Goal: Task Accomplishment & Management: Complete application form

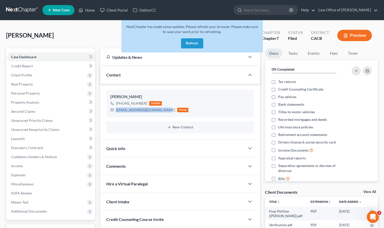
click at [23, 13] on link at bounding box center [22, 10] width 32 height 9
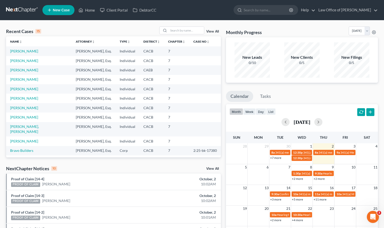
click at [61, 9] on span "New Case" at bounding box center [61, 10] width 17 height 4
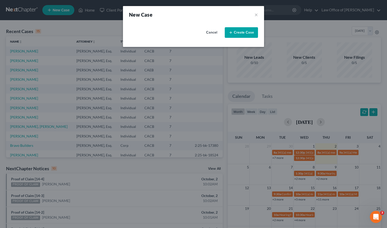
select select "7"
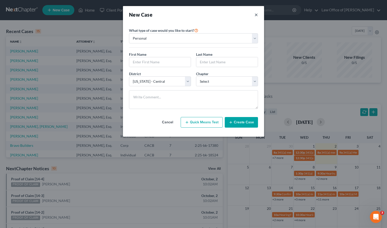
click at [255, 12] on button "×" at bounding box center [257, 14] width 4 height 7
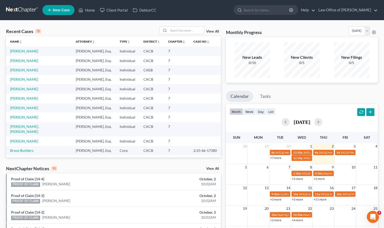
click at [30, 11] on link at bounding box center [22, 10] width 32 height 9
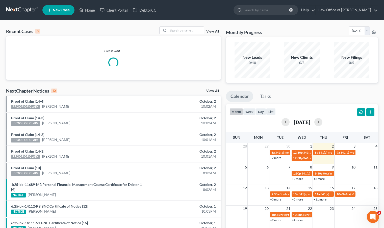
click at [30, 11] on link at bounding box center [22, 10] width 32 height 9
click at [175, 33] on input "search" at bounding box center [185, 30] width 35 height 7
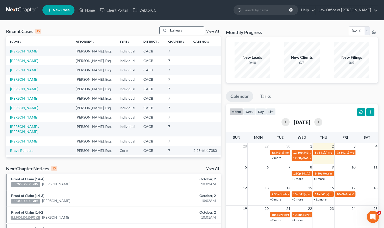
type input "kasheera"
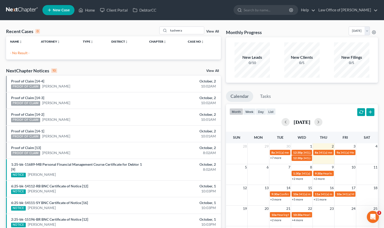
click at [60, 15] on link "New Case" at bounding box center [58, 10] width 32 height 10
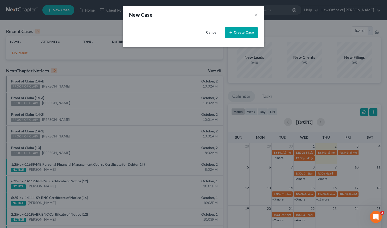
select select "7"
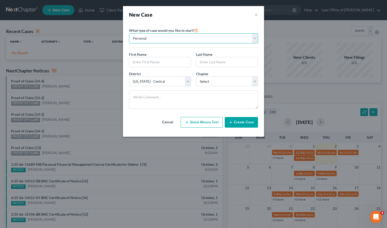
click at [255, 40] on select "Personal Business" at bounding box center [193, 38] width 129 height 10
click at [129, 33] on select "Personal Business" at bounding box center [193, 38] width 129 height 10
click at [161, 60] on input "text" at bounding box center [160, 62] width 62 height 10
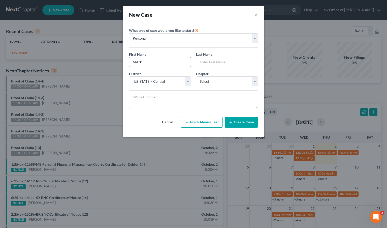
click at [137, 64] on input "MArk" at bounding box center [160, 62] width 62 height 10
type input "Mark"
click at [237, 63] on input "text" at bounding box center [227, 62] width 62 height 10
type input "Savage"
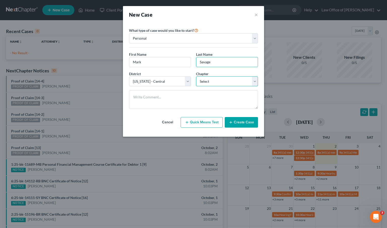
click at [253, 85] on select "Select 7 11 12 13" at bounding box center [227, 81] width 62 height 10
select select "0"
click at [196, 76] on select "Select 7 11 12 13" at bounding box center [227, 81] width 62 height 10
click at [244, 124] on button "Create Case" at bounding box center [241, 122] width 33 height 11
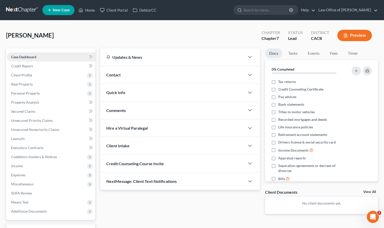
click at [45, 56] on link "Case Dashboard" at bounding box center [51, 56] width 88 height 9
click at [132, 79] on div "Contact" at bounding box center [172, 74] width 145 height 17
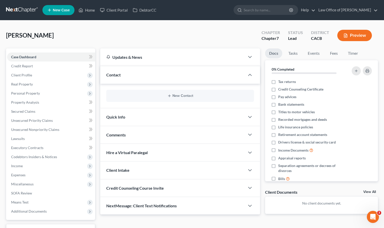
click at [127, 71] on div "Contact" at bounding box center [172, 74] width 145 height 17
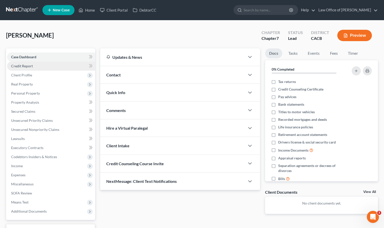
click at [51, 64] on link "Credit Report" at bounding box center [51, 66] width 88 height 9
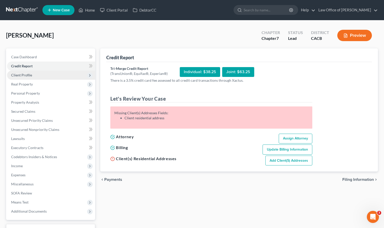
click at [40, 77] on span "Client Profile" at bounding box center [51, 75] width 88 height 9
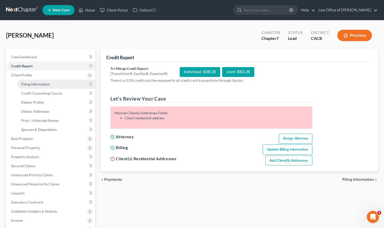
click at [44, 83] on span "Filing Information" at bounding box center [35, 84] width 28 height 4
select select "1"
select select "0"
select select "7"
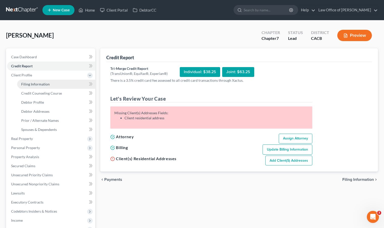
select select "0"
select select "4"
select select "0"
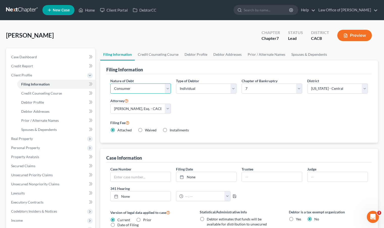
click at [167, 88] on select "Select Business Consumer Other" at bounding box center [140, 88] width 61 height 10
click at [110, 83] on select "Select Business Consumer Other" at bounding box center [140, 88] width 61 height 10
click at [234, 90] on select "Select Individual Joint" at bounding box center [206, 88] width 61 height 10
select select "1"
click at [176, 83] on select "Select Individual Joint" at bounding box center [206, 88] width 61 height 10
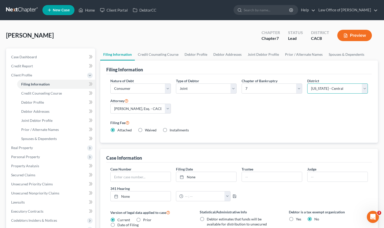
click at [365, 89] on select "Select Alabama - Middle Alabama - Northern Alabama - Southern Alaska Arizona Ar…" at bounding box center [337, 88] width 61 height 10
click at [307, 83] on select "Select Alabama - Middle Alabama - Northern Alabama - Southern Alaska Arizona Ar…" at bounding box center [337, 88] width 61 height 10
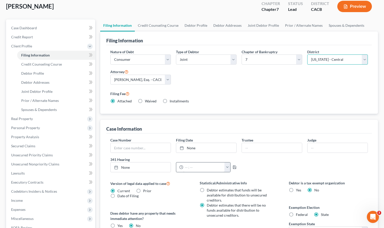
scroll to position [29, 0]
click at [58, 66] on span "Credit Counseling Course" at bounding box center [41, 64] width 41 height 4
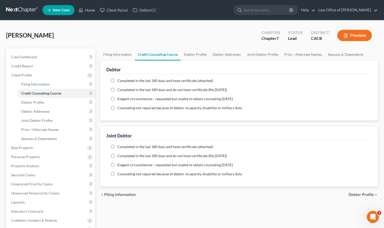
click at [117, 81] on label "Completed in the last 180 days and have certificate (attached)" at bounding box center [165, 80] width 96 height 5
click at [119, 81] on input "Completed in the last 180 days and have certificate (attached)" at bounding box center [120, 79] width 3 height 3
radio input "true"
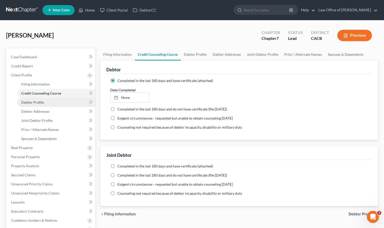
click at [47, 105] on link "Debtor Profile" at bounding box center [56, 102] width 78 height 9
select select "1"
select select "0"
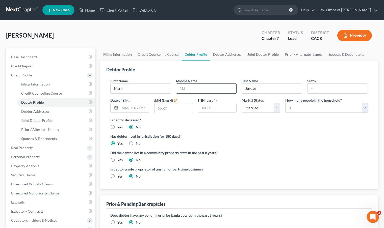
click at [203, 92] on input "text" at bounding box center [206, 89] width 60 height 10
click at [281, 91] on input "Savage" at bounding box center [272, 89] width 60 height 10
type input "Savage Jr."
click at [316, 89] on input "text" at bounding box center [337, 89] width 60 height 10
type input "Jr"
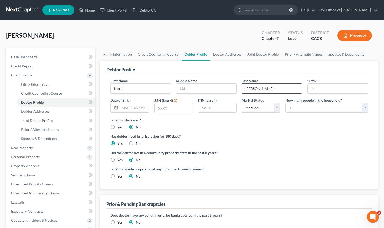
click at [266, 90] on input "Savage Jr." at bounding box center [272, 89] width 60 height 10
type input "Savage"
click at [144, 107] on input "text" at bounding box center [134, 108] width 29 height 10
type input "[DATE]"
click at [167, 108] on input "text" at bounding box center [173, 108] width 38 height 10
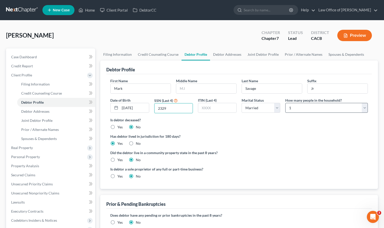
type input "2329"
click at [364, 110] on select "Select 1 2 3 4 5 6 7 8 9 10 11 12 13 14 15 16 17 18 19 20" at bounding box center [326, 108] width 82 height 10
select select "1"
click at [285, 103] on select "Select 1 2 3 4 5 6 7 8 9 10 11 12 13 14 15 16 17 18 19 20" at bounding box center [326, 108] width 82 height 10
click at [296, 138] on label "Has debtor lived in jurisdiction for 180 days?" at bounding box center [238, 136] width 257 height 5
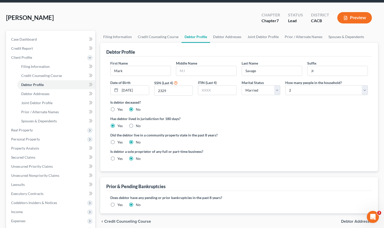
scroll to position [17, 0]
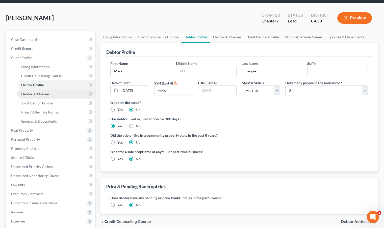
click at [44, 95] on span "Debtor Addresses" at bounding box center [35, 94] width 28 height 4
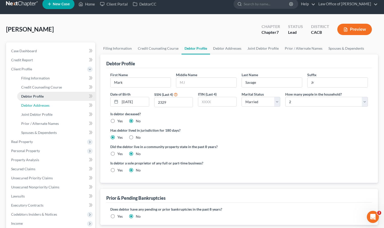
select select "0"
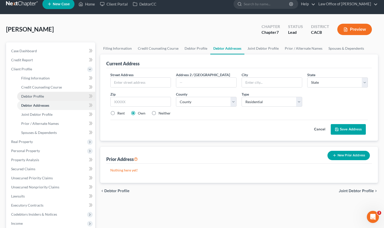
scroll to position [0, 0]
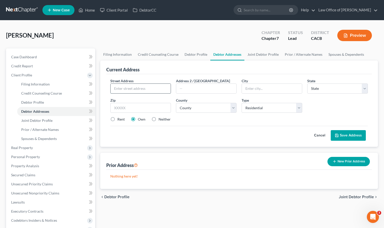
click at [143, 91] on input "text" at bounding box center [140, 89] width 60 height 10
click at [120, 90] on input "text" at bounding box center [140, 89] width 60 height 10
type input "[STREET_ADDRESS]"
click at [254, 90] on input "text" at bounding box center [272, 89] width 60 height 10
type input "[PERSON_NAME]"
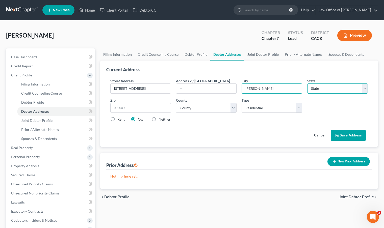
click at [367, 89] on select "State AL AK AR AZ CA CO CT DE DC FL GA GU HI ID IL IN IA KS KY LA ME MD MA MI M…" at bounding box center [337, 88] width 61 height 10
select select "4"
click at [307, 83] on select "State AL AK AR AZ CA CO CT DE DC FL GA GU HI ID IL IN IA KS KY LA ME MD MA MI M…" at bounding box center [337, 88] width 61 height 10
click at [133, 108] on input "text" at bounding box center [140, 108] width 61 height 10
type input "91401"
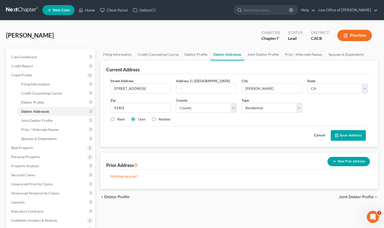
click at [117, 119] on label "Rent" at bounding box center [120, 119] width 7 height 5
click at [119, 119] on input "Rent" at bounding box center [120, 118] width 3 height 3
radio input "true"
click at [342, 137] on button "Save Address" at bounding box center [347, 135] width 35 height 11
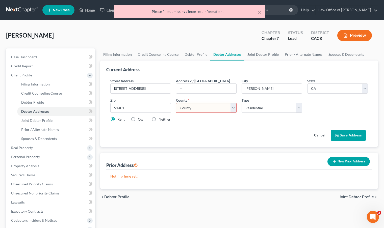
click at [235, 107] on select "County [GEOGRAPHIC_DATA] [GEOGRAPHIC_DATA] [GEOGRAPHIC_DATA] [GEOGRAPHIC_DATA] …" at bounding box center [206, 108] width 61 height 10
select select "18"
click at [176, 103] on select "County [GEOGRAPHIC_DATA] [GEOGRAPHIC_DATA] [GEOGRAPHIC_DATA] [GEOGRAPHIC_DATA] …" at bounding box center [206, 108] width 61 height 10
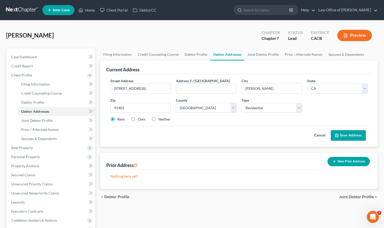
click at [349, 137] on button "Save Address" at bounding box center [347, 135] width 35 height 11
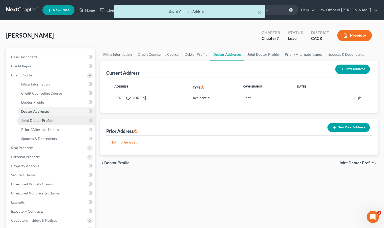
click at [47, 120] on span "Joint Debtor Profile" at bounding box center [36, 120] width 31 height 4
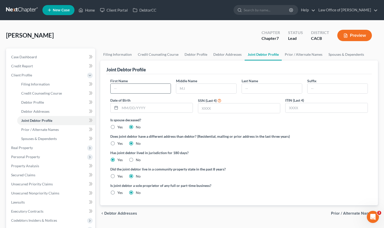
click at [134, 89] on input "text" at bounding box center [140, 89] width 60 height 10
type input "Kasheera"
click at [207, 87] on input "text" at bounding box center [206, 89] width 60 height 10
type input "[PERSON_NAME]"
click at [255, 90] on input "text" at bounding box center [272, 89] width 60 height 10
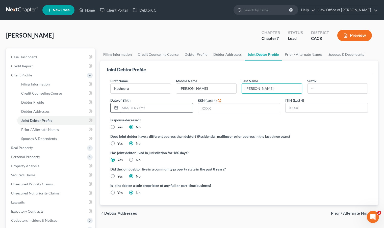
type input "[PERSON_NAME]"
click at [153, 111] on input "text" at bounding box center [156, 108] width 73 height 10
type input "[DATE]"
click at [222, 110] on input "text" at bounding box center [239, 108] width 82 height 10
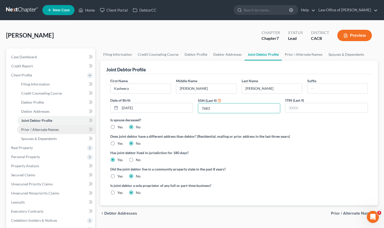
type input "7683"
click at [37, 128] on span "Prior / Alternate Names" at bounding box center [40, 129] width 38 height 4
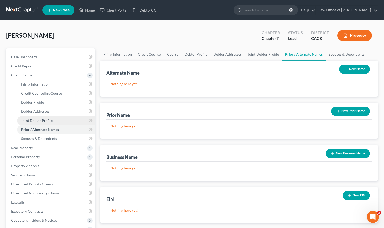
click at [38, 123] on link "Joint Debtor Profile" at bounding box center [56, 120] width 78 height 9
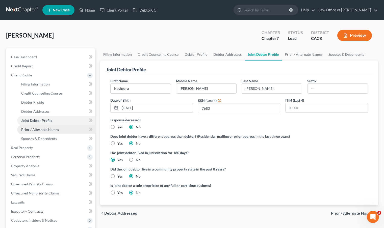
click at [38, 133] on link "Prior / Alternate Names" at bounding box center [56, 129] width 78 height 9
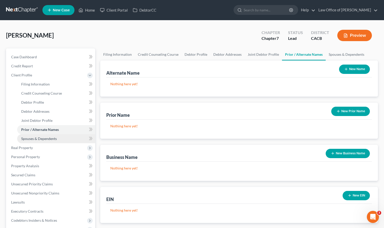
click at [40, 138] on span "Spouses & Dependents" at bounding box center [39, 138] width 36 height 4
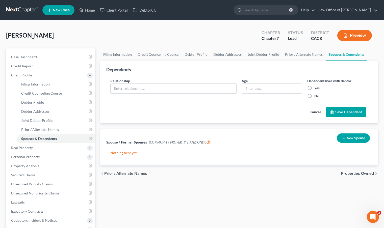
click at [314, 96] on label "No" at bounding box center [316, 96] width 5 height 5
click at [316, 96] on input "No" at bounding box center [317, 95] width 3 height 3
radio input "true"
click at [37, 150] on span "Real Property" at bounding box center [51, 147] width 88 height 9
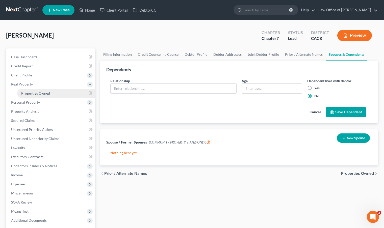
click at [49, 96] on link "Properties Owned" at bounding box center [56, 93] width 78 height 9
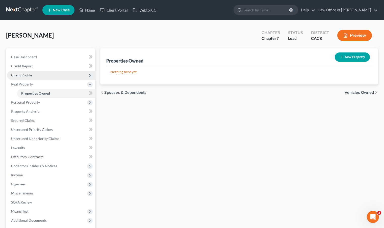
click at [36, 73] on span "Client Profile" at bounding box center [51, 75] width 88 height 9
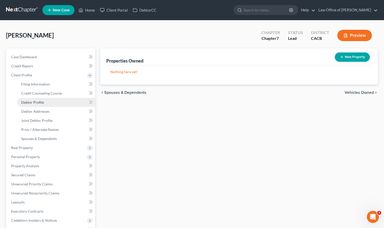
click at [39, 103] on span "Debtor Profile" at bounding box center [32, 102] width 23 height 4
select select "1"
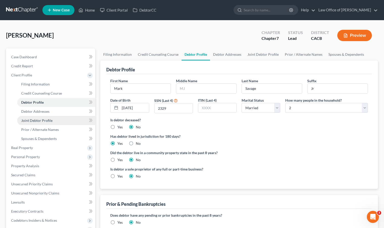
click at [53, 121] on link "Joint Debtor Profile" at bounding box center [56, 120] width 78 height 9
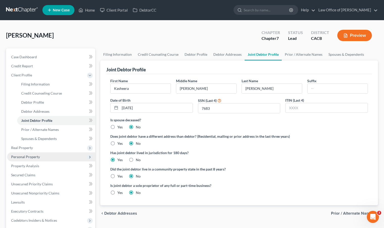
click at [47, 157] on span "Personal Property" at bounding box center [51, 156] width 88 height 9
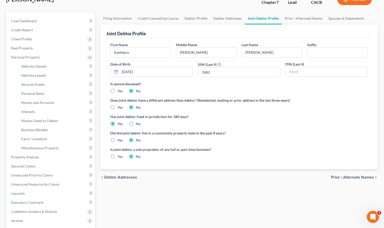
scroll to position [39, 0]
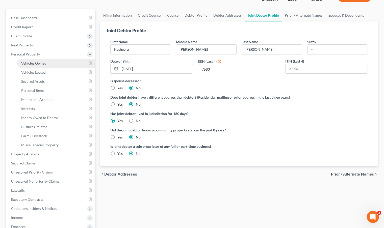
click at [42, 63] on span "Vehicles Owned" at bounding box center [33, 63] width 25 height 4
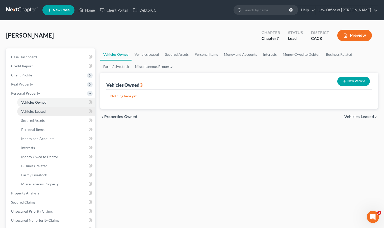
click at [48, 112] on link "Vehicles Leased" at bounding box center [56, 111] width 78 height 9
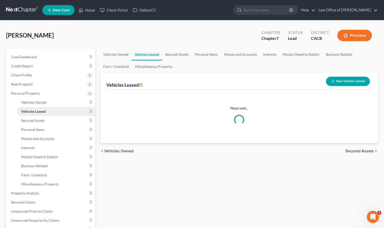
click at [48, 112] on link "Vehicles Leased" at bounding box center [56, 111] width 78 height 9
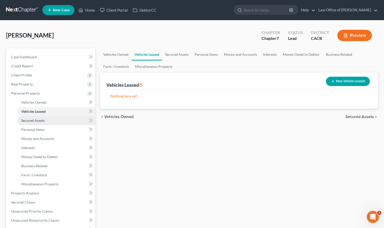
click at [46, 119] on link "Secured Assets" at bounding box center [56, 120] width 78 height 9
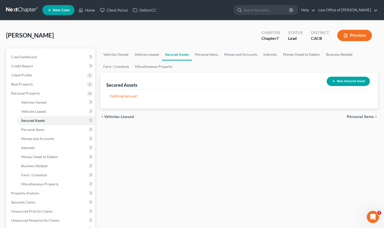
click at [352, 78] on button "New Secured Asset" at bounding box center [347, 81] width 43 height 9
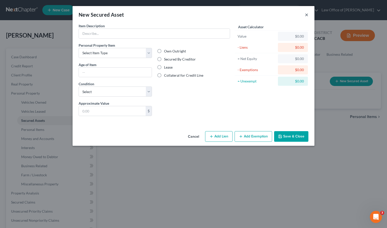
click at [307, 15] on button "×" at bounding box center [307, 15] width 4 height 6
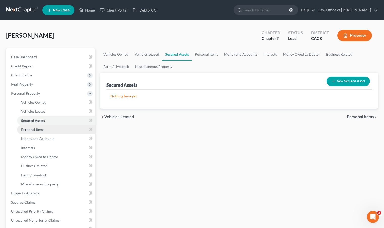
click at [35, 131] on span "Personal Items" at bounding box center [32, 129] width 23 height 4
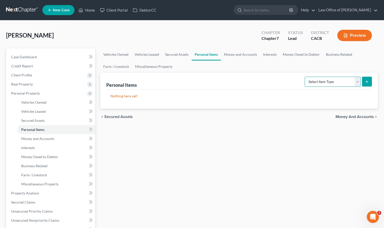
click at [357, 82] on select "Select Item Type Clothing Collectibles Of Value Electronics Firearms Household …" at bounding box center [332, 82] width 56 height 10
select select "clothing"
click at [305, 77] on select "Select Item Type Clothing Collectibles Of Value Electronics Firearms Household …" at bounding box center [332, 82] width 56 height 10
click at [367, 82] on line "submit" at bounding box center [366, 82] width 2 height 0
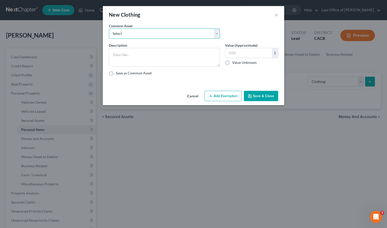
click at [218, 34] on select "Select Wardrobe and clothing" at bounding box center [164, 33] width 111 height 10
select select "0"
click at [109, 28] on select "Select Wardrobe and clothing" at bounding box center [164, 33] width 111 height 10
type textarea "Wardrobe and clothing"
type input "2,000.00"
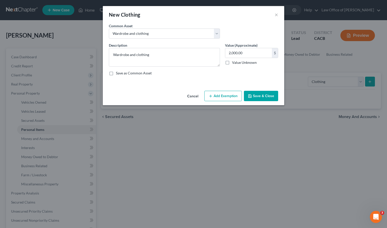
click at [218, 97] on button "Add Exemption" at bounding box center [224, 96] width 38 height 11
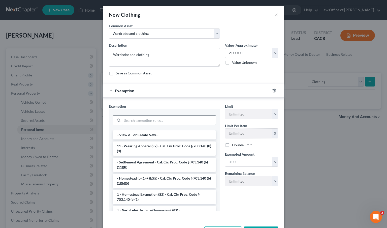
click at [147, 121] on input "search" at bounding box center [169, 121] width 93 height 10
click at [146, 148] on li "11 - Wearing Apparel (S2) - Cal. Civ. Proc. Code § 703.140 (b)(3)" at bounding box center [164, 148] width 103 height 14
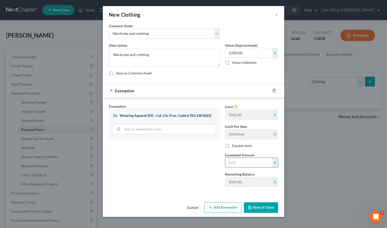
click at [250, 163] on input "text" at bounding box center [248, 163] width 47 height 10
type input "2,000.00"
click at [267, 207] on button "Save & Close" at bounding box center [261, 207] width 34 height 11
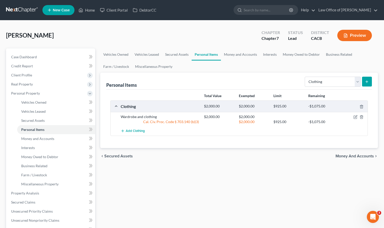
click at [365, 81] on icon "submit" at bounding box center [366, 82] width 4 height 4
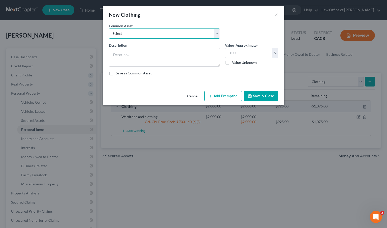
click at [217, 34] on select "Select Wardrobe and clothing" at bounding box center [164, 33] width 111 height 10
click at [276, 16] on button "×" at bounding box center [277, 15] width 4 height 6
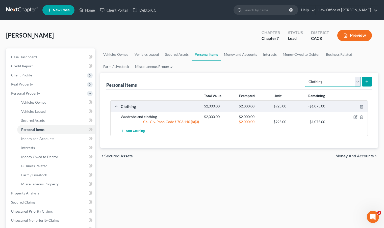
click at [357, 80] on select "Select Item Type Clothing Collectibles Of Value Electronics Firearms Household …" at bounding box center [332, 82] width 56 height 10
select select "electronics"
click at [305, 77] on select "Select Item Type Clothing Collectibles Of Value Electronics Firearms Household …" at bounding box center [332, 82] width 56 height 10
click at [367, 81] on icon "submit" at bounding box center [366, 82] width 4 height 4
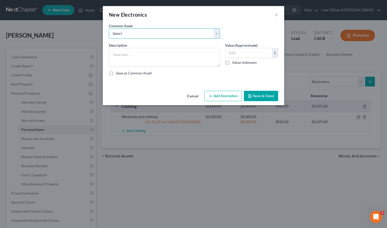
click at [216, 34] on select "Select General electronics, equipment and recreational personal property." at bounding box center [164, 33] width 111 height 10
select select "0"
click at [109, 28] on select "Select General electronics, equipment and recreational personal property." at bounding box center [164, 33] width 111 height 10
type textarea "General electronics, equipment and recreational personal property."
type input "2,000.00"
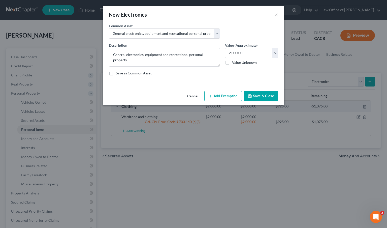
click at [236, 95] on button "Add Exemption" at bounding box center [224, 96] width 38 height 11
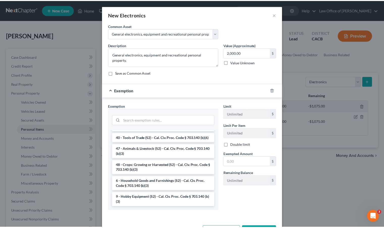
scroll to position [412, 0]
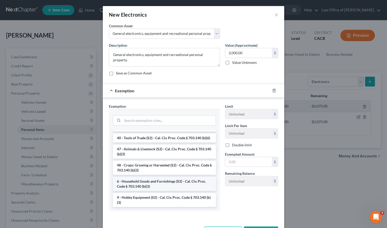
click at [172, 186] on li "6 - Household Goods and Furnishings (S2) - Cal. Civ. Proc. Code § 703.140 (b)(3)" at bounding box center [164, 184] width 103 height 14
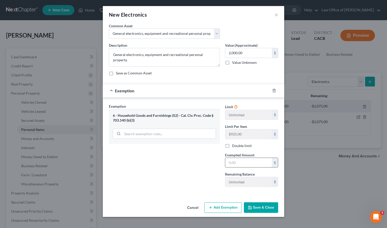
click at [233, 164] on input "text" at bounding box center [248, 163] width 47 height 10
type input "2"
type input "2,000.00"
click at [257, 206] on button "Save & Close" at bounding box center [261, 207] width 34 height 11
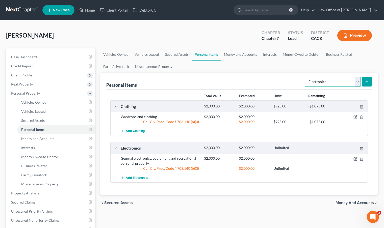
click at [357, 82] on select "Select Item Type Clothing Collectibles Of Value Electronics Firearms Household …" at bounding box center [332, 82] width 56 height 10
select select "household_goods"
click at [305, 77] on select "Select Item Type Clothing Collectibles Of Value Electronics Firearms Household …" at bounding box center [332, 82] width 56 height 10
click at [366, 82] on icon "submit" at bounding box center [366, 82] width 4 height 4
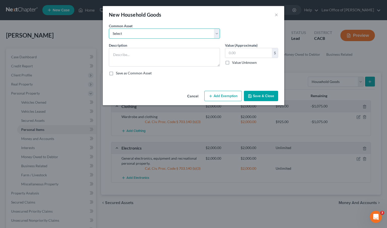
click at [218, 36] on select "Select Household Goods, Furnishings and Appliances." at bounding box center [164, 33] width 111 height 10
select select "0"
click at [109, 28] on select "Select Household Goods, Furnishings and Appliances." at bounding box center [164, 33] width 111 height 10
type textarea "Household Goods, Furnishings and Appliances."
type input "3,000.00"
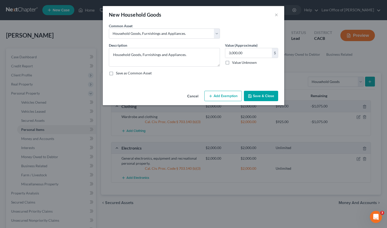
click at [222, 94] on button "Add Exemption" at bounding box center [224, 96] width 38 height 11
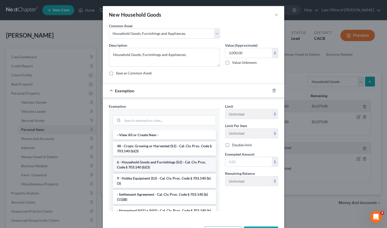
click at [148, 166] on li "6 - Household Goods and Furnishings (S2) - Cal. Civ. Proc. Code § 703.140 (b)(3)" at bounding box center [164, 165] width 103 height 14
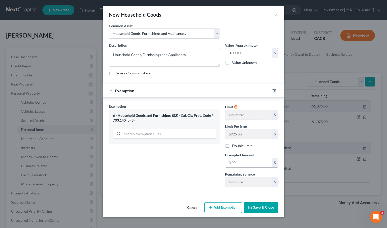
click at [250, 165] on input "text" at bounding box center [248, 163] width 47 height 10
type input "3,000.00"
click at [275, 207] on button "Save & Close" at bounding box center [261, 207] width 34 height 11
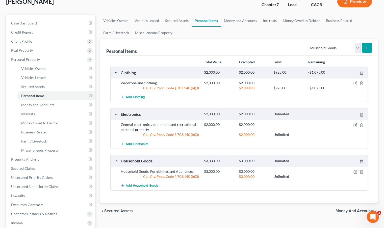
scroll to position [38, 0]
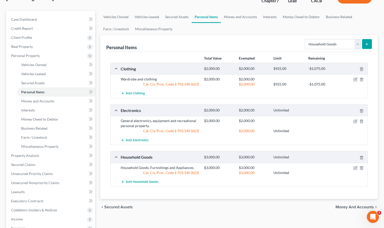
click at [367, 43] on icon "submit" at bounding box center [366, 44] width 4 height 4
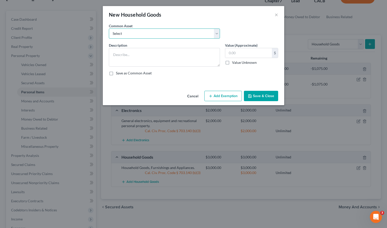
click at [218, 34] on select "Select Household Goods, Furnishings and Appliances." at bounding box center [164, 33] width 111 height 10
click at [280, 17] on div "New Household Goods ×" at bounding box center [194, 14] width 182 height 17
click at [273, 15] on div "New Household Goods ×" at bounding box center [194, 14] width 182 height 17
click at [276, 14] on button "×" at bounding box center [277, 15] width 4 height 6
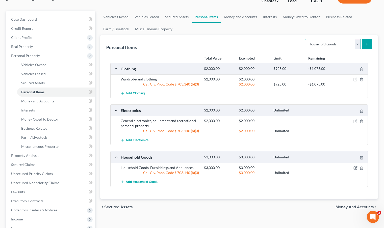
click at [357, 43] on select "Select Item Type Clothing Collectibles Of Value Electronics Firearms Household …" at bounding box center [332, 44] width 56 height 10
select select "jewelry"
click at [305, 39] on select "Select Item Type Clothing Collectibles Of Value Electronics Firearms Household …" at bounding box center [332, 44] width 56 height 10
click at [364, 43] on button "submit" at bounding box center [367, 44] width 10 height 10
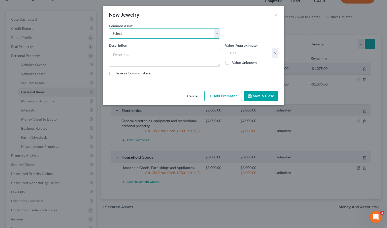
click at [217, 35] on select "Select Jewelry and personal valuable items (i.e. costume jewelry), includes non…" at bounding box center [164, 33] width 111 height 10
select select "0"
click at [109, 28] on select "Select Jewelry and personal valuable items (i.e. costume jewelry), includes non…" at bounding box center [164, 33] width 111 height 10
type textarea "Jewelry and personal valuable items (i.e. costume jewelry), includes non-debtor…"
type input "1,500.00"
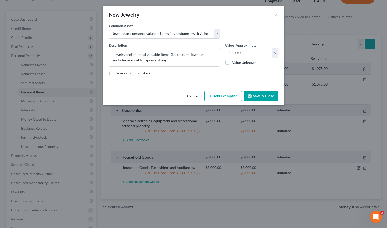
click at [220, 98] on button "Add Exemption" at bounding box center [224, 96] width 38 height 11
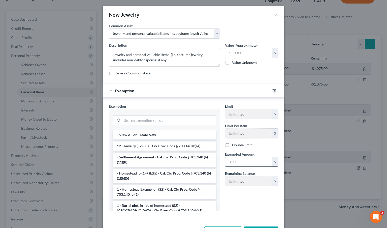
click at [243, 160] on input "text" at bounding box center [248, 162] width 47 height 10
type input "1,500.00"
click at [156, 148] on li "12 - Jewelry (S2) - Cal. Civ. Proc. Code § 703.140 (b)(4)" at bounding box center [164, 145] width 103 height 9
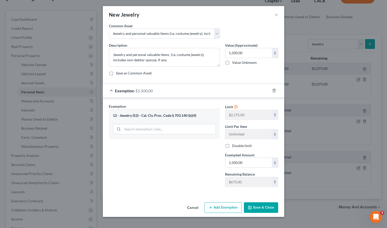
click at [253, 208] on button "Save & Close" at bounding box center [261, 207] width 34 height 11
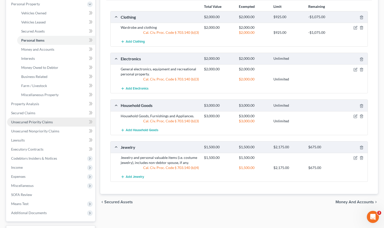
scroll to position [90, 0]
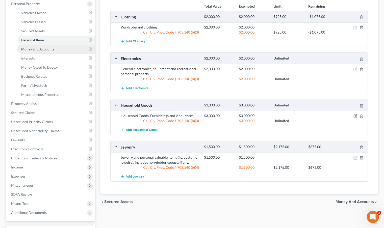
click at [44, 50] on span "Money and Accounts" at bounding box center [37, 49] width 33 height 4
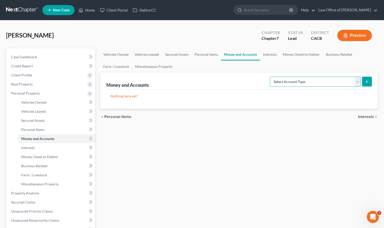
click at [357, 84] on select "Select Account Type Brokerage Cash on Hand Certificates of Deposit Checking Acc…" at bounding box center [315, 82] width 91 height 10
select select "checking"
click at [271, 77] on select "Select Account Type Brokerage Cash on Hand Certificates of Deposit Checking Acc…" at bounding box center [315, 82] width 91 height 10
click at [366, 83] on button "submit" at bounding box center [367, 82] width 10 height 10
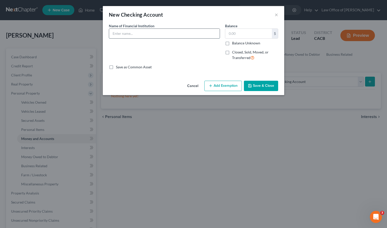
click at [154, 35] on input "text" at bounding box center [164, 34] width 111 height 10
type input "Wells Fargo Bank"
click at [227, 85] on button "Add Exemption" at bounding box center [224, 86] width 38 height 11
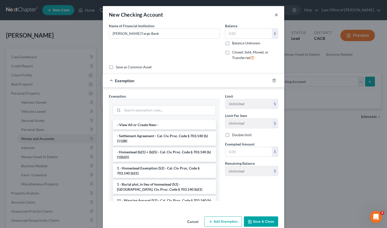
click at [275, 16] on button "×" at bounding box center [277, 15] width 4 height 6
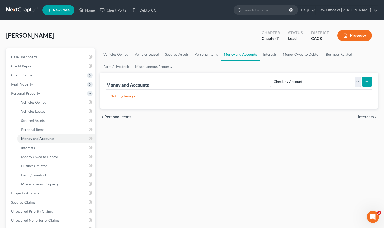
click at [368, 81] on icon "submit" at bounding box center [366, 82] width 4 height 4
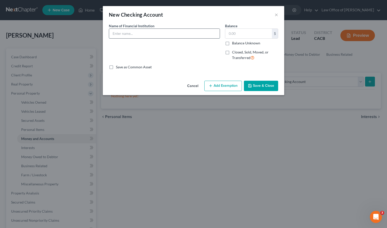
click at [138, 34] on input "text" at bounding box center [164, 34] width 111 height 10
click at [234, 85] on button "Add Exemption" at bounding box center [224, 86] width 38 height 11
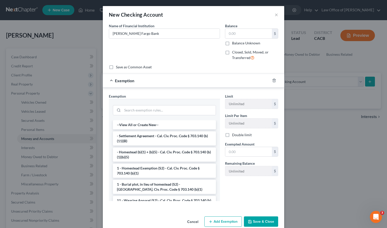
click at [254, 222] on button "Save & Close" at bounding box center [261, 221] width 34 height 11
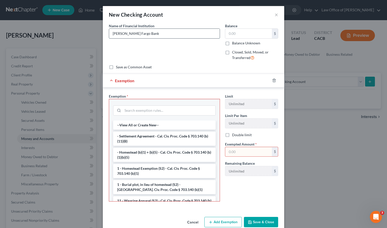
click at [149, 31] on input "Wells Fargo Bank" at bounding box center [164, 34] width 111 height 10
type input "Wells Fargo Bank (checking)"
click at [276, 16] on button "×" at bounding box center [277, 15] width 4 height 6
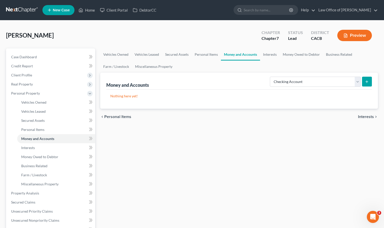
click at [368, 83] on icon "submit" at bounding box center [366, 82] width 4 height 4
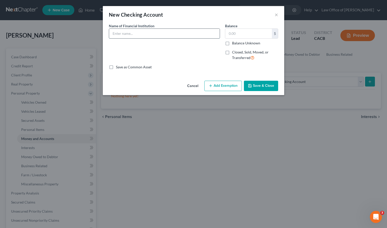
click at [125, 31] on input "text" at bounding box center [164, 34] width 111 height 10
type input "Wells Fargo Bank (checking)"
click at [230, 88] on button "Add Exemption" at bounding box center [224, 86] width 38 height 11
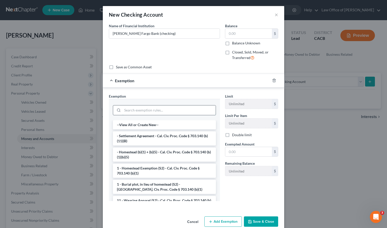
click at [177, 109] on input "search" at bounding box center [169, 110] width 93 height 10
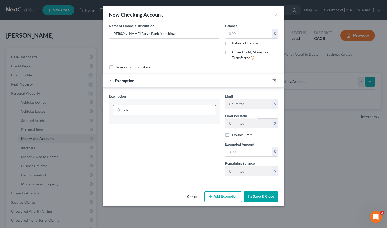
type input "c"
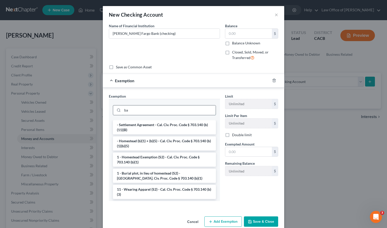
type input "b"
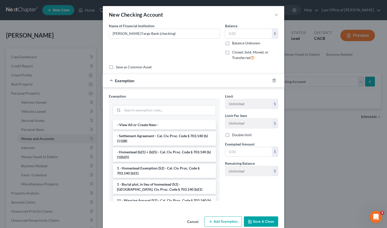
click at [228, 220] on button "Add Exemption" at bounding box center [224, 221] width 38 height 11
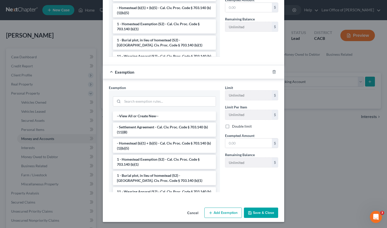
click at [260, 213] on button "Save & Close" at bounding box center [261, 213] width 34 height 11
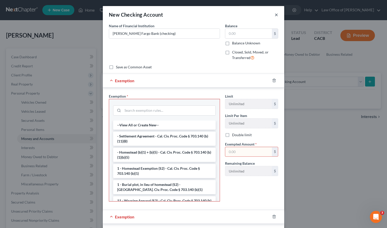
click at [275, 15] on button "×" at bounding box center [277, 15] width 4 height 6
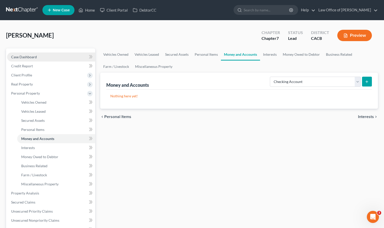
click at [46, 57] on link "Case Dashboard" at bounding box center [51, 56] width 88 height 9
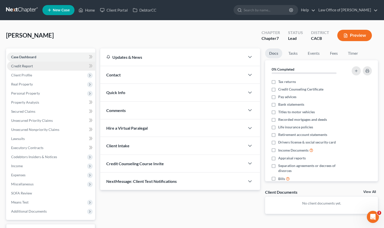
click at [45, 67] on link "Credit Report" at bounding box center [51, 66] width 88 height 9
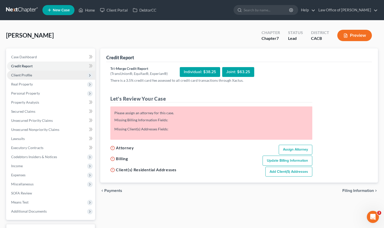
click at [43, 75] on span "Client Profile" at bounding box center [51, 75] width 88 height 9
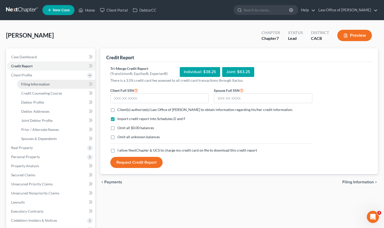
click at [45, 86] on span "Filing Information" at bounding box center [35, 84] width 28 height 4
select select "1"
select select "0"
select select "7"
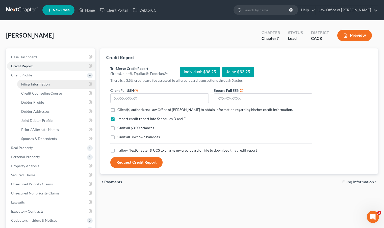
select select "0"
select select "4"
select select "0"
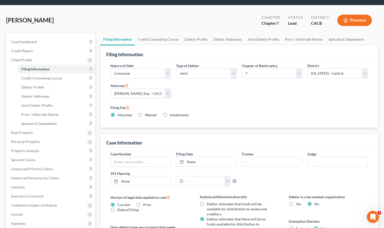
scroll to position [10, 0]
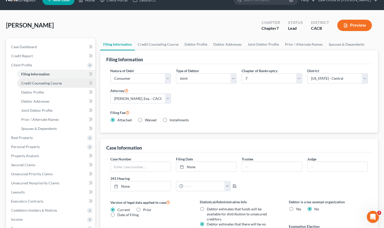
click at [42, 82] on span "Credit Counseling Course" at bounding box center [41, 83] width 41 height 4
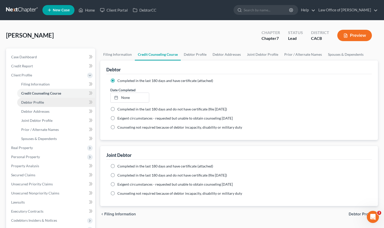
click at [43, 102] on span "Debtor Profile" at bounding box center [32, 102] width 23 height 4
select select "1"
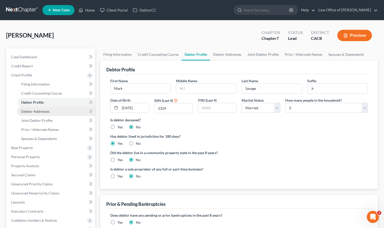
click at [43, 113] on span "Debtor Addresses" at bounding box center [35, 111] width 28 height 4
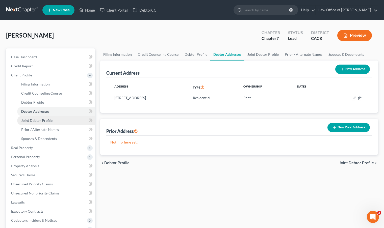
click at [44, 122] on link "Joint Debtor Profile" at bounding box center [56, 120] width 78 height 9
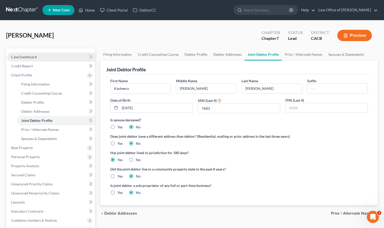
click at [39, 54] on link "Case Dashboard" at bounding box center [51, 56] width 88 height 9
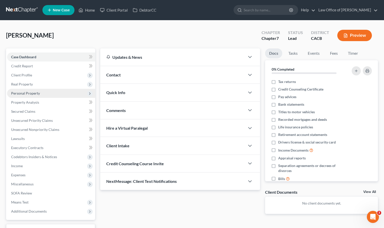
click at [42, 94] on span "Personal Property" at bounding box center [51, 93] width 88 height 9
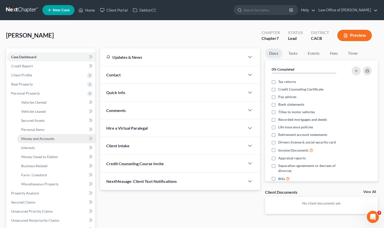
click at [55, 138] on link "Money and Accounts" at bounding box center [56, 138] width 78 height 9
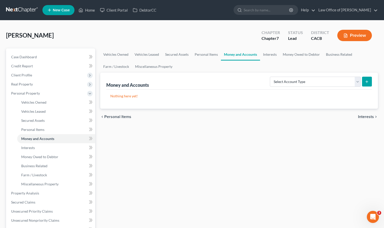
click at [366, 82] on icon "submit" at bounding box center [366, 82] width 4 height 4
click at [358, 83] on select "Select Account Type Brokerage Cash on Hand Certificates of Deposit Checking Acc…" at bounding box center [315, 82] width 91 height 10
click at [357, 84] on select "Select Account Type Brokerage Cash on Hand Certificates of Deposit Checking Acc…" at bounding box center [315, 82] width 91 height 10
select select "checking"
click at [271, 77] on select "Select Account Type Brokerage Cash on Hand Certificates of Deposit Checking Acc…" at bounding box center [315, 82] width 91 height 10
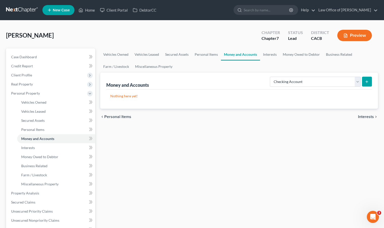
click at [370, 80] on button "submit" at bounding box center [367, 82] width 10 height 10
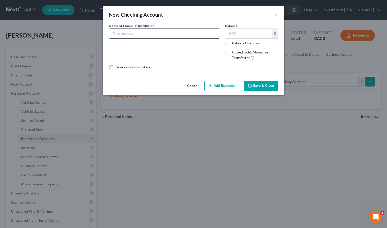
click at [153, 36] on input "text" at bounding box center [164, 34] width 111 height 10
drag, startPoint x: 159, startPoint y: 34, endPoint x: 89, endPoint y: 35, distance: 69.9
click at [89, 35] on div "New Checking Account × An exemption set must first be selected from the Filing …" at bounding box center [193, 114] width 387 height 228
type input "[PERSON_NAME] Fargo (Debtor 2)"
click at [246, 32] on input "text" at bounding box center [248, 34] width 47 height 10
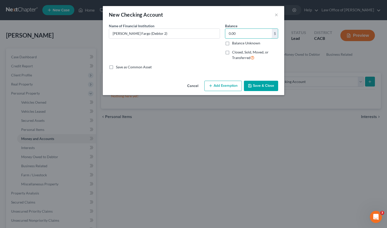
type input "0.00"
click at [256, 85] on button "Save & Close" at bounding box center [261, 86] width 34 height 11
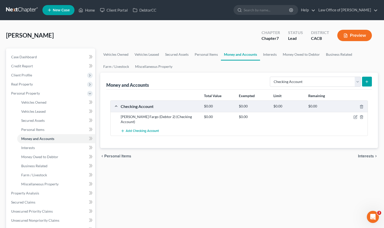
click at [366, 82] on line "submit" at bounding box center [366, 81] width 0 height 2
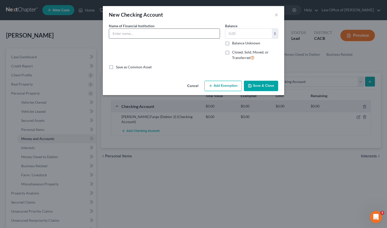
click at [163, 34] on input "text" at bounding box center [164, 34] width 111 height 10
type input "[PERSON_NAME] Fargo"
click at [251, 36] on input "text" at bounding box center [248, 34] width 47 height 10
type input "0.00"
click at [170, 35] on input "[PERSON_NAME] Fargo" at bounding box center [164, 34] width 111 height 10
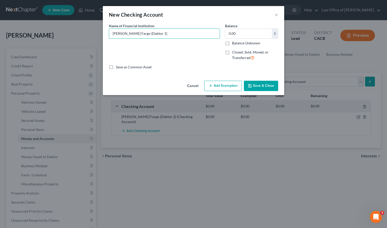
type input "[PERSON_NAME] Fargo (Debtor 1)"
click at [255, 85] on button "Save & Close" at bounding box center [261, 86] width 34 height 11
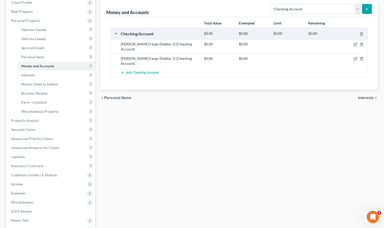
scroll to position [79, 0]
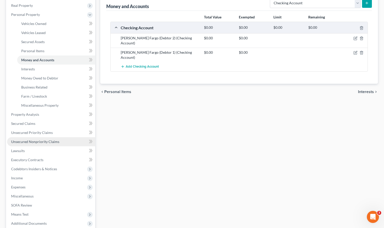
click at [40, 141] on span "Unsecured Nonpriority Claims" at bounding box center [35, 141] width 48 height 4
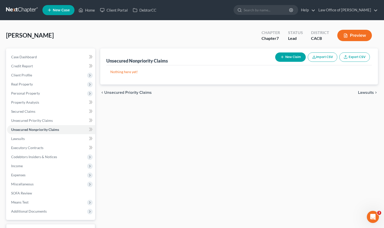
click at [298, 57] on button "New Claim" at bounding box center [290, 56] width 31 height 9
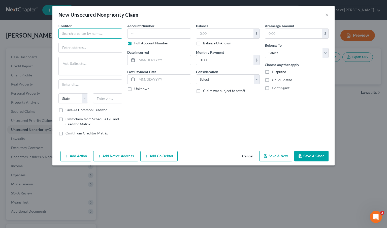
click at [65, 36] on input "text" at bounding box center [91, 33] width 64 height 10
type input "ADS"
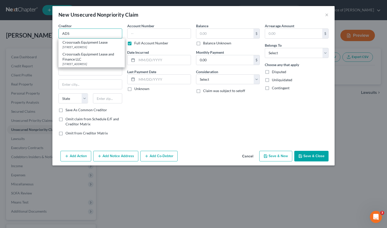
drag, startPoint x: 70, startPoint y: 34, endPoint x: 43, endPoint y: 32, distance: 27.1
click at [43, 32] on div "New Unsecured Nonpriority Claim × Creditor * ADS Crossroads Equipment Lease 912…" at bounding box center [193, 114] width 387 height 228
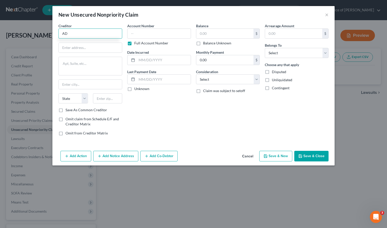
type input "A"
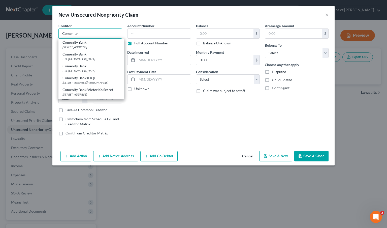
drag, startPoint x: 82, startPoint y: 34, endPoint x: 42, endPoint y: 33, distance: 39.9
click at [42, 33] on div "New Unsecured Nonpriority Claim × Creditor * Comenity Comenity Bank 3095 Loyalt…" at bounding box center [193, 114] width 387 height 228
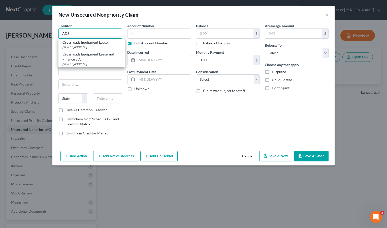
click at [80, 35] on input "ADS" at bounding box center [91, 33] width 64 height 10
drag, startPoint x: 80, startPoint y: 35, endPoint x: 61, endPoint y: 32, distance: 19.3
click at [61, 32] on input "ADS" at bounding box center [91, 33] width 64 height 10
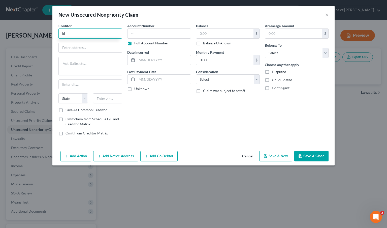
type input "k"
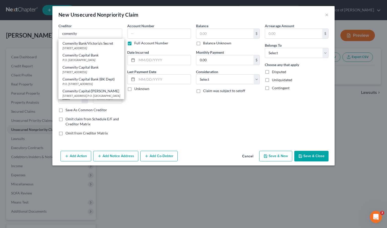
scroll to position [68, 0]
drag, startPoint x: 88, startPoint y: 36, endPoint x: 57, endPoint y: 35, distance: 31.3
click at [57, 35] on div "Creditor * comenity Comenity Bank 3095 Loyalty Circle, Building A, Columbus, OH…" at bounding box center [90, 81] width 69 height 117
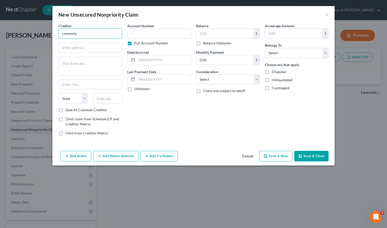
type input "A"
type input "ADS/Comenity/Kingsize"
click at [151, 35] on input "text" at bounding box center [159, 33] width 64 height 10
type input "4211"
click at [326, 15] on button "×" at bounding box center [327, 15] width 4 height 6
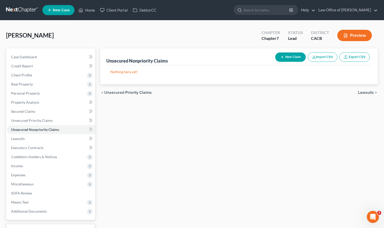
click at [289, 58] on button "New Claim" at bounding box center [290, 56] width 31 height 9
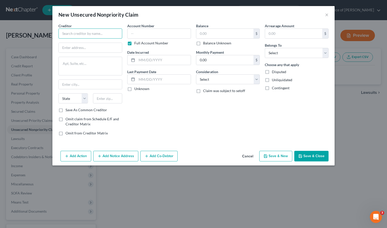
click at [72, 33] on input "text" at bounding box center [91, 33] width 64 height 10
type input "ADS/COMENITY/MTPOINTSRWD"
click at [173, 36] on input "text" at bounding box center [159, 33] width 64 height 10
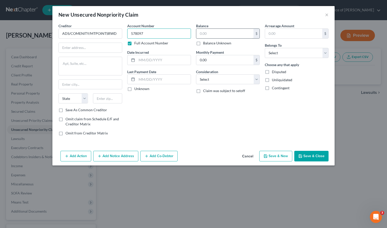
type input "578097"
click at [212, 35] on input "text" at bounding box center [224, 34] width 57 height 10
type input "0.00"
click at [179, 61] on input "text" at bounding box center [164, 60] width 54 height 10
type input "12/15/2019"
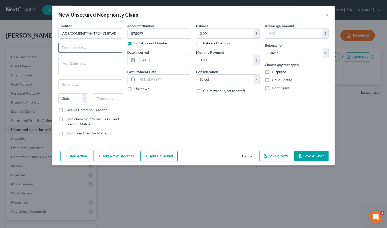
click at [84, 45] on input "text" at bounding box center [90, 48] width 63 height 10
click at [88, 46] on input "text" at bounding box center [90, 48] width 63 height 10
type input "PO Box 1821020"
click at [111, 85] on input "text" at bounding box center [90, 85] width 63 height 10
type input "Columbus"
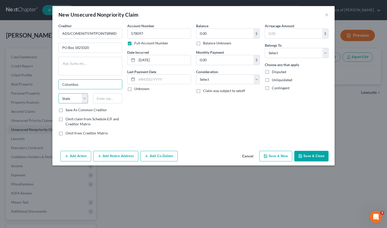
click at [82, 101] on select "State AL AK AR AZ CA CO CT DE DC FL GA GU HI ID IL IN IA KS KY LA ME MD MA MI M…" at bounding box center [74, 98] width 30 height 10
select select "36"
click at [59, 93] on select "State AL AK AR AZ CA CO CT DE DC FL GA GU HI ID IL IN IA KS KY LA ME MD MA MI M…" at bounding box center [74, 98] width 30 height 10
click at [111, 101] on input "text" at bounding box center [108, 98] width 30 height 10
type input "43218"
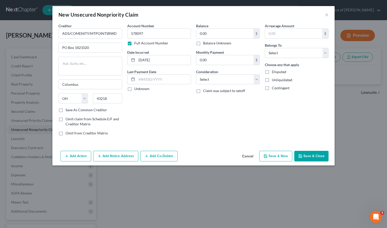
click at [319, 157] on button "Save & Close" at bounding box center [312, 156] width 34 height 11
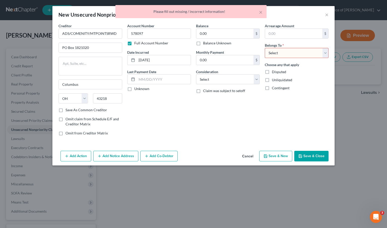
click at [324, 54] on select "Select Debtor 1 Only Debtor 2 Only Debtor 1 And Debtor 2 Only At Least One Of T…" at bounding box center [297, 53] width 64 height 10
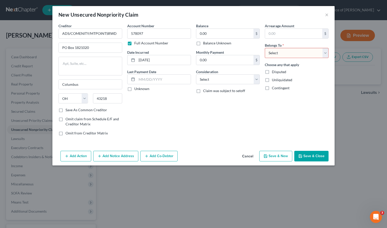
select select "1"
click at [265, 48] on select "Select Debtor 1 Only Debtor 2 Only Debtor 1 And Debtor 2 Only At Least One Of T…" at bounding box center [297, 53] width 64 height 10
click at [316, 154] on button "Save & Close" at bounding box center [312, 156] width 34 height 11
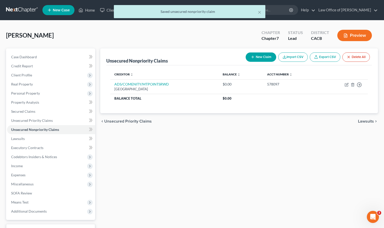
click at [261, 58] on button "New Claim" at bounding box center [260, 56] width 31 height 9
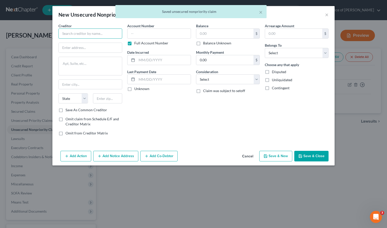
click at [91, 36] on input "text" at bounding box center [91, 33] width 64 height 10
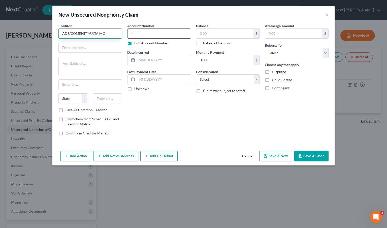
type input "ADS/COMENITY/ULTA MC"
click at [150, 35] on input "text" at bounding box center [159, 33] width 64 height 10
type input "536817"
click at [230, 36] on input "text" at bounding box center [224, 34] width 57 height 10
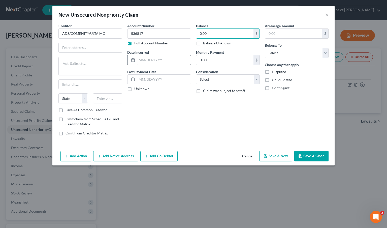
type input "0.00"
click at [152, 61] on input "text" at bounding box center [164, 60] width 54 height 10
type input "08/12/2024"
click at [84, 49] on input "text" at bounding box center [90, 48] width 63 height 10
type input "PO BOX 182120"
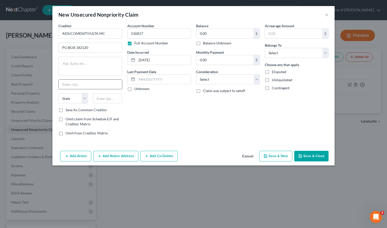
click at [76, 85] on input "text" at bounding box center [90, 85] width 63 height 10
type input "Columbus"
click at [84, 100] on select "State AL AK AR AZ CA CO CT DE DC FL GA GU HI ID IL IN IA KS KY LA ME MD MA MI M…" at bounding box center [74, 98] width 30 height 10
select select "36"
click at [59, 93] on select "State AL AK AR AZ CA CO CT DE DC FL GA GU HI ID IL IN IA KS KY LA ME MD MA MI M…" at bounding box center [74, 98] width 30 height 10
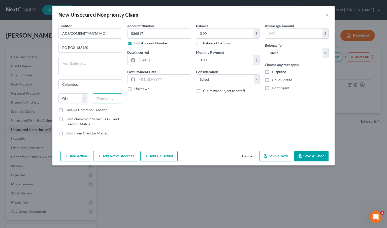
click at [108, 100] on input "text" at bounding box center [108, 98] width 30 height 10
type input "43218"
click at [226, 132] on div "Balance 0.00 $ Balance Unknown Balance Undetermined 0.00 $ Balance Unknown Mont…" at bounding box center [228, 81] width 69 height 117
click at [328, 53] on select "Select Debtor 1 Only Debtor 2 Only Debtor 1 And Debtor 2 Only At Least One Of T…" at bounding box center [297, 53] width 64 height 10
select select "1"
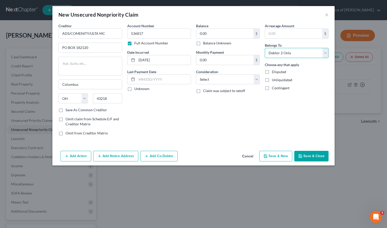
click at [265, 48] on select "Select Debtor 1 Only Debtor 2 Only Debtor 1 And Debtor 2 Only At Least One Of T…" at bounding box center [297, 53] width 64 height 10
click at [231, 116] on div "Balance 0.00 $ Balance Unknown Balance Undetermined 0.00 $ Balance Unknown Mont…" at bounding box center [228, 81] width 69 height 117
click at [254, 81] on select "Select Cable / Satellite Services Collection Agency Credit Card Debt Debt Couns…" at bounding box center [228, 79] width 64 height 10
select select "2"
click at [196, 74] on select "Select Cable / Satellite Services Collection Agency Credit Card Debt Debt Couns…" at bounding box center [228, 79] width 64 height 10
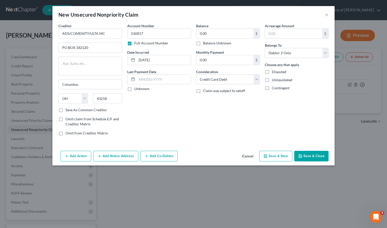
click at [323, 156] on button "Save & Close" at bounding box center [312, 156] width 34 height 11
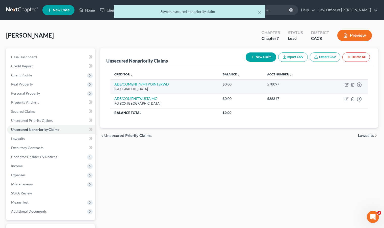
click at [151, 84] on link "ADS/COMENITY/MTPOINTSRWD" at bounding box center [141, 84] width 54 height 4
select select "36"
select select "1"
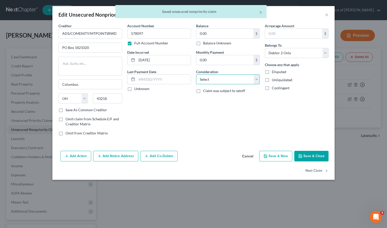
click at [255, 82] on select "Select Cable / Satellite Services Collection Agency Credit Card Debt Debt Couns…" at bounding box center [228, 79] width 64 height 10
select select "2"
click at [196, 74] on select "Select Cable / Satellite Services Collection Agency Credit Card Debt Debt Couns…" at bounding box center [228, 79] width 64 height 10
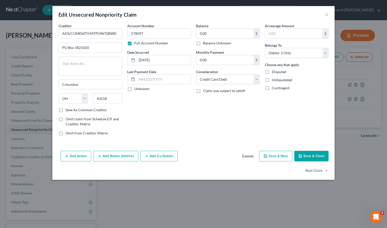
click at [310, 158] on button "Save & Close" at bounding box center [312, 156] width 34 height 11
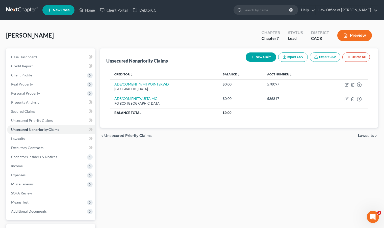
click at [262, 56] on button "New Claim" at bounding box center [260, 56] width 31 height 9
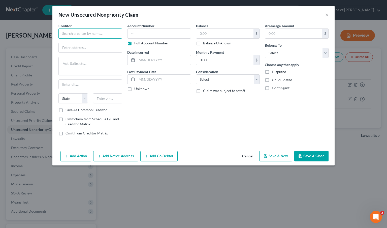
click at [103, 38] on input "text" at bounding box center [91, 33] width 64 height 10
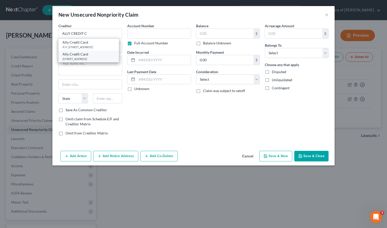
click at [82, 59] on div "1000 N West St., Fl 11, Wilmington, DE 19801" at bounding box center [89, 59] width 52 height 4
type input "Ally Credit Card"
type input "1000 N West St., Fl 11"
type input "Wilmington"
select select "7"
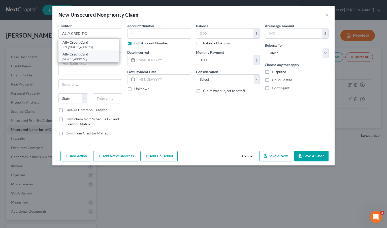
type input "19801"
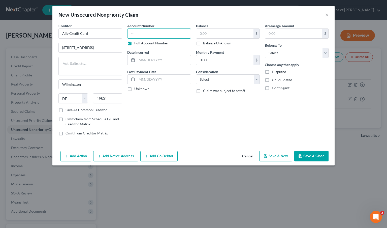
click at [148, 30] on input "text" at bounding box center [159, 33] width 64 height 10
click at [140, 35] on input "53793" at bounding box center [159, 33] width 64 height 10
type input "537993"
click at [237, 36] on input "text" at bounding box center [224, 34] width 57 height 10
type input "0.00"
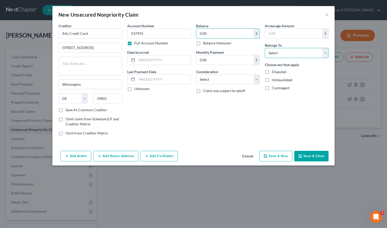
click at [312, 52] on select "Select Debtor 1 Only Debtor 2 Only Debtor 1 And Debtor 2 Only At Least One Of T…" at bounding box center [297, 53] width 64 height 10
select select "1"
click at [265, 48] on select "Select Debtor 1 Only Debtor 2 Only Debtor 1 And Debtor 2 Only At Least One Of T…" at bounding box center [297, 53] width 64 height 10
click at [215, 81] on select "Select Cable / Satellite Services Collection Agency Credit Card Debt Debt Couns…" at bounding box center [228, 79] width 64 height 10
select select "2"
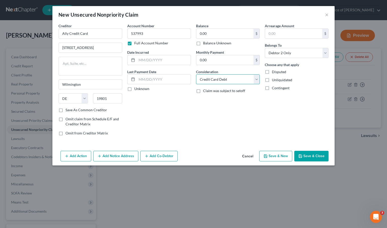
click at [196, 74] on select "Select Cable / Satellite Services Collection Agency Credit Card Debt Debt Couns…" at bounding box center [228, 79] width 64 height 10
click at [149, 59] on input "text" at bounding box center [164, 60] width 54 height 10
type input "01/31/2019"
click at [318, 157] on button "Save & Close" at bounding box center [312, 156] width 34 height 11
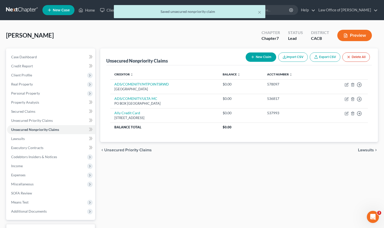
click at [258, 58] on button "New Claim" at bounding box center [260, 56] width 31 height 9
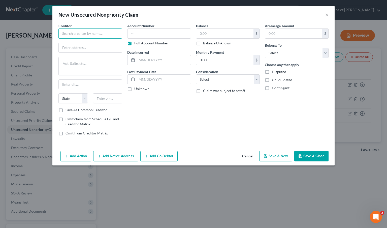
click at [66, 35] on input "text" at bounding box center [91, 33] width 64 height 10
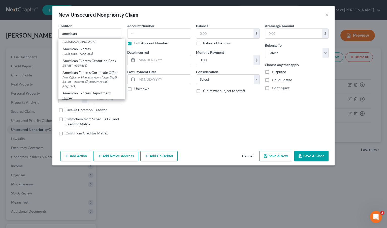
scroll to position [73, 0]
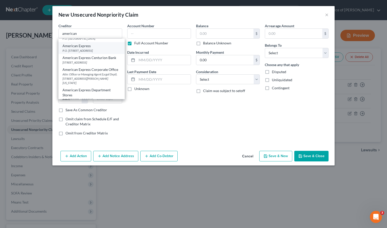
click at [89, 53] on div "P.O. [STREET_ADDRESS]" at bounding box center [92, 50] width 58 height 4
type input "American Express"
type input "P.O. Box 981537"
type input "El Paso"
select select "45"
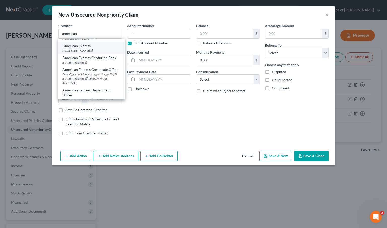
type input "79998"
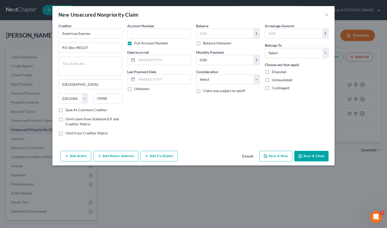
scroll to position [0, 0]
click at [144, 31] on input "text" at bounding box center [159, 33] width 64 height 10
type input "7863"
click at [223, 35] on input "text" at bounding box center [224, 34] width 57 height 10
type input "539.00"
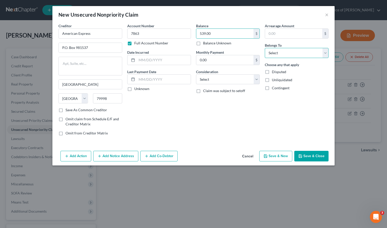
click at [324, 54] on select "Select Debtor 1 Only Debtor 2 Only Debtor 1 And Debtor 2 Only At Least One Of T…" at bounding box center [297, 53] width 64 height 10
select select "1"
click at [265, 48] on select "Select Debtor 1 Only Debtor 2 Only Debtor 1 And Debtor 2 Only At Least One Of T…" at bounding box center [297, 53] width 64 height 10
click at [210, 56] on input "0.00" at bounding box center [224, 60] width 57 height 10
click at [169, 78] on input "text" at bounding box center [164, 80] width 54 height 10
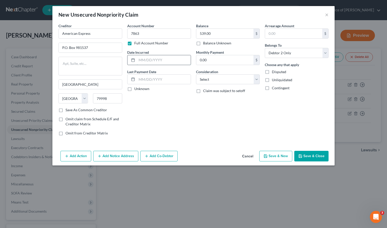
click at [160, 61] on input "text" at bounding box center [164, 60] width 54 height 10
type input "04/29/2025"
click at [241, 84] on select "Select Cable / Satellite Services Collection Agency Credit Card Debt Debt Couns…" at bounding box center [228, 79] width 64 height 10
select select "2"
click at [196, 74] on select "Select Cable / Satellite Services Collection Agency Credit Card Debt Debt Couns…" at bounding box center [228, 79] width 64 height 10
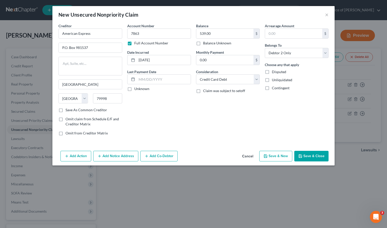
click at [214, 135] on div "Balance 539.00 $ Balance Unknown Balance Undetermined 539.00 $ Balance Unknown …" at bounding box center [228, 81] width 69 height 117
click at [310, 155] on button "Save & Close" at bounding box center [312, 156] width 34 height 11
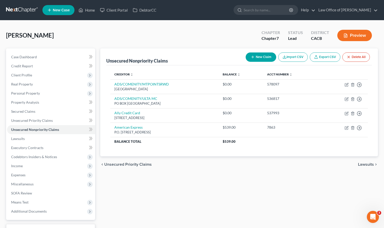
click at [258, 58] on button "New Claim" at bounding box center [260, 56] width 31 height 9
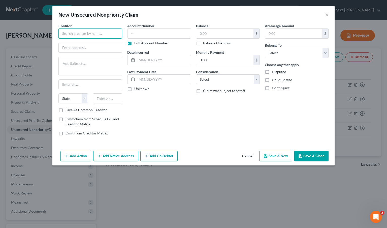
click at [68, 33] on input "text" at bounding box center [91, 33] width 64 height 10
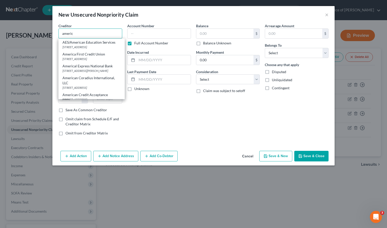
click at [76, 35] on input "americ" at bounding box center [91, 33] width 64 height 10
click at [97, 32] on input "american express" at bounding box center [91, 33] width 64 height 10
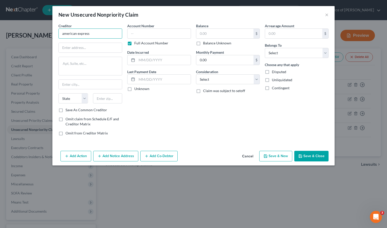
drag, startPoint x: 91, startPoint y: 34, endPoint x: 53, endPoint y: 32, distance: 37.8
click at [53, 32] on div "Creditor * american express State AL AK AR AZ CA CO CT DE DC FL GA GU HI ID IL …" at bounding box center [193, 86] width 282 height 126
type input "American Express/CNBA"
click at [172, 35] on input "text" at bounding box center [159, 33] width 64 height 10
type input "377481"
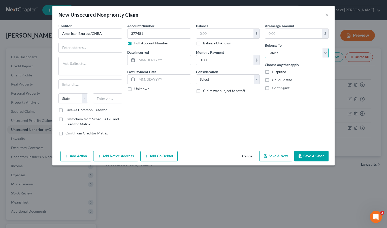
click at [297, 57] on select "Select Debtor 1 Only Debtor 2 Only Debtor 1 And Debtor 2 Only At Least One Of T…" at bounding box center [297, 53] width 64 height 10
select select "1"
click at [265, 48] on select "Select Debtor 1 Only Debtor 2 Only Debtor 1 And Debtor 2 Only At Least One Of T…" at bounding box center [297, 53] width 64 height 10
click at [151, 61] on input "text" at bounding box center [164, 60] width 54 height 10
type input "09/05/2021"
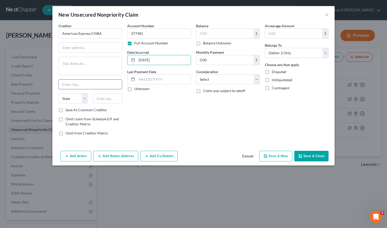
click at [91, 83] on input "text" at bounding box center [90, 85] width 63 height 10
click at [88, 50] on input "text" at bounding box center [90, 48] width 63 height 10
click at [70, 49] on input "text" at bounding box center [90, 48] width 63 height 10
type input "PO Box 6789"
click at [91, 84] on input "text" at bounding box center [90, 85] width 63 height 10
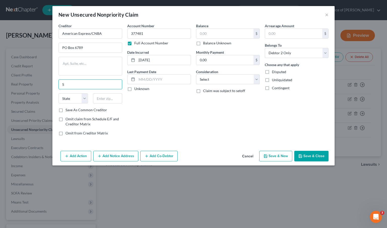
type input "Sioux Falls"
click at [84, 100] on select "State AL AK AR AZ CA CO CT DE DC FL GA GU HI ID IL IN IA KS KY LA ME MD MA MI M…" at bounding box center [74, 98] width 30 height 10
select select "43"
click at [59, 93] on select "State AL AK AR AZ CA CO CT DE DC FL GA GU HI ID IL IN IA KS KY LA ME MD MA MI M…" at bounding box center [74, 98] width 30 height 10
click at [172, 128] on div "Account Number 377481 Full Account Number Date Incurred 09/05/2021 Last Payment…" at bounding box center [159, 81] width 69 height 117
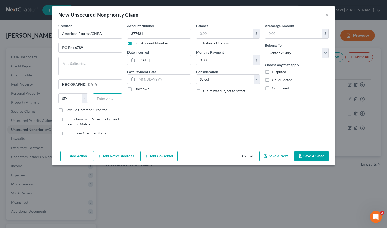
click at [107, 100] on input "text" at bounding box center [108, 98] width 30 height 10
type input "57117"
click at [256, 75] on select "Select Cable / Satellite Services Collection Agency Credit Card Debt Debt Couns…" at bounding box center [228, 79] width 64 height 10
select select "2"
click at [196, 74] on select "Select Cable / Satellite Services Collection Agency Credit Card Debt Debt Couns…" at bounding box center [228, 79] width 64 height 10
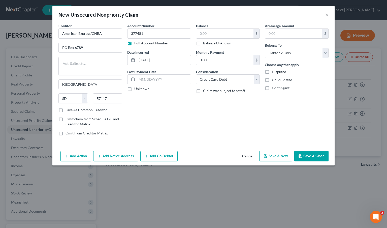
click at [163, 124] on div "Account Number 377481 Full Account Number Date Incurred 09/05/2021 Last Payment…" at bounding box center [159, 81] width 69 height 117
click at [309, 156] on button "Save & Close" at bounding box center [312, 156] width 34 height 11
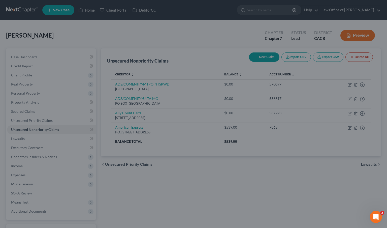
type input "0.00"
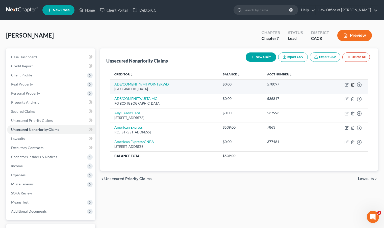
click at [352, 85] on line "button" at bounding box center [352, 84] width 0 height 1
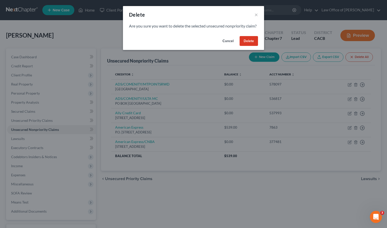
click at [255, 46] on button "Delete" at bounding box center [249, 41] width 18 height 10
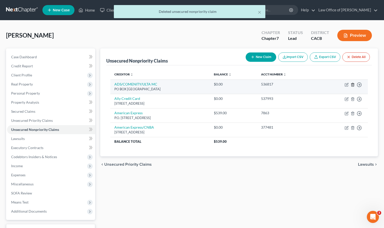
click at [352, 85] on icon "button" at bounding box center [352, 85] width 4 height 4
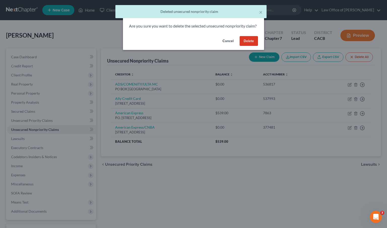
click at [251, 46] on button "Delete" at bounding box center [249, 41] width 18 height 10
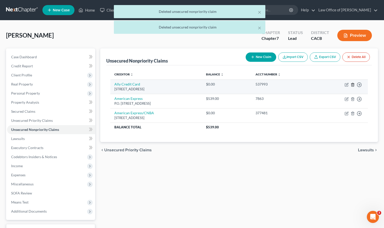
click at [351, 85] on icon "button" at bounding box center [352, 85] width 4 height 4
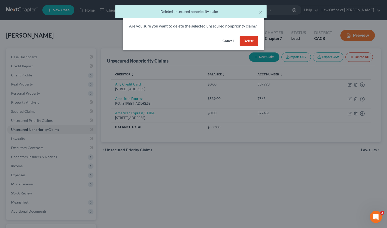
click at [255, 46] on button "Delete" at bounding box center [249, 41] width 18 height 10
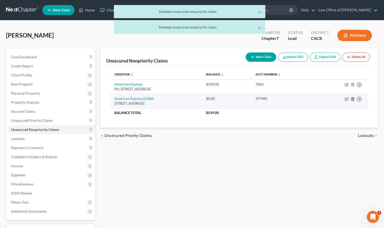
click at [352, 100] on icon "button" at bounding box center [352, 99] width 4 height 4
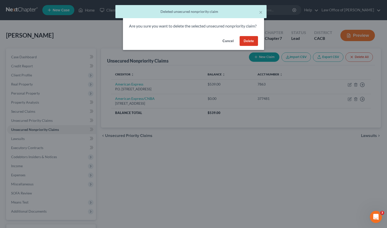
click at [245, 46] on button "Delete" at bounding box center [249, 41] width 18 height 10
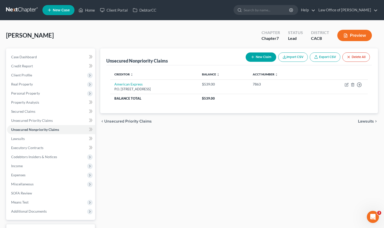
click at [258, 59] on button "New Claim" at bounding box center [260, 56] width 31 height 9
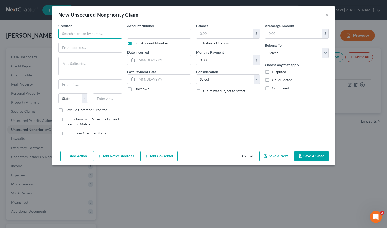
click at [81, 36] on input "text" at bounding box center [91, 33] width 64 height 10
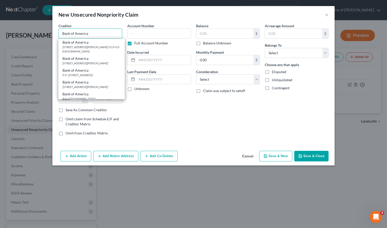
type input "Bank of America"
click at [86, 54] on div "P.O. [STREET_ADDRESS]" at bounding box center [92, 52] width 58 height 4
type input "P.O. Box 982238"
type input "El Paso"
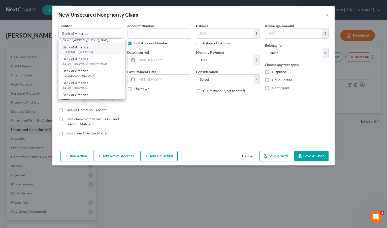
select select "45"
type input "79998"
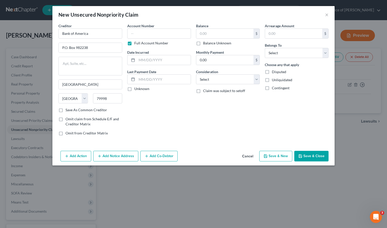
scroll to position [0, 0]
click at [162, 37] on input "text" at bounding box center [159, 33] width 64 height 10
type input "440066"
click at [241, 34] on input "text" at bounding box center [224, 34] width 57 height 10
type input "4,347.00"
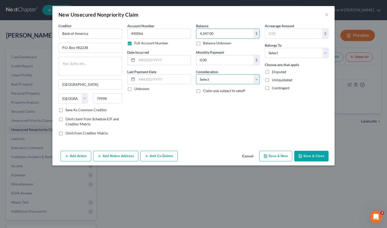
click at [259, 83] on select "Select Cable / Satellite Services Collection Agency Credit Card Debt Debt Couns…" at bounding box center [228, 79] width 64 height 10
select select "2"
click at [196, 74] on select "Select Cable / Satellite Services Collection Agency Credit Card Debt Debt Couns…" at bounding box center [228, 79] width 64 height 10
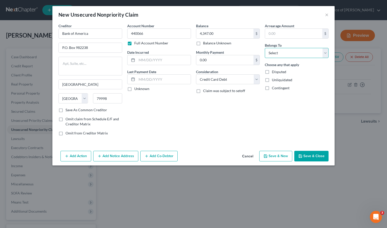
click at [325, 55] on select "Select Debtor 1 Only Debtor 2 Only Debtor 1 And Debtor 2 Only At Least One Of T…" at bounding box center [297, 53] width 64 height 10
select select "1"
click at [265, 48] on select "Select Debtor 1 Only Debtor 2 Only Debtor 1 And Debtor 2 Only At Least One Of T…" at bounding box center [297, 53] width 64 height 10
click at [153, 101] on div "Account Number 440066 Full Account Number Date Incurred Last Payment Date Unkno…" at bounding box center [159, 81] width 69 height 117
click at [118, 158] on button "Add Notice Address" at bounding box center [115, 156] width 45 height 11
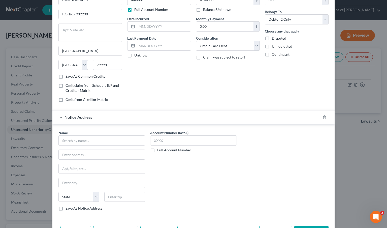
scroll to position [45, 0]
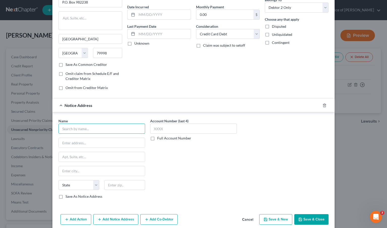
click at [89, 128] on input "text" at bounding box center [102, 129] width 87 height 10
type input "Bank of America"
click at [123, 144] on input "text" at bounding box center [102, 143] width 86 height 10
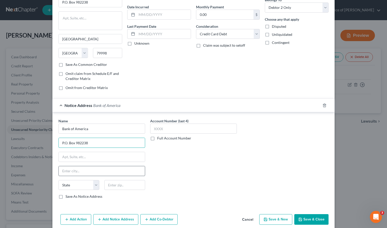
type input "P.O. Box 982238"
click at [114, 168] on input "text" at bounding box center [102, 171] width 86 height 10
click at [84, 130] on input "Bank of America" at bounding box center [102, 129] width 87 height 10
drag, startPoint x: 91, startPoint y: 129, endPoint x: 40, endPoint y: 127, distance: 50.5
click at [40, 127] on div "New Unsecured Nonpriority Claim × Creditor * Bank of America P.O. Box 982238 El…" at bounding box center [193, 114] width 387 height 228
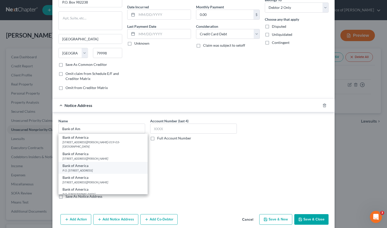
click at [125, 168] on div "P.O. [STREET_ADDRESS]" at bounding box center [103, 170] width 81 height 4
type input "Bank of America"
type input "El Paso"
select select "45"
type input "79998"
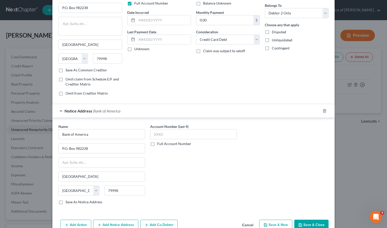
scroll to position [14, 0]
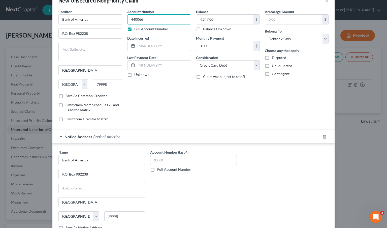
drag, startPoint x: 153, startPoint y: 19, endPoint x: 125, endPoint y: 19, distance: 28.0
click at [127, 19] on input "440066" at bounding box center [159, 19] width 64 height 10
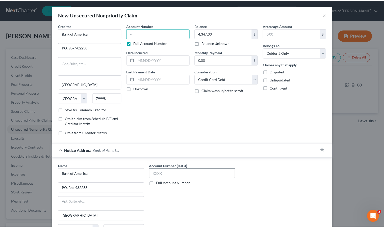
scroll to position [52, 0]
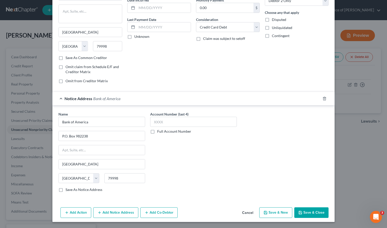
click at [324, 213] on button "Save & Close" at bounding box center [312, 212] width 34 height 11
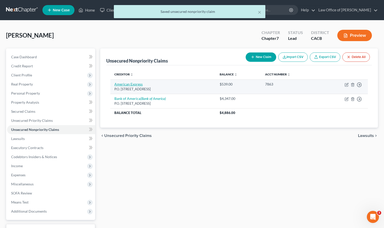
click at [129, 84] on link "American Express" at bounding box center [128, 84] width 28 height 4
select select "45"
select select "2"
select select "1"
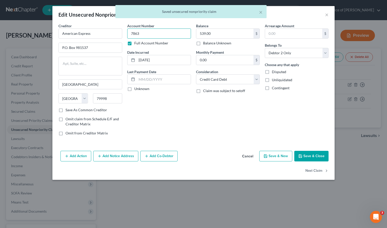
drag, startPoint x: 131, startPoint y: 33, endPoint x: 156, endPoint y: 32, distance: 25.0
click at [156, 32] on input "7863" at bounding box center [159, 33] width 64 height 10
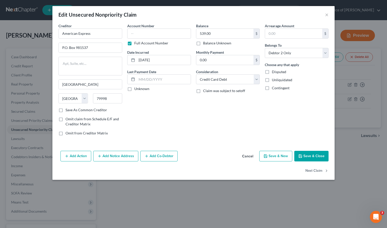
click at [312, 157] on button "Save & Close" at bounding box center [312, 156] width 34 height 11
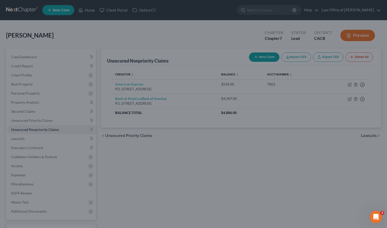
type input "0"
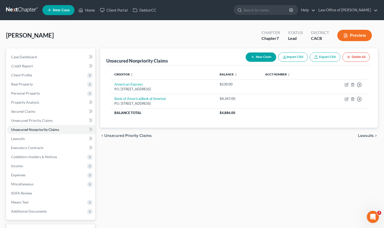
click at [165, 176] on div "Unsecured Nonpriority Claims New Claim Import CSV Export CSV Delete All Credito…" at bounding box center [239, 148] width 282 height 200
click at [27, 56] on span "Case Dashboard" at bounding box center [24, 57] width 26 height 4
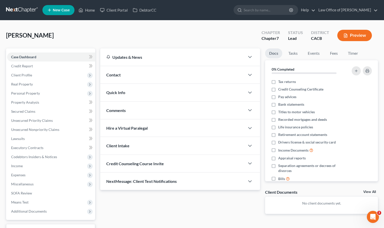
click at [82, 38] on div "Savage, Mark Upgraded Chapter Chapter 7 Status Lead District CACB Preview" at bounding box center [191, 37] width 371 height 22
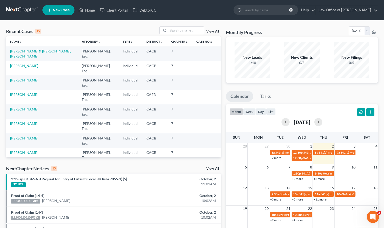
click at [26, 92] on link "[PERSON_NAME]" at bounding box center [24, 94] width 28 height 4
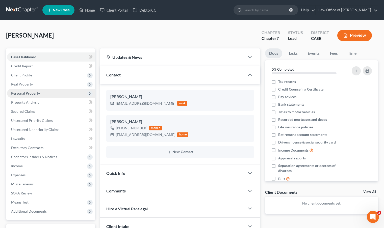
click at [34, 93] on span "Personal Property" at bounding box center [25, 93] width 29 height 4
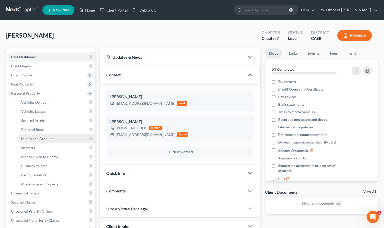
click at [40, 138] on span "Money and Accounts" at bounding box center [37, 138] width 33 height 4
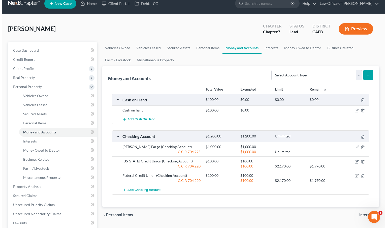
scroll to position [7, 0]
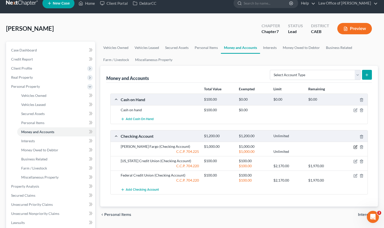
click at [355, 147] on icon "button" at bounding box center [355, 146] width 2 height 2
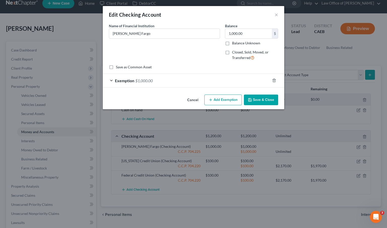
click at [113, 80] on div "Exemption $1,000.00" at bounding box center [186, 80] width 167 height 13
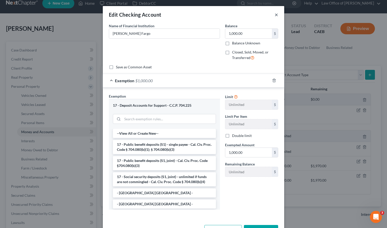
click at [276, 14] on button "×" at bounding box center [277, 15] width 4 height 6
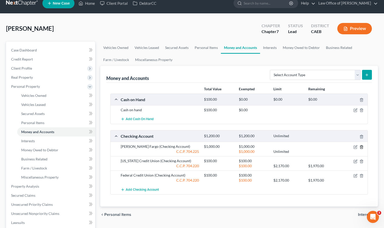
click at [362, 147] on icon "button" at bounding box center [361, 147] width 4 height 4
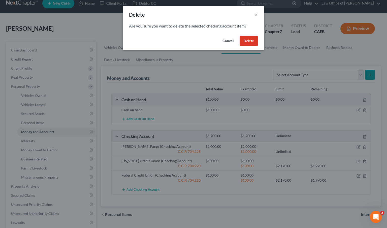
click at [229, 41] on button "Cancel" at bounding box center [228, 41] width 19 height 10
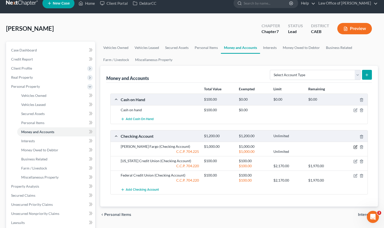
click at [356, 147] on icon "button" at bounding box center [355, 147] width 4 height 4
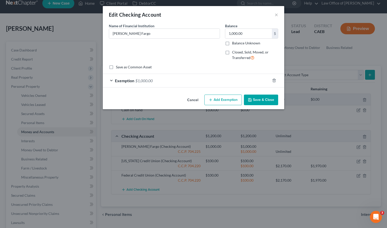
click at [227, 98] on button "Add Exemption" at bounding box center [224, 100] width 38 height 11
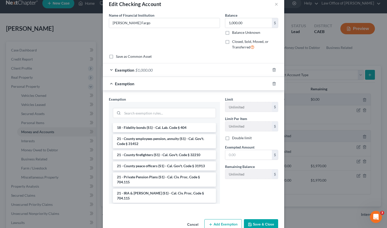
scroll to position [22, 0]
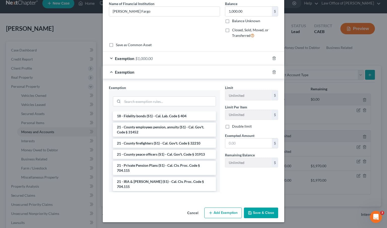
click at [272, 215] on button "Save & Close" at bounding box center [261, 213] width 34 height 11
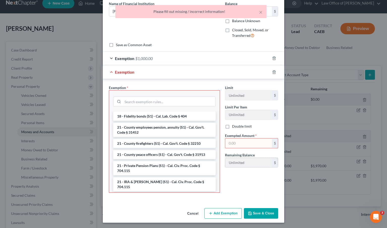
click at [252, 165] on div "Limit Unlimited $ Limit Per Item Unlimited $ Double limit Exempted Amount * $ R…" at bounding box center [252, 141] width 58 height 112
click at [187, 36] on div "Name of Financial Institution * Wells Fargo" at bounding box center [164, 21] width 116 height 41
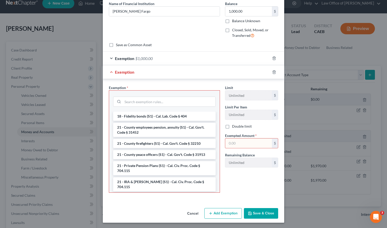
click at [182, 80] on div "Exemption Set must be selected for CA. Exemption * --View All or Create New-- 1…" at bounding box center [194, 140] width 182 height 122
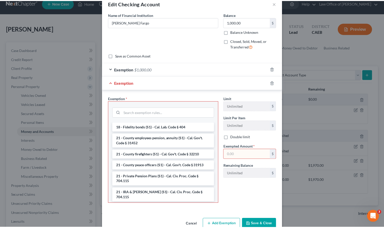
scroll to position [0, 0]
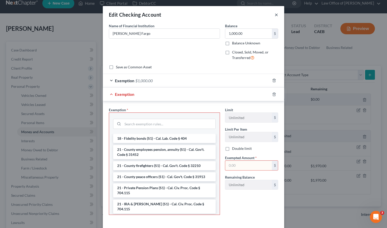
click at [275, 16] on button "×" at bounding box center [277, 15] width 4 height 6
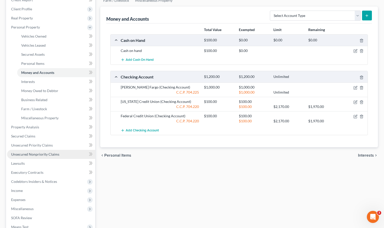
scroll to position [71, 0]
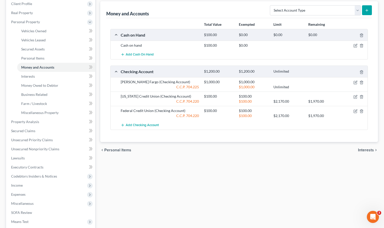
click at [160, 87] on div "C.C.P. 704.225" at bounding box center [159, 86] width 83 height 5
click at [354, 82] on icon "button" at bounding box center [355, 82] width 4 height 4
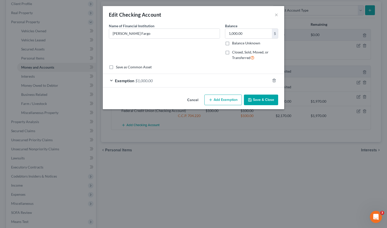
click at [145, 81] on span "$1,000.00" at bounding box center [143, 80] width 17 height 5
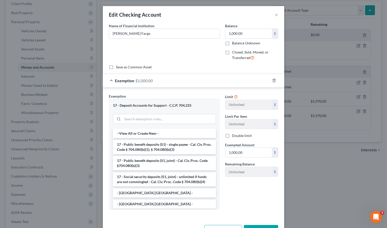
click at [145, 81] on span "$1,000.00" at bounding box center [143, 80] width 17 height 5
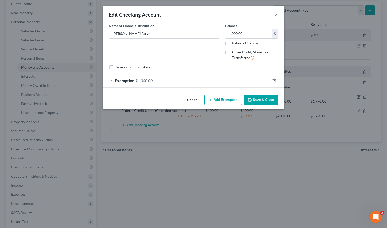
click at [277, 16] on button "×" at bounding box center [277, 15] width 4 height 6
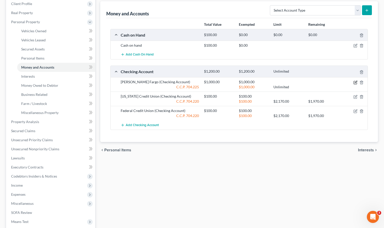
click at [354, 82] on icon "button" at bounding box center [355, 82] width 4 height 4
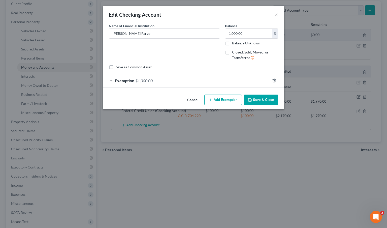
click at [111, 82] on div "Exemption $1,000.00" at bounding box center [186, 80] width 167 height 13
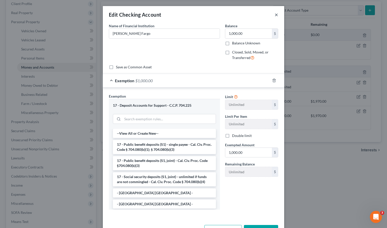
click at [275, 16] on button "×" at bounding box center [277, 15] width 4 height 6
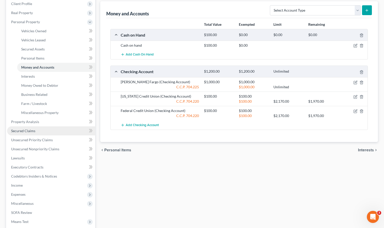
click at [43, 131] on link "Secured Claims" at bounding box center [51, 130] width 88 height 9
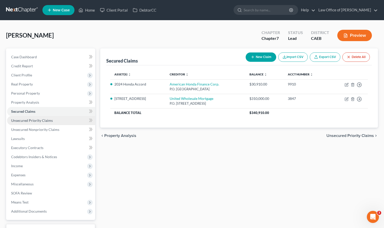
click at [43, 120] on span "Unsecured Priority Claims" at bounding box center [32, 120] width 42 height 4
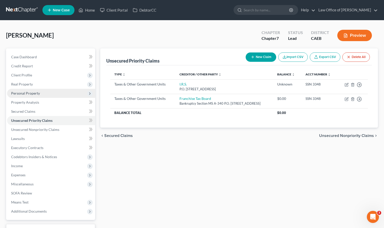
click at [38, 94] on span "Personal Property" at bounding box center [25, 93] width 29 height 4
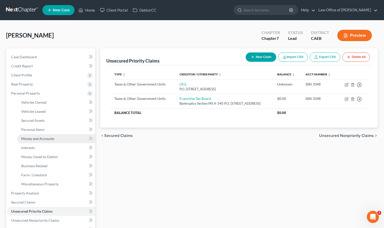
click at [38, 139] on span "Money and Accounts" at bounding box center [37, 138] width 33 height 4
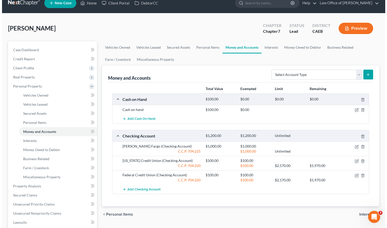
scroll to position [10, 0]
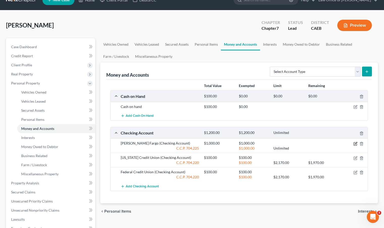
click at [355, 144] on icon "button" at bounding box center [355, 144] width 4 height 4
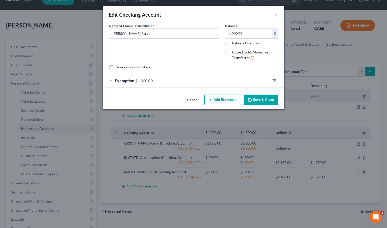
click at [111, 81] on div "Exemption $1,000.00" at bounding box center [186, 80] width 167 height 13
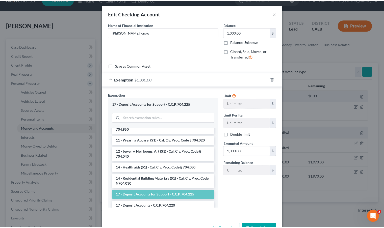
scroll to position [137, 0]
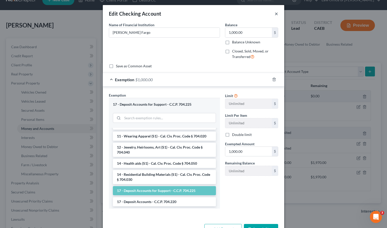
click at [275, 14] on button "×" at bounding box center [277, 14] width 4 height 6
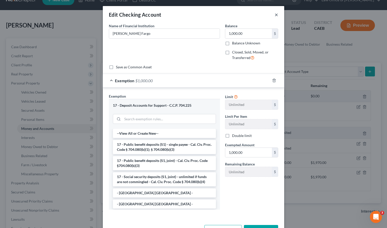
click at [275, 15] on button "×" at bounding box center [277, 15] width 4 height 6
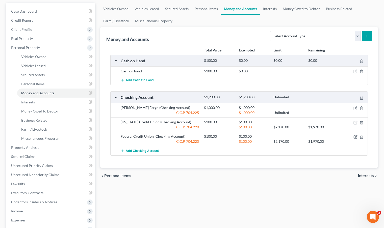
scroll to position [46, 0]
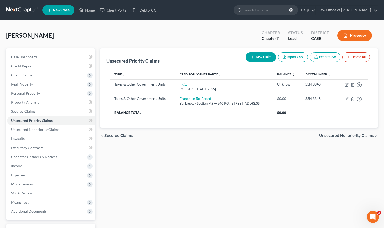
click at [10, 9] on link at bounding box center [22, 10] width 32 height 9
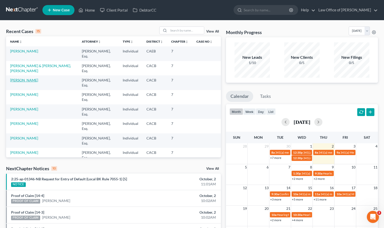
click at [33, 78] on link "[PERSON_NAME]" at bounding box center [24, 80] width 28 height 4
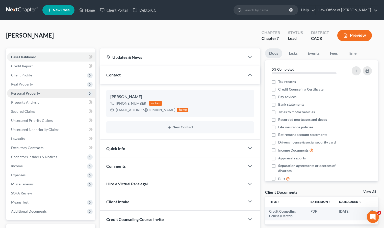
click at [34, 93] on span "Personal Property" at bounding box center [25, 93] width 29 height 4
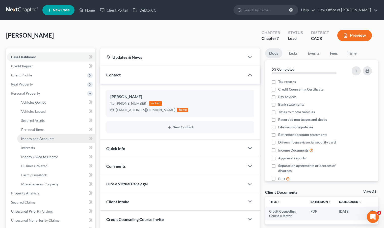
click at [43, 136] on span "Money and Accounts" at bounding box center [37, 138] width 33 height 4
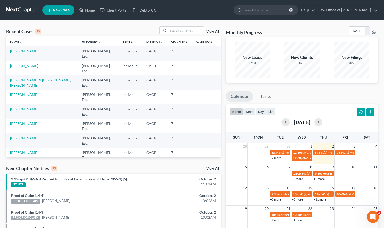
click at [32, 150] on link "[PERSON_NAME]" at bounding box center [24, 152] width 28 height 4
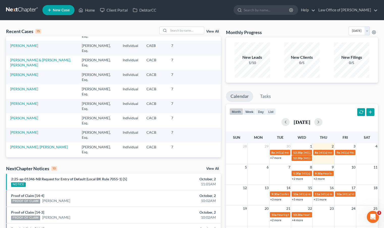
scroll to position [44, 0]
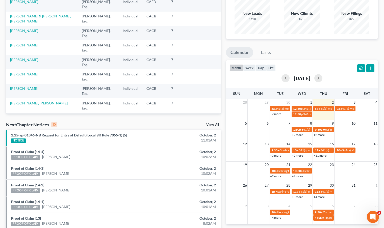
click at [31, 115] on link "[PERSON_NAME]" at bounding box center [24, 117] width 28 height 4
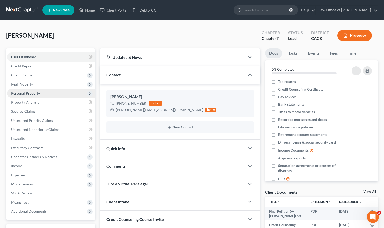
click at [26, 94] on span "Personal Property" at bounding box center [25, 93] width 29 height 4
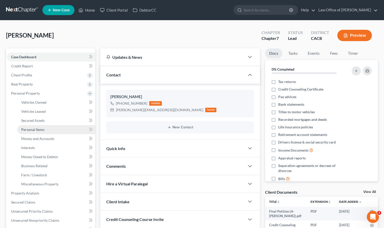
click at [38, 131] on span "Personal Items" at bounding box center [32, 129] width 23 height 4
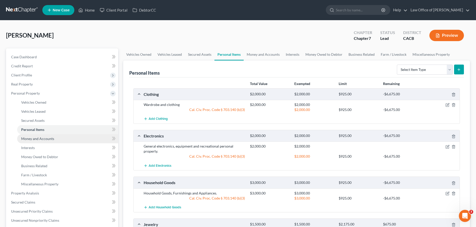
click at [60, 138] on link "Money and Accounts" at bounding box center [67, 138] width 101 height 9
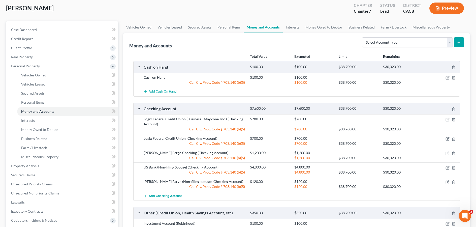
scroll to position [34, 0]
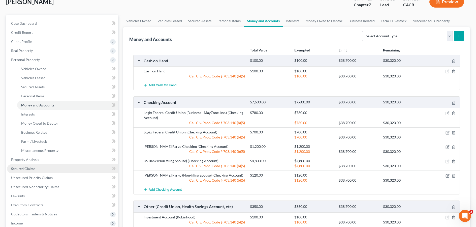
click at [44, 168] on link "Secured Claims" at bounding box center [62, 168] width 111 height 9
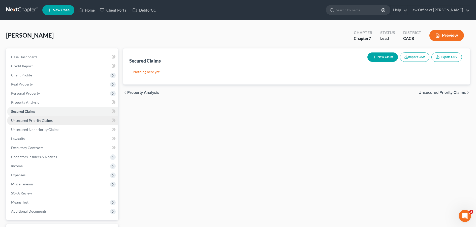
click at [48, 120] on span "Unsecured Priority Claims" at bounding box center [32, 120] width 42 height 4
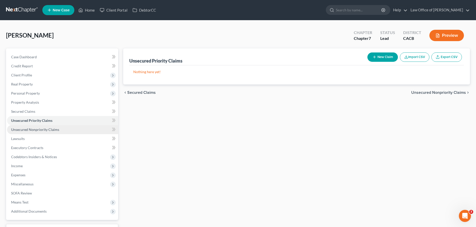
click at [48, 130] on span "Unsecured Nonpriority Claims" at bounding box center [35, 129] width 48 height 4
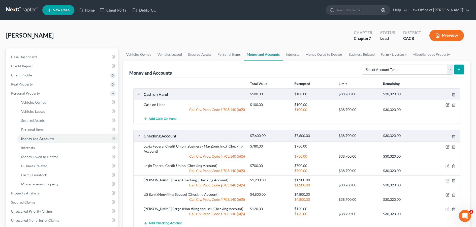
click at [28, 12] on link at bounding box center [22, 10] width 32 height 9
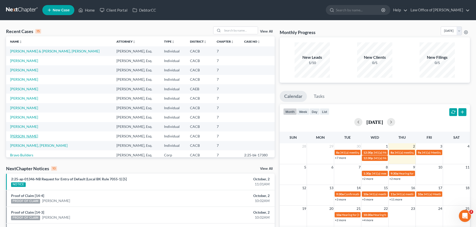
click at [28, 135] on link "[PERSON_NAME]" at bounding box center [24, 136] width 28 height 4
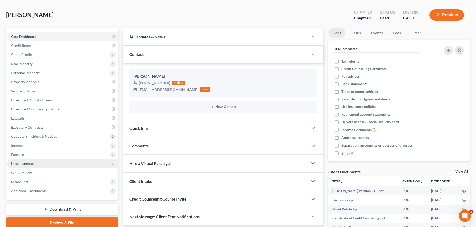
scroll to position [47, 0]
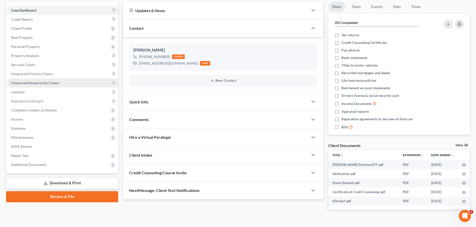
click at [49, 83] on span "Unsecured Nonpriority Claims" at bounding box center [35, 83] width 48 height 4
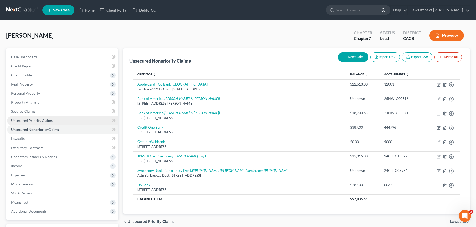
click at [36, 121] on span "Unsecured Priority Claims" at bounding box center [32, 120] width 42 height 4
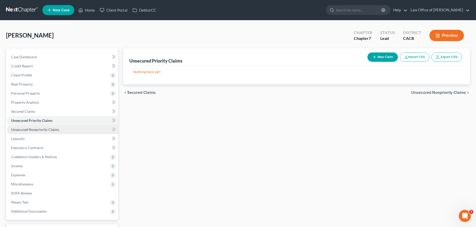
click at [36, 130] on span "Unsecured Nonpriority Claims" at bounding box center [35, 129] width 48 height 4
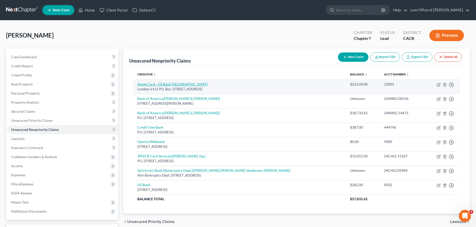
click at [155, 85] on link "Apple Card - GS Bank [GEOGRAPHIC_DATA]" at bounding box center [172, 84] width 70 height 4
select select "39"
select select "2"
select select "0"
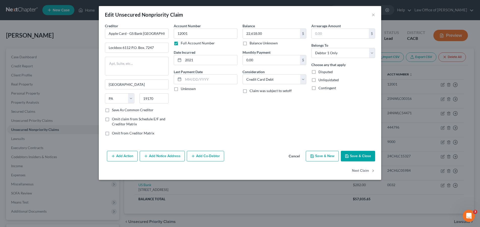
click at [168, 156] on button "Add Notice Address" at bounding box center [162, 156] width 45 height 11
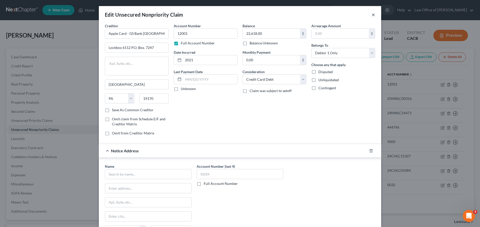
click at [372, 14] on button "×" at bounding box center [374, 15] width 4 height 6
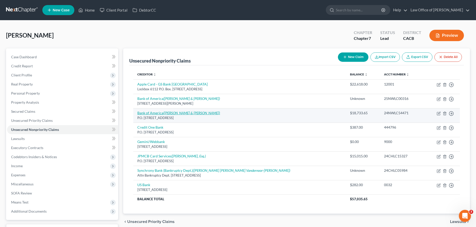
click at [176, 114] on icon "([PERSON_NAME] & [PERSON_NAME])" at bounding box center [191, 113] width 57 height 4
select select "45"
select select "2"
select select "0"
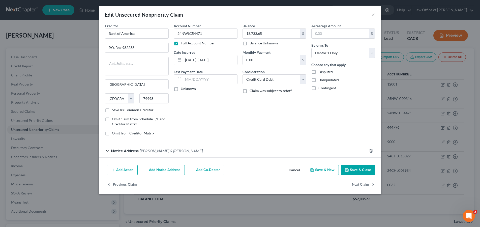
click at [180, 167] on button "Add Notice Address" at bounding box center [162, 170] width 45 height 11
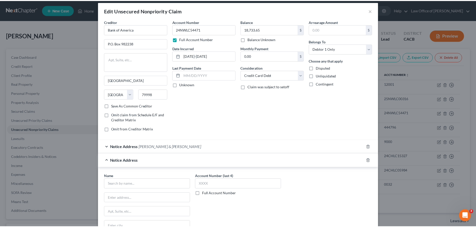
scroll to position [10, 0]
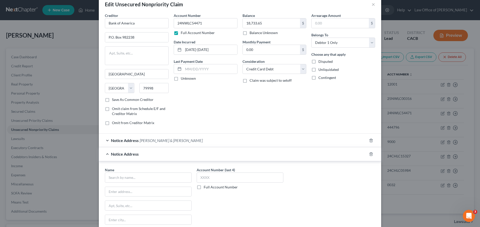
click at [369, 5] on div "Edit Unsecured Nonpriority Claim ×" at bounding box center [240, 4] width 282 height 17
click at [372, 4] on button "×" at bounding box center [374, 4] width 4 height 6
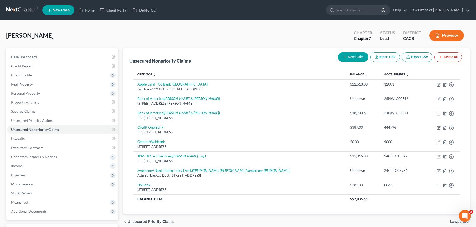
click at [15, 15] on nav "Home New Case Client Portal DebtorCC Law Office of [PERSON_NAME] [EMAIL_ADDRESS…" at bounding box center [238, 10] width 476 height 20
click at [17, 12] on link at bounding box center [22, 10] width 32 height 9
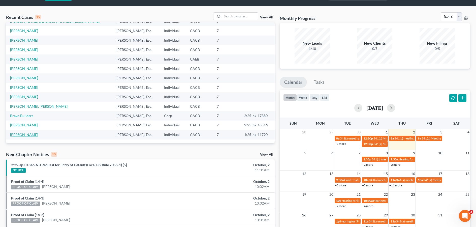
scroll to position [17, 0]
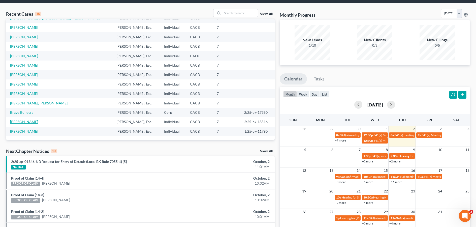
click at [34, 122] on link "[PERSON_NAME]" at bounding box center [24, 122] width 28 height 4
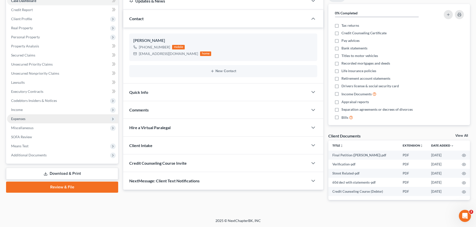
scroll to position [48, 0]
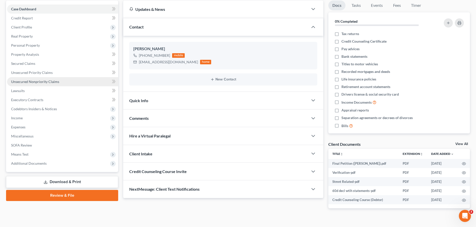
click at [44, 82] on span "Unsecured Nonpriority Claims" at bounding box center [35, 81] width 48 height 4
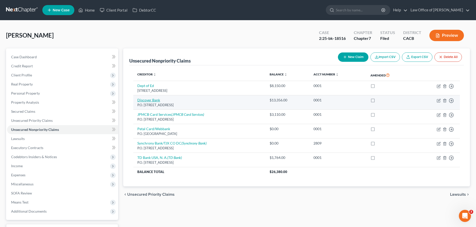
click at [151, 100] on link "Discover Bank" at bounding box center [148, 100] width 23 height 4
select select "46"
select select "2"
select select "0"
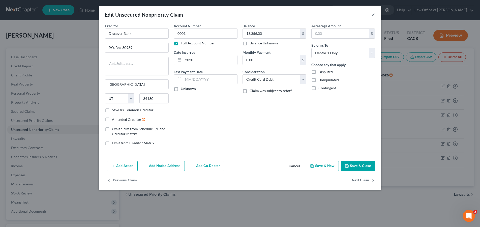
click at [374, 15] on button "×" at bounding box center [374, 15] width 4 height 6
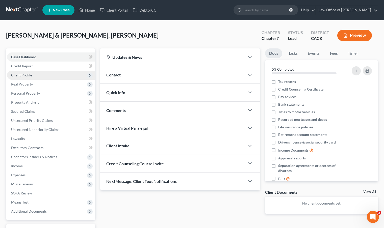
click at [25, 75] on span "Client Profile" at bounding box center [21, 75] width 21 height 4
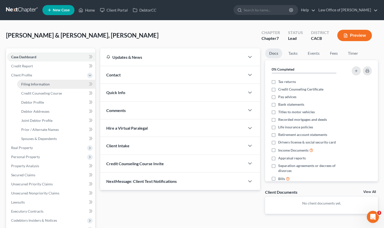
click at [31, 83] on span "Filing Information" at bounding box center [35, 84] width 28 height 4
select select "1"
select select "0"
select select "4"
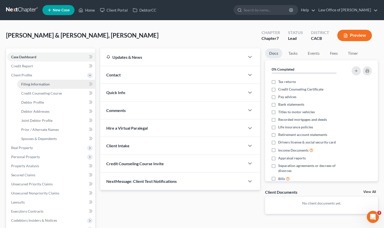
select select "0"
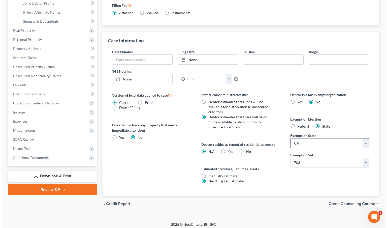
scroll to position [120, 0]
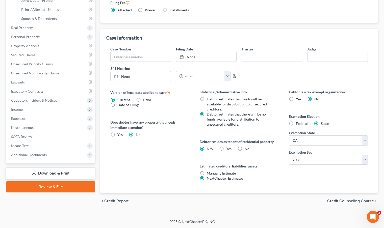
click at [226, 149] on label "Yes Yes" at bounding box center [228, 148] width 5 height 5
click at [228, 149] on input "Yes Yes" at bounding box center [229, 147] width 3 height 3
radio input "true"
radio input "false"
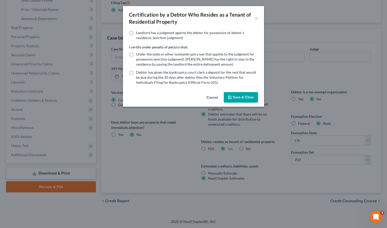
click at [238, 99] on button "Save & Close" at bounding box center [241, 97] width 34 height 11
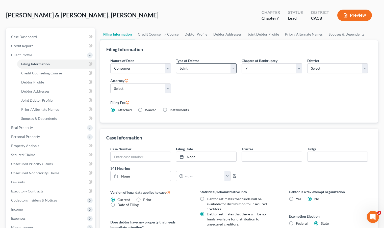
scroll to position [0, 0]
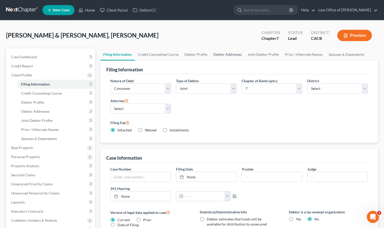
click at [224, 51] on link "Debtor Addresses" at bounding box center [227, 54] width 34 height 12
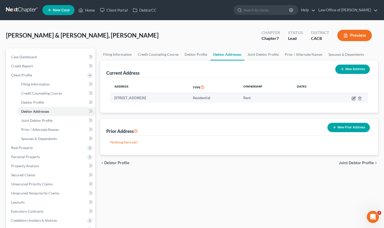
click at [354, 99] on icon "button" at bounding box center [353, 98] width 4 height 4
select select "4"
select select "18"
select select "0"
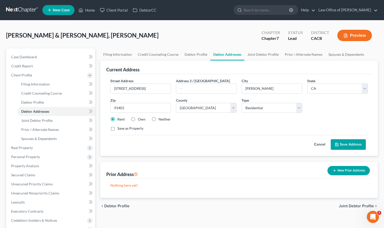
click at [347, 170] on button "New Prior Address" at bounding box center [348, 170] width 42 height 9
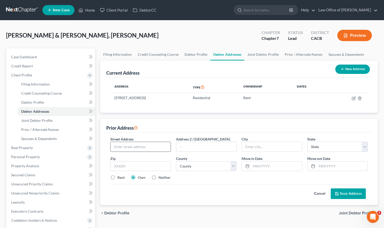
click at [142, 146] on input "text" at bounding box center [140, 147] width 60 height 10
type input "[STREET_ADDRESS]"
click at [198, 148] on input "text" at bounding box center [206, 147] width 60 height 10
type input "#128"
click at [140, 163] on input "text" at bounding box center [140, 166] width 61 height 10
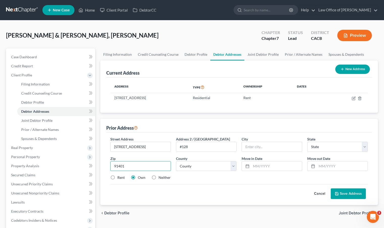
type input "91401"
click at [204, 209] on div "chevron_left Debtor Profile Joint Debtor Profile chevron_right" at bounding box center [238, 213] width 277 height 16
type input "[PERSON_NAME]"
select select "4"
drag, startPoint x: 154, startPoint y: 178, endPoint x: 194, endPoint y: 166, distance: 41.7
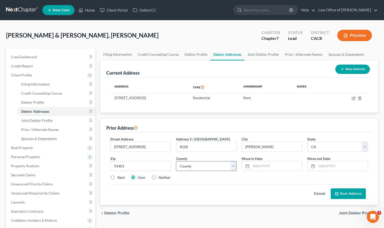
click at [158, 178] on label "Neither" at bounding box center [164, 177] width 12 height 5
click at [160, 178] on input "Neither" at bounding box center [161, 176] width 3 height 3
radio input "true"
click at [196, 165] on select "County [GEOGRAPHIC_DATA] [GEOGRAPHIC_DATA] [GEOGRAPHIC_DATA] [GEOGRAPHIC_DATA] …" at bounding box center [206, 166] width 61 height 10
select select "18"
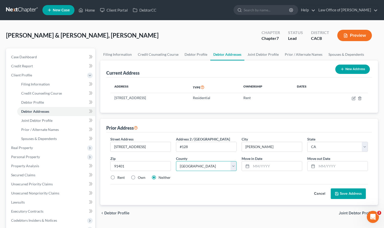
click at [176, 161] on select "County [GEOGRAPHIC_DATA] [GEOGRAPHIC_DATA] [GEOGRAPHIC_DATA] [GEOGRAPHIC_DATA] …" at bounding box center [206, 166] width 61 height 10
click at [326, 165] on input "text" at bounding box center [341, 166] width 51 height 10
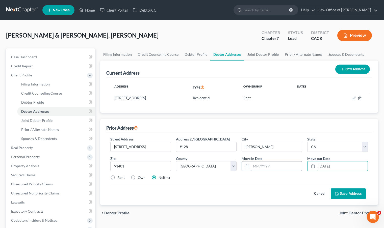
type input "[DATE]"
click at [269, 166] on input "text" at bounding box center [276, 166] width 51 height 10
type input "[DATE]"
click at [354, 193] on button "Save Address" at bounding box center [347, 193] width 35 height 11
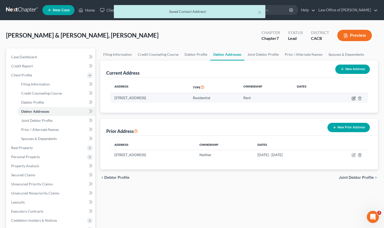
click at [354, 99] on icon "button" at bounding box center [353, 98] width 4 height 4
select select "4"
select select "18"
select select "0"
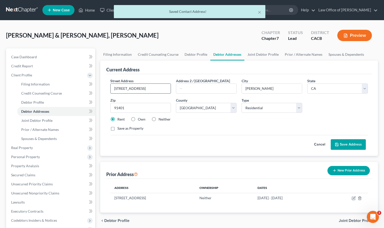
drag, startPoint x: 162, startPoint y: 89, endPoint x: 112, endPoint y: 89, distance: 49.2
click at [113, 89] on input "[STREET_ADDRESS]" at bounding box center [140, 89] width 60 height 10
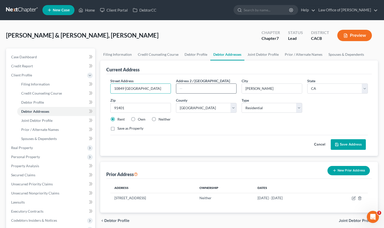
type input "10849 [GEOGRAPHIC_DATA]"
click at [193, 86] on input "text" at bounding box center [206, 89] width 60 height 10
type input "Apt 5"
drag, startPoint x: 150, startPoint y: 109, endPoint x: 98, endPoint y: 105, distance: 51.9
click at [98, 105] on div "Filing Information Credit Counseling Course Debtor Profile Debtor Addresses Joi…" at bounding box center [239, 180] width 282 height 264
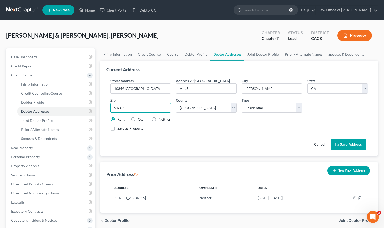
type input "91602"
click at [229, 140] on div "Cancel Save Address" at bounding box center [238, 142] width 257 height 15
type input "[GEOGRAPHIC_DATA]"
click at [348, 146] on button "Save Address" at bounding box center [347, 144] width 35 height 11
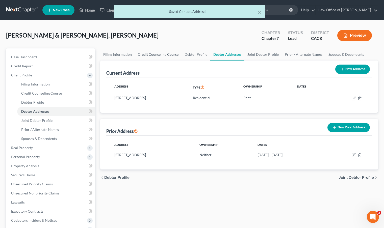
click at [165, 55] on link "Credit Counseling Course" at bounding box center [158, 54] width 47 height 12
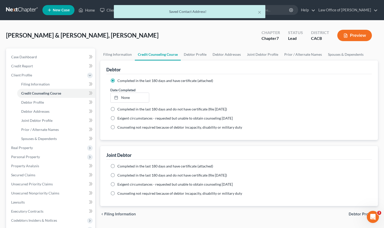
click at [117, 167] on label "Completed in the last 180 days and have certificate (attached)" at bounding box center [165, 166] width 96 height 5
click at [119, 167] on input "Completed in the last 180 days and have certificate (attached)" at bounding box center [120, 165] width 3 height 3
radio input "true"
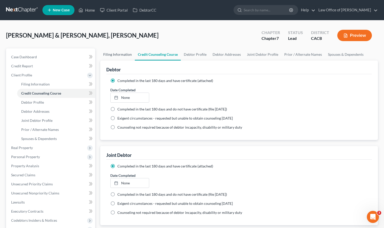
click at [124, 53] on link "Filing Information" at bounding box center [117, 54] width 35 height 12
select select "1"
select select "0"
select select "7"
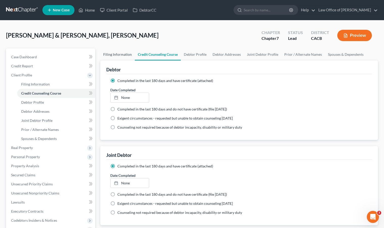
select select "0"
select select "4"
select select "0"
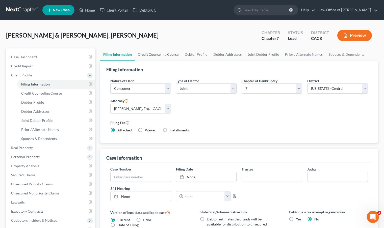
click at [167, 53] on link "Credit Counseling Course" at bounding box center [158, 54] width 47 height 12
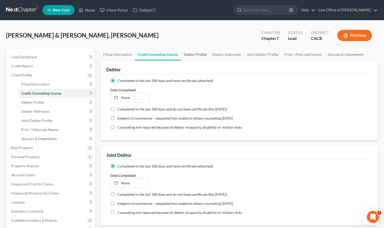
click at [203, 55] on link "Debtor Profile" at bounding box center [195, 54] width 29 height 12
select select "1"
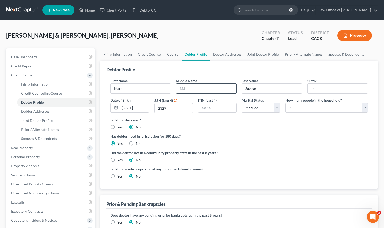
click at [197, 88] on input "text" at bounding box center [206, 89] width 60 height 10
type input "[PERSON_NAME]"
click at [117, 159] on label "Yes" at bounding box center [119, 159] width 5 height 5
click at [119, 159] on input "Yes" at bounding box center [120, 158] width 3 height 3
radio input "true"
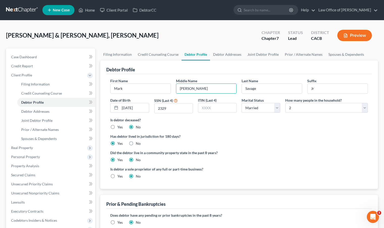
radio input "false"
click at [303, 108] on select "Select 1 2 3 4 5 6 7 8 9 10 11 12 13 14 15 16 17 18 19 20" at bounding box center [326, 108] width 82 height 10
select select "3"
click at [285, 103] on select "Select 1 2 3 4 5 6 7 8 9 10 11 12 13 14 15 16 17 18 19 20" at bounding box center [326, 108] width 82 height 10
click at [334, 54] on link "Spouses & Dependents" at bounding box center [346, 54] width 42 height 12
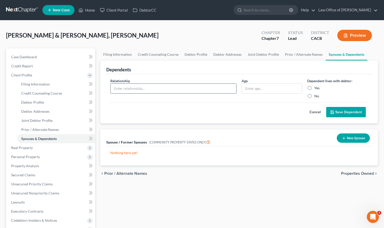
click at [201, 90] on input "text" at bounding box center [173, 89] width 126 height 10
type input "Child"
click at [288, 91] on input "text" at bounding box center [272, 89] width 60 height 10
type input "9"
click at [314, 88] on label "Yes" at bounding box center [316, 87] width 5 height 5
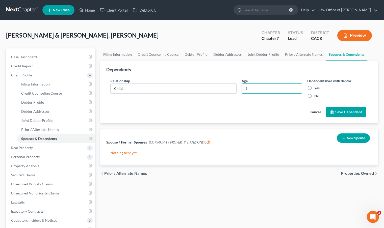
click at [316, 88] on input "Yes" at bounding box center [317, 86] width 3 height 3
radio input "true"
drag, startPoint x: 343, startPoint y: 112, endPoint x: 349, endPoint y: 97, distance: 16.4
click at [343, 112] on button "Save Dependent" at bounding box center [346, 112] width 40 height 11
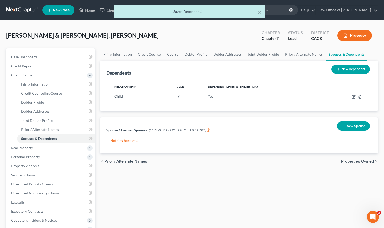
click at [349, 71] on button "New Dependent" at bounding box center [350, 69] width 38 height 9
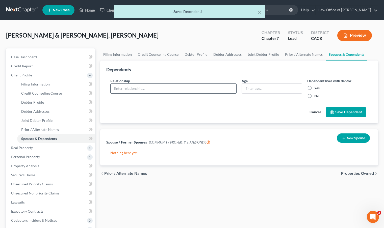
click at [166, 87] on input "text" at bounding box center [173, 89] width 126 height 10
type input "Child"
click at [257, 89] on input "text" at bounding box center [272, 89] width 60 height 10
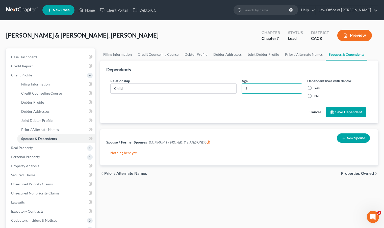
type input "5"
click at [314, 88] on label "Yes" at bounding box center [316, 87] width 5 height 5
click at [316, 88] on input "Yes" at bounding box center [317, 86] width 3 height 3
radio input "true"
click at [348, 112] on button "Save Dependent" at bounding box center [346, 112] width 40 height 11
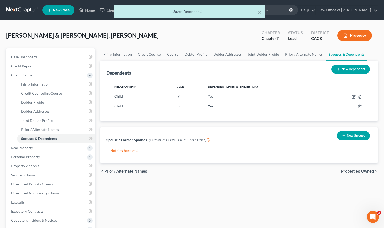
click at [209, 181] on div "Filing Information Credit Counseling Course Debtor Profile Debtor Addresses Joi…" at bounding box center [239, 180] width 282 height 264
drag, startPoint x: 228, startPoint y: 56, endPoint x: 239, endPoint y: 55, distance: 10.9
click at [228, 56] on link "Debtor Addresses" at bounding box center [227, 54] width 34 height 12
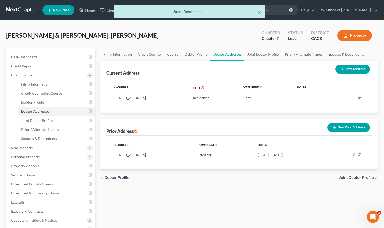
click at [275, 45] on div "[PERSON_NAME] & [PERSON_NAME], Kasheera Upgraded Chapter Chapter 7 Status Lead …" at bounding box center [191, 37] width 371 height 22
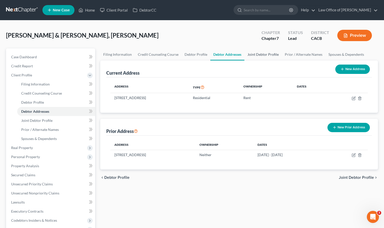
click at [269, 57] on link "Joint Debtor Profile" at bounding box center [262, 54] width 37 height 12
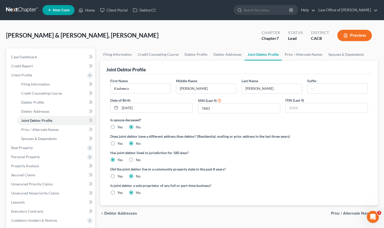
click at [117, 176] on label "Yes" at bounding box center [119, 176] width 5 height 5
click at [119, 176] on input "Yes" at bounding box center [120, 175] width 3 height 3
radio input "true"
radio input "false"
click at [214, 173] on div "Did the joint debtor live in a community property state in the past 8 years? Ye…" at bounding box center [238, 172] width 257 height 12
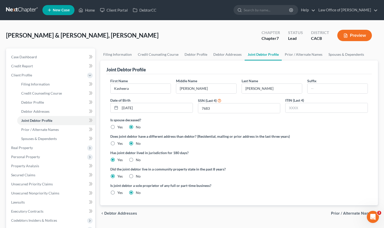
click at [234, 146] on ng-include "First Name [PERSON_NAME] Middle Name [PERSON_NAME] Last Name [PERSON_NAME] Date…" at bounding box center [238, 138] width 257 height 121
click at [293, 53] on link "Prior / Alternate Names" at bounding box center [303, 54] width 44 height 12
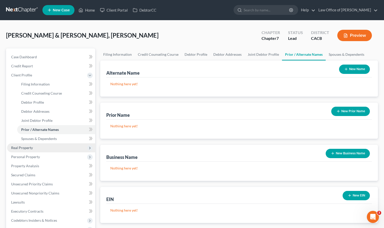
click at [24, 147] on span "Real Property" at bounding box center [22, 148] width 22 height 4
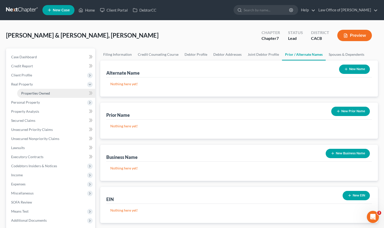
click at [35, 93] on span "Properties Owned" at bounding box center [35, 93] width 29 height 4
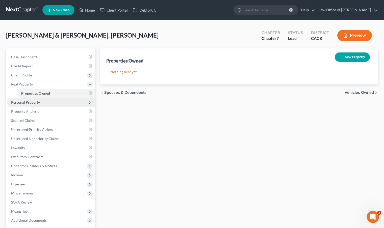
click at [34, 103] on span "Personal Property" at bounding box center [25, 102] width 29 height 4
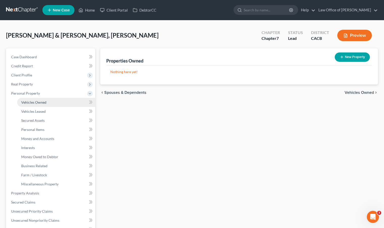
click at [41, 101] on span "Vehicles Owned" at bounding box center [33, 102] width 25 height 4
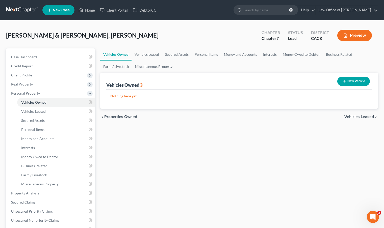
drag, startPoint x: 298, startPoint y: 117, endPoint x: 326, endPoint y: 107, distance: 30.0
click at [298, 117] on div "chevron_left Properties Owned Vehicles Leased chevron_right" at bounding box center [238, 117] width 277 height 16
click at [359, 82] on button "New Vehicle" at bounding box center [353, 81] width 33 height 9
select select "0"
select select "2"
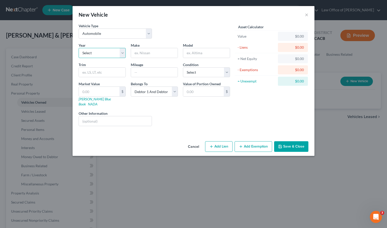
click at [91, 50] on select "Select 2026 2025 2024 2023 2022 2021 2020 2019 2018 2017 2016 2015 2014 2013 20…" at bounding box center [102, 53] width 47 height 10
select select "7"
click at [79, 48] on select "Select 2026 2025 2024 2023 2022 2021 2020 2019 2018 2017 2016 2015 2014 2013 20…" at bounding box center [102, 53] width 47 height 10
click at [145, 55] on input "text" at bounding box center [154, 53] width 47 height 10
type input "Hyndai"
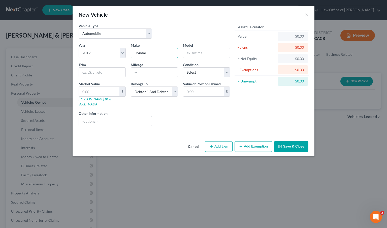
click at [181, 54] on div "Model" at bounding box center [207, 50] width 52 height 15
click at [188, 53] on input "text" at bounding box center [206, 53] width 47 height 10
type input "[MEDICAL_DATA]"
click at [139, 54] on input "Hyndai" at bounding box center [154, 53] width 47 height 10
type input "Hyundai"
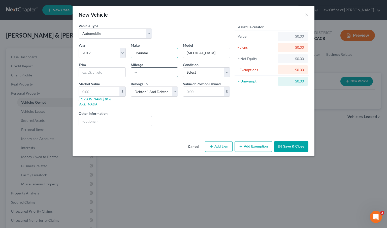
click at [156, 75] on input "text" at bounding box center [154, 73] width 47 height 10
type input "60,000"
click at [200, 70] on select "Select Excellent Very Good Good Fair Poor" at bounding box center [206, 72] width 47 height 10
select select "3"
click at [183, 67] on select "Select Excellent Very Good Good Fair Poor" at bounding box center [206, 72] width 47 height 10
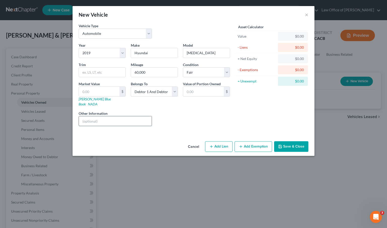
click at [103, 118] on input "text" at bounding box center [115, 121] width 73 height 10
type input "Financed through Carmax"
click at [157, 90] on select "Select Debtor 1 Only Debtor 2 Only Debtor 1 And Debtor 2 Only At Least One Of T…" at bounding box center [154, 92] width 47 height 10
click at [131, 87] on select "Select Debtor 1 Only Debtor 2 Only Debtor 1 And Debtor 2 Only At Least One Of T…" at bounding box center [154, 92] width 47 height 10
click at [182, 116] on div "Liens Select" at bounding box center [194, 118] width 78 height 15
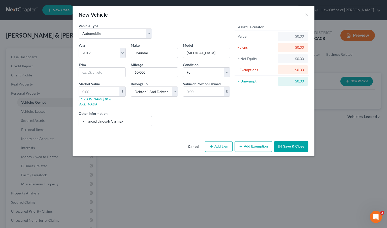
click at [219, 145] on button "Add Lien" at bounding box center [218, 146] width 27 height 11
select select "2"
select select "0"
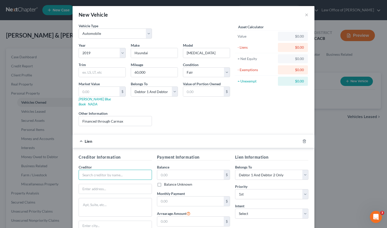
click at [124, 170] on input "text" at bounding box center [115, 175] width 73 height 10
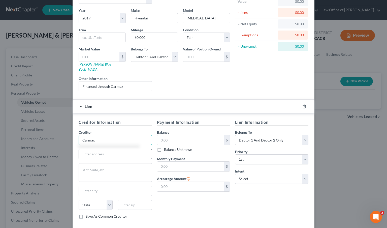
scroll to position [36, 0]
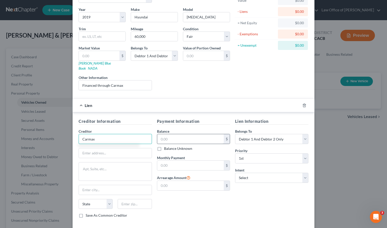
type input "Carmax"
click at [175, 134] on input "text" at bounding box center [190, 139] width 67 height 10
click at [175, 161] on input "text" at bounding box center [190, 166] width 67 height 10
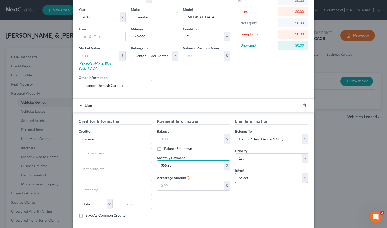
type input "355.98"
click at [254, 176] on select "Select Surrender Redeem Reaffirm Avoid Other" at bounding box center [271, 178] width 73 height 10
select select "2"
click at [235, 173] on select "Select Surrender Redeem Reaffirm Avoid Other" at bounding box center [271, 178] width 73 height 10
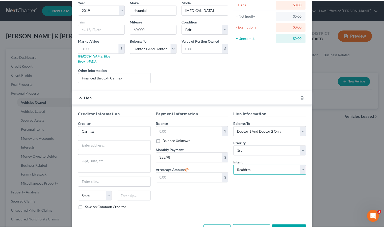
scroll to position [56, 0]
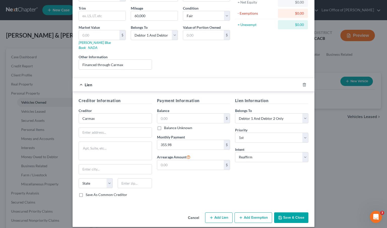
click at [287, 216] on button "Save & Close" at bounding box center [291, 217] width 34 height 11
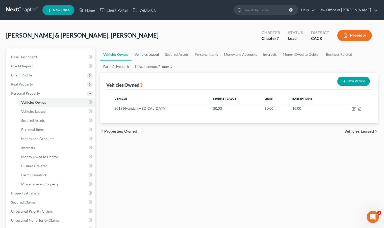
click at [155, 54] on link "Vehicles Leased" at bounding box center [146, 54] width 31 height 12
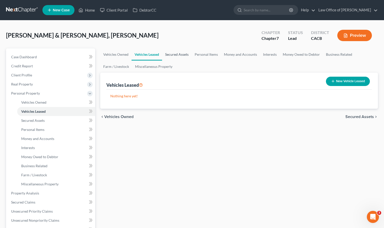
drag, startPoint x: 173, startPoint y: 55, endPoint x: 190, endPoint y: 54, distance: 16.7
click at [174, 55] on link "Secured Assets" at bounding box center [177, 54] width 30 height 12
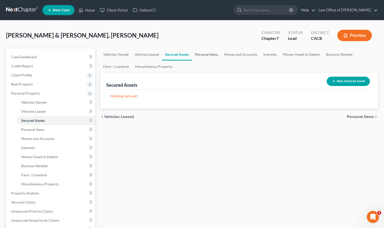
click at [204, 54] on link "Personal Items" at bounding box center [206, 54] width 29 height 12
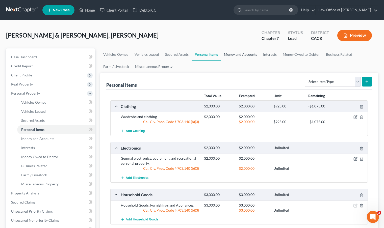
click at [245, 53] on link "Money and Accounts" at bounding box center [240, 54] width 39 height 12
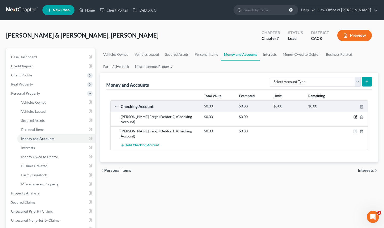
click at [355, 117] on icon "button" at bounding box center [355, 117] width 2 height 2
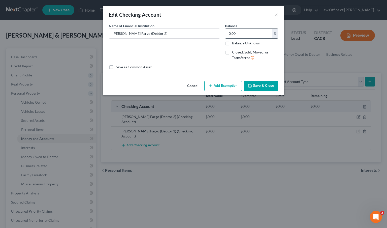
click at [242, 33] on input "0.00" at bounding box center [248, 34] width 47 height 10
type input "10"
click at [219, 84] on button "Add Exemption" at bounding box center [224, 86] width 38 height 11
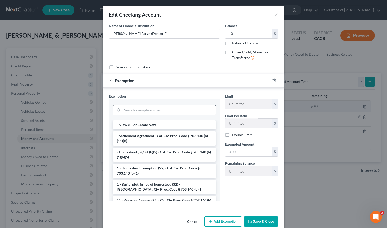
click at [148, 110] on input "search" at bounding box center [169, 110] width 93 height 10
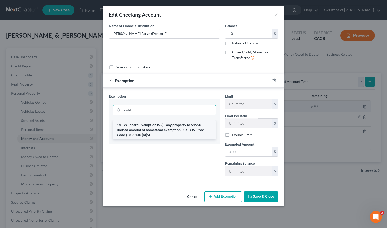
type input "wild"
click at [135, 128] on li "14 - Wildcard Exemption (S2) - any property to $1950 + unused amount of homeste…" at bounding box center [164, 129] width 103 height 19
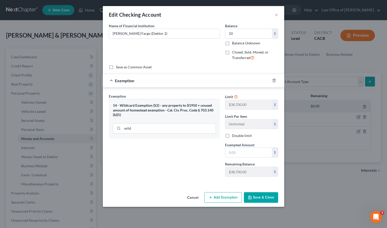
click at [265, 196] on button "Save & Close" at bounding box center [261, 197] width 34 height 11
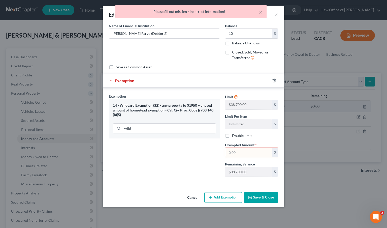
click at [248, 153] on input "text" at bounding box center [248, 153] width 47 height 10
type input "10"
click at [183, 164] on div "Exemption Set must be selected for CA. Exemption * 14 - Wildcard Exemption (S2)…" at bounding box center [164, 137] width 116 height 87
click at [269, 195] on button "Save & Close" at bounding box center [261, 197] width 34 height 11
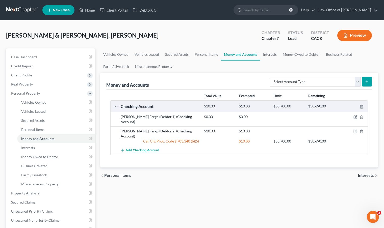
click at [139, 149] on span "Add Checking Account" at bounding box center [142, 151] width 33 height 4
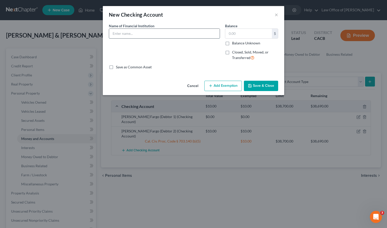
click at [193, 36] on input "text" at bounding box center [164, 34] width 111 height 10
type input "[PERSON_NAME] Fargo (Business Debtor 2)"
click at [238, 32] on input "text" at bounding box center [248, 34] width 47 height 10
type input "94"
click at [215, 86] on button "Add Exemption" at bounding box center [224, 86] width 38 height 11
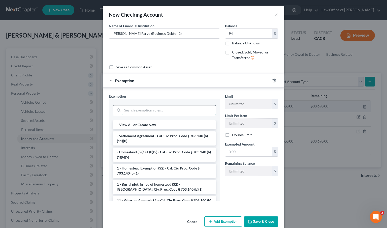
click at [160, 110] on input "search" at bounding box center [169, 110] width 93 height 10
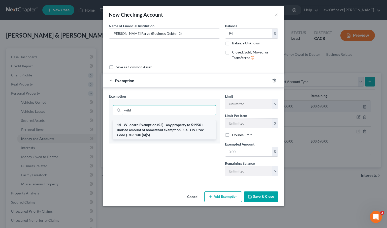
type input "wild"
drag, startPoint x: 152, startPoint y: 126, endPoint x: 155, endPoint y: 126, distance: 3.3
click at [152, 126] on li "14 - Wildcard Exemption (S2) - any property to $1950 + unused amount of homeste…" at bounding box center [164, 129] width 103 height 19
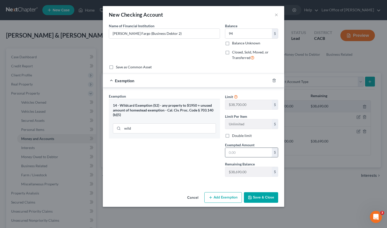
drag, startPoint x: 231, startPoint y: 150, endPoint x: 231, endPoint y: 154, distance: 4.5
click at [231, 150] on input "text" at bounding box center [248, 153] width 47 height 10
type input "94"
click at [267, 204] on div "Cancel Add Exemption Save & Close" at bounding box center [194, 198] width 182 height 17
click at [267, 199] on button "Save & Close" at bounding box center [261, 197] width 34 height 11
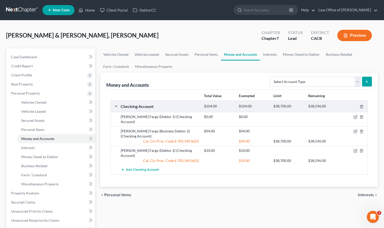
click at [255, 196] on div "Vehicles Owned Vehicles Leased Secured Assets Personal Items Money and Accounts…" at bounding box center [239, 193] width 282 height 291
click at [355, 117] on icon "button" at bounding box center [355, 117] width 2 height 2
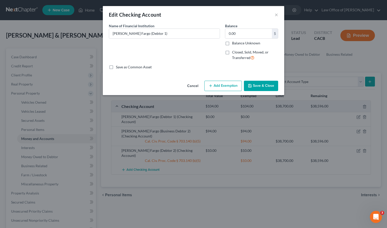
click at [222, 85] on button "Add Exemption" at bounding box center [224, 86] width 38 height 11
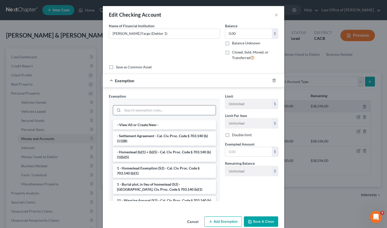
click at [140, 111] on input "search" at bounding box center [169, 110] width 93 height 10
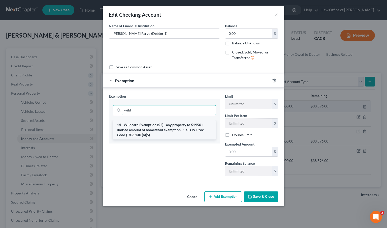
type input "wild"
click at [137, 132] on li "14 - Wildcard Exemption (S2) - any property to $1950 + unused amount of homeste…" at bounding box center [164, 129] width 103 height 19
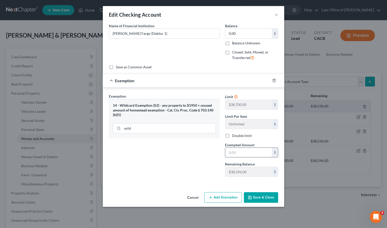
click at [235, 155] on input "text" at bounding box center [248, 153] width 47 height 10
type input "5"
click at [249, 28] on div "0.00 $" at bounding box center [251, 33] width 53 height 10
click at [247, 32] on input "0.00" at bounding box center [248, 34] width 47 height 10
type input "5"
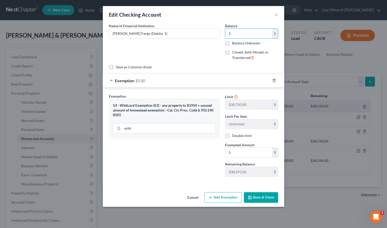
click at [259, 197] on button "Save & Close" at bounding box center [261, 197] width 34 height 11
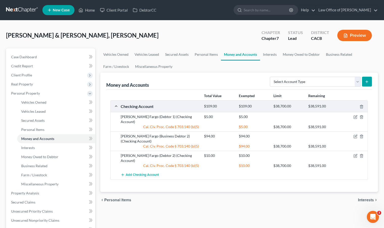
click at [192, 192] on div "chevron_left Personal Items Interests chevron_right" at bounding box center [238, 200] width 277 height 16
click at [141, 173] on span "Add Checking Account" at bounding box center [142, 175] width 33 height 4
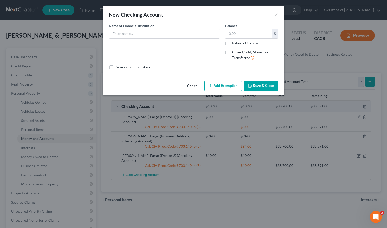
click at [157, 26] on div "Name of Financial Institution *" at bounding box center [164, 30] width 111 height 15
click at [154, 31] on input "text" at bounding box center [164, 34] width 111 height 10
type input "Navy Federal (Debtor 2)"
click at [237, 32] on input "text" at bounding box center [248, 34] width 47 height 10
type input "5"
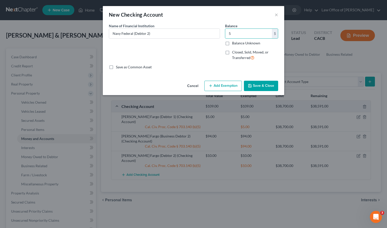
click at [225, 86] on button "Add Exemption" at bounding box center [224, 86] width 38 height 11
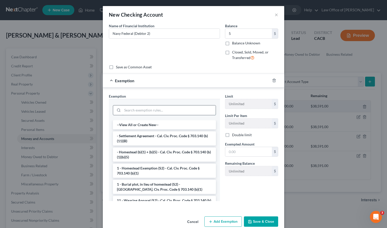
click at [150, 110] on input "search" at bounding box center [169, 110] width 93 height 10
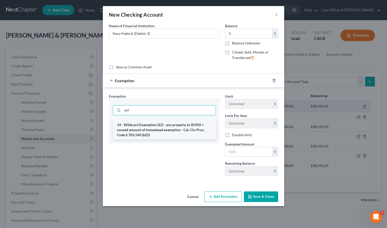
type input "wil"
click at [147, 130] on li "14 - Wildcard Exemption (S2) - any property to $1950 + unused amount of homeste…" at bounding box center [164, 129] width 103 height 19
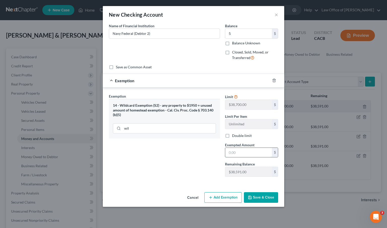
click at [247, 151] on input "text" at bounding box center [248, 153] width 47 height 10
type input "5"
click at [259, 195] on button "Save & Close" at bounding box center [261, 197] width 34 height 11
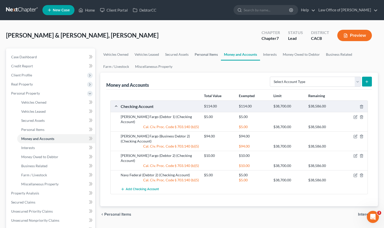
click at [199, 54] on link "Personal Items" at bounding box center [205, 54] width 29 height 12
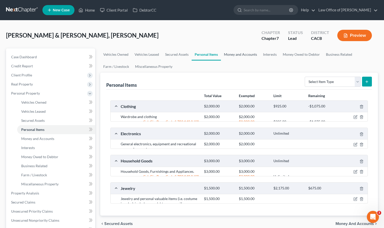
click at [234, 53] on link "Money and Accounts" at bounding box center [240, 54] width 39 height 12
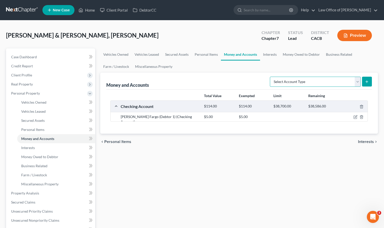
click at [300, 82] on select "Select Account Type Brokerage Cash on Hand Certificates of Deposit Checking Acc…" at bounding box center [315, 82] width 91 height 10
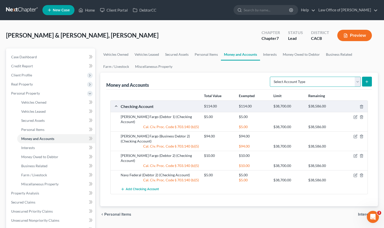
select select "savings"
click at [271, 77] on select "Select Account Type Brokerage Cash on Hand Certificates of Deposit Checking Acc…" at bounding box center [315, 82] width 91 height 10
click at [366, 82] on icon "submit" at bounding box center [366, 82] width 4 height 4
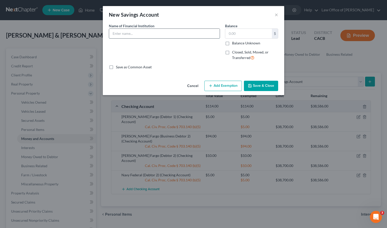
click at [152, 31] on input "text" at bounding box center [164, 34] width 111 height 10
type input "[PERSON_NAME] Fargo (Debtor 2)"
click at [247, 34] on input "text" at bounding box center [248, 34] width 47 height 10
type input "5"
click at [218, 87] on button "Add Exemption" at bounding box center [224, 86] width 38 height 11
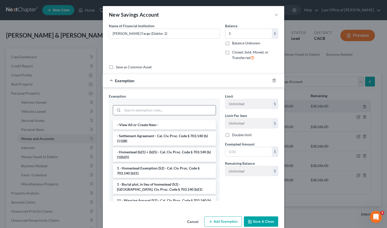
click at [159, 110] on input "search" at bounding box center [169, 110] width 93 height 10
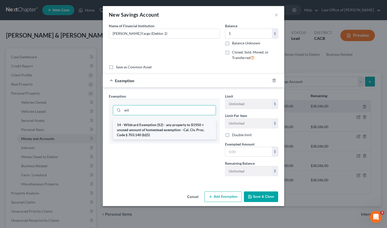
type input "wil"
click at [154, 130] on li "14 - Wildcard Exemption (S2) - any property to $1950 + unused amount of homeste…" at bounding box center [164, 129] width 103 height 19
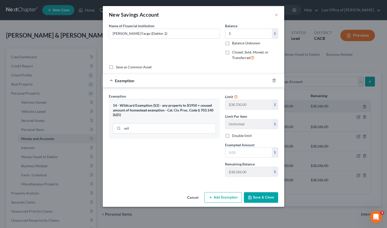
click at [251, 195] on button "Save & Close" at bounding box center [261, 197] width 34 height 11
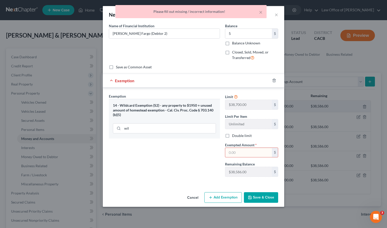
click at [242, 152] on input "text" at bounding box center [248, 153] width 47 height 10
type input "5"
click at [272, 198] on button "Save & Close" at bounding box center [261, 197] width 34 height 11
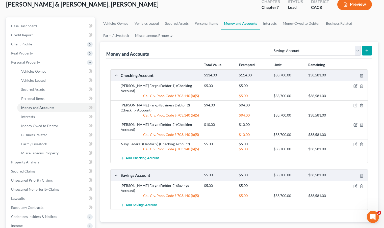
scroll to position [44, 0]
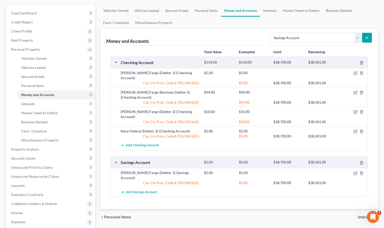
click at [157, 187] on div "Total Value Exempted Limit Remaining Checking Account $114.00 $114.00 $38,700.0…" at bounding box center [238, 128] width 265 height 164
click at [153, 190] on span "Add Savings Account" at bounding box center [141, 192] width 31 height 4
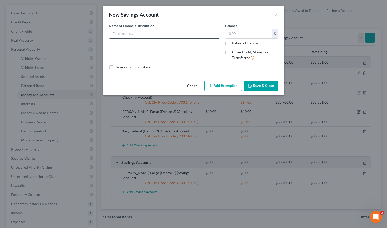
click at [179, 34] on input "text" at bounding box center [164, 34] width 111 height 10
type input "Navy Federal (Debtor 2)"
click at [244, 27] on div "Balance $ Balance Unknown Balance Undetermined $ Balance Unknown" at bounding box center [251, 34] width 53 height 22
click at [241, 35] on input "text" at bounding box center [248, 34] width 47 height 10
type input "5"
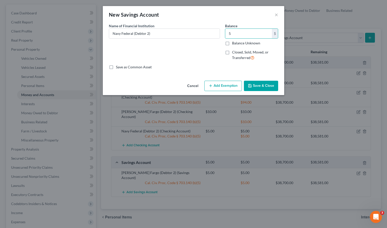
click at [231, 88] on button "Add Exemption" at bounding box center [224, 86] width 38 height 11
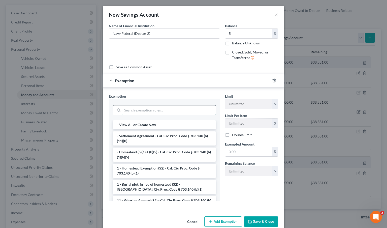
drag, startPoint x: 149, startPoint y: 111, endPoint x: 150, endPoint y: 108, distance: 2.5
click at [150, 111] on input "search" at bounding box center [169, 110] width 93 height 10
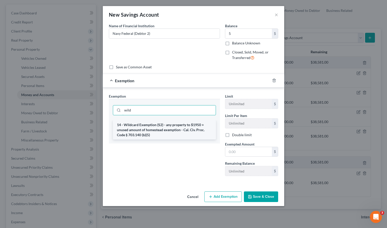
type input "wild"
click at [148, 125] on li "14 - Wildcard Exemption (S2) - any property to $1950 + unused amount of homeste…" at bounding box center [164, 129] width 103 height 19
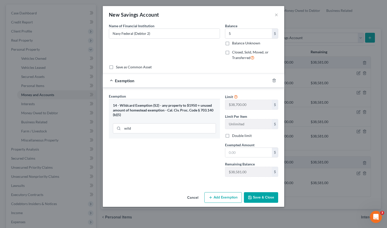
click at [148, 145] on div "Exemption Set must be selected for CA. Exemption * 14 - Wildcard Exemption (S2)…" at bounding box center [164, 137] width 116 height 87
click at [238, 144] on span "Exempted Amount" at bounding box center [240, 145] width 30 height 4
click at [235, 151] on input "text" at bounding box center [248, 153] width 47 height 10
type input "5"
click at [159, 157] on div "Exemption Set must be selected for CA. Exemption * 14 - Wildcard Exemption (S2)…" at bounding box center [164, 137] width 116 height 87
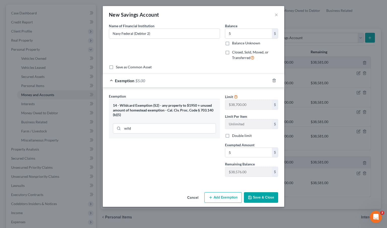
click at [260, 198] on button "Save & Close" at bounding box center [261, 197] width 34 height 11
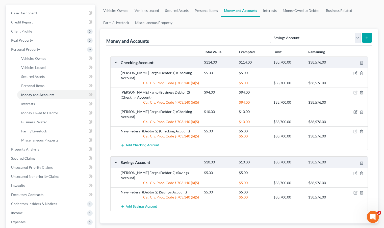
click at [194, 206] on div "Total Value Exempted Limit Remaining Checking Account $114.00 $114.00 $38,700.0…" at bounding box center [238, 135] width 265 height 178
click at [147, 205] on span "Add Savings Account" at bounding box center [141, 207] width 31 height 4
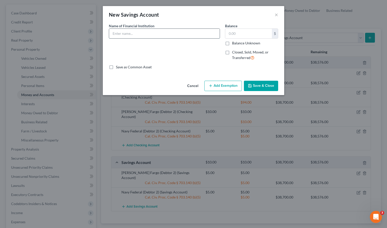
click at [145, 33] on input "text" at bounding box center [164, 34] width 111 height 10
type input "Navy Federal (Debtor 1)"
click at [247, 31] on input "text" at bounding box center [248, 34] width 47 height 10
type input "5"
click at [232, 82] on button "Add Exemption" at bounding box center [224, 86] width 38 height 11
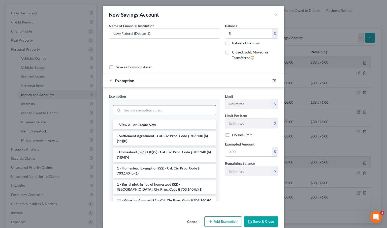
click at [167, 109] on input "search" at bounding box center [169, 110] width 93 height 10
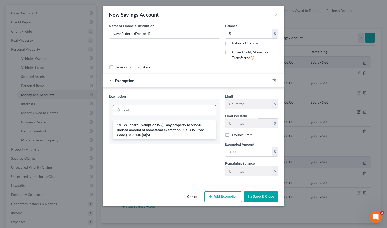
type input "wil"
click at [153, 133] on li "14 - Wildcard Exemption (S2) - any property to $1950 + unused amount of homeste…" at bounding box center [164, 129] width 103 height 19
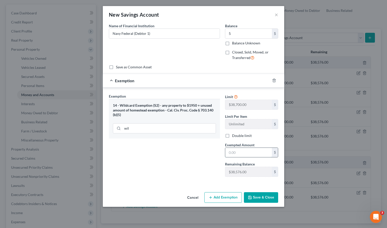
click at [252, 154] on input "text" at bounding box center [248, 153] width 47 height 10
type input "5"
click at [270, 190] on div "Cancel Add Exemption Save & Close" at bounding box center [194, 198] width 182 height 17
click at [269, 196] on button "Save & Close" at bounding box center [261, 197] width 34 height 11
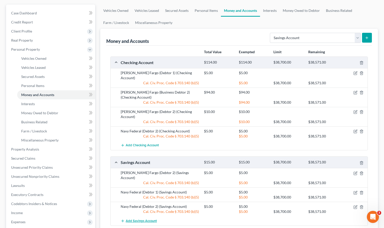
click at [143, 219] on span "Add Savings Account" at bounding box center [141, 221] width 31 height 4
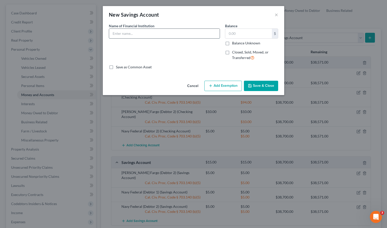
click at [147, 32] on input "text" at bounding box center [164, 34] width 111 height 10
type input "[PERSON_NAME] Fargo (Debtor 1)"
click at [245, 32] on input "text" at bounding box center [248, 34] width 47 height 10
type input "5"
click at [224, 84] on button "Add Exemption" at bounding box center [224, 86] width 38 height 11
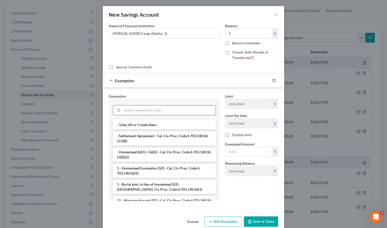
click at [166, 112] on input "search" at bounding box center [169, 110] width 93 height 10
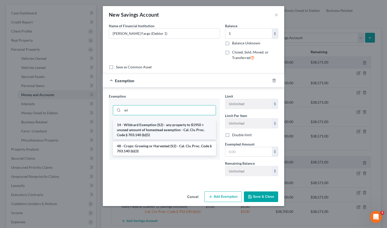
type input "wi"
click at [156, 131] on li "14 - Wildcard Exemption (S2) - any property to $1950 + unused amount of homeste…" at bounding box center [164, 129] width 103 height 19
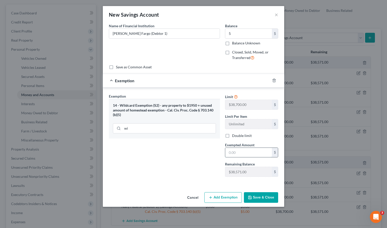
click at [232, 154] on input "text" at bounding box center [248, 153] width 47 height 10
type input "5"
click at [259, 200] on button "Save & Close" at bounding box center [261, 197] width 34 height 11
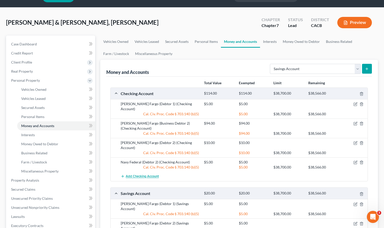
scroll to position [35, 0]
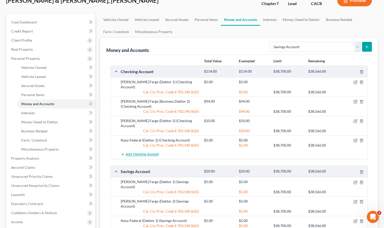
click at [146, 153] on span "Add Checking Account" at bounding box center [142, 155] width 33 height 4
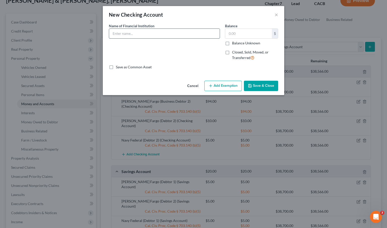
click at [176, 33] on input "text" at bounding box center [164, 34] width 111 height 10
click at [148, 34] on input "Navy Federal (Debtor 2)" at bounding box center [164, 34] width 111 height 10
type input "Navy Federal (Debtor 1)"
click at [238, 35] on input "text" at bounding box center [248, 34] width 47 height 10
type input "10"
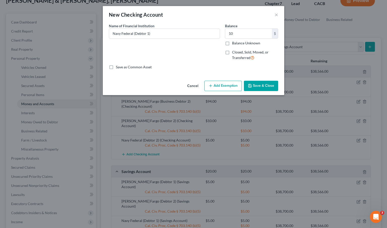
click at [228, 77] on div "An exemption set must first be selected from the Filing Information section. Co…" at bounding box center [194, 50] width 182 height 55
click at [221, 84] on button "Add Exemption" at bounding box center [224, 86] width 38 height 11
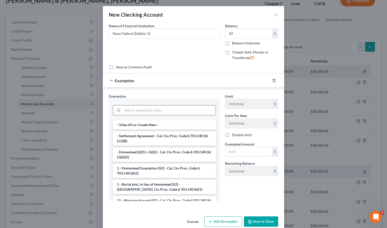
click at [141, 113] on input "search" at bounding box center [169, 110] width 93 height 10
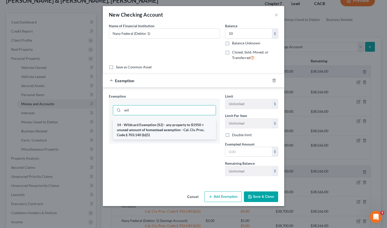
type input "wil"
click at [148, 137] on li "14 - Wildcard Exemption (S2) - any property to $1950 + unused amount of homeste…" at bounding box center [164, 129] width 103 height 19
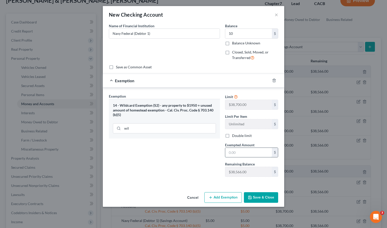
click at [239, 154] on input "text" at bounding box center [248, 153] width 47 height 10
type input "10"
click at [196, 169] on div "Exemption Set must be selected for CA. Exemption * 14 - Wildcard Exemption (S2)…" at bounding box center [164, 137] width 116 height 87
click at [254, 197] on button "Save & Close" at bounding box center [261, 197] width 34 height 11
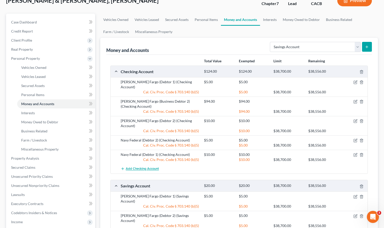
click at [137, 167] on span "Add Checking Account" at bounding box center [142, 169] width 33 height 4
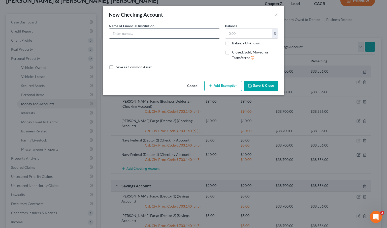
click at [144, 36] on input "text" at bounding box center [164, 34] width 111 height 10
type input "Sofi (Debtor 1)"
click at [233, 32] on input "text" at bounding box center [248, 34] width 47 height 10
type input "0.00"
click at [271, 85] on button "Save & Close" at bounding box center [261, 86] width 34 height 11
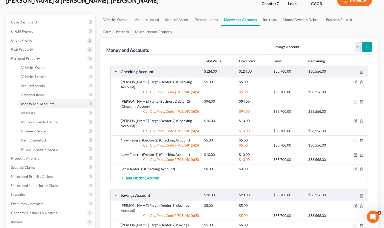
click at [147, 176] on span "Add Checking Account" at bounding box center [142, 178] width 33 height 4
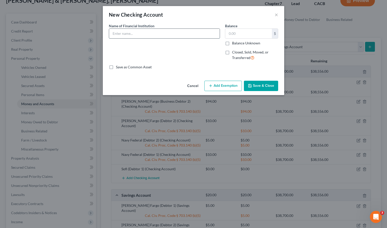
click at [151, 36] on input "text" at bounding box center [164, 34] width 111 height 10
type input "Sofi (Debtor 2)"
click at [236, 34] on input "text" at bounding box center [248, 34] width 47 height 10
type input "0.00"
click at [270, 89] on button "Save & Close" at bounding box center [261, 86] width 34 height 11
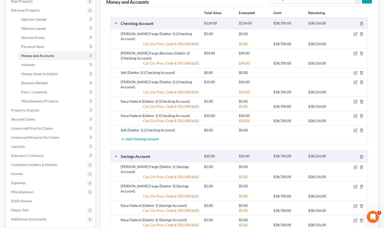
scroll to position [83, 0]
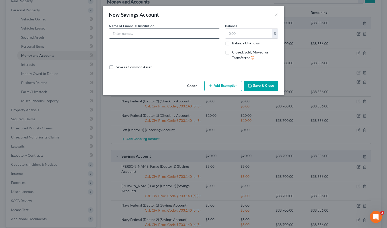
click at [139, 37] on input "text" at bounding box center [164, 34] width 111 height 10
type input "PenFed (Debtor 2)"
click at [240, 31] on input "text" at bounding box center [248, 34] width 47 height 10
type input "5"
click at [226, 86] on button "Add Exemption" at bounding box center [224, 86] width 38 height 11
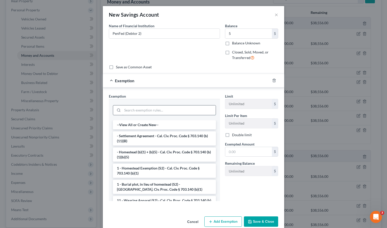
click at [136, 110] on input "search" at bounding box center [169, 110] width 93 height 10
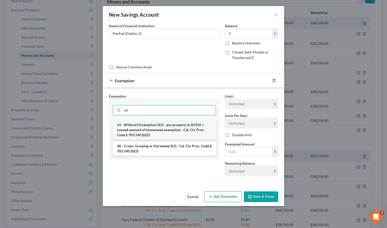
type input "wi"
click at [140, 129] on li "14 - Wildcard Exemption (S2) - any property to $1950 + unused amount of homeste…" at bounding box center [164, 129] width 103 height 19
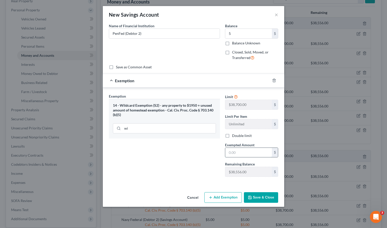
click at [254, 154] on input "text" at bounding box center [248, 153] width 47 height 10
type input "5"
click at [262, 196] on button "Save & Close" at bounding box center [261, 197] width 34 height 11
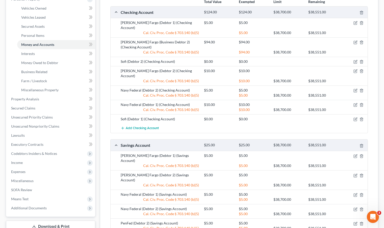
scroll to position [122, 0]
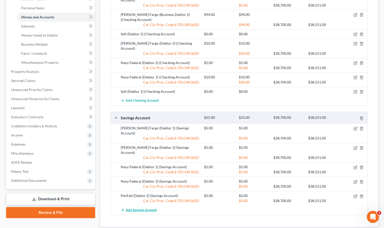
click at [141, 205] on button "Add Savings Account" at bounding box center [139, 209] width 36 height 9
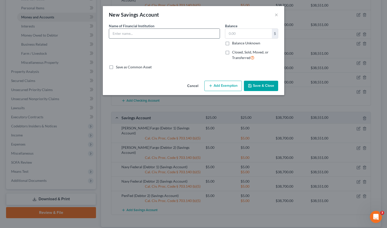
click at [142, 30] on input "text" at bounding box center [164, 34] width 111 height 10
click at [139, 34] on input "PenFed (Debtor 2)" at bounding box center [164, 34] width 111 height 10
type input "PenFed (Debtor 1)"
click at [250, 35] on input "text" at bounding box center [248, 34] width 47 height 10
type input "5"
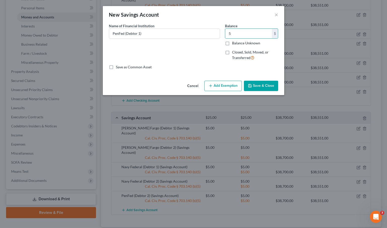
click at [257, 87] on button "Save & Close" at bounding box center [261, 86] width 34 height 11
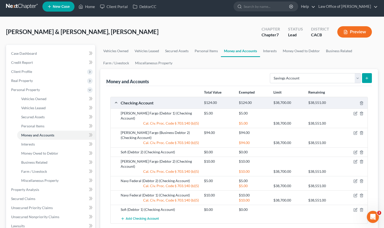
scroll to position [0, 0]
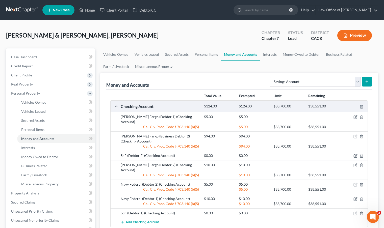
click at [134, 220] on span "Add Checking Account" at bounding box center [142, 222] width 33 height 4
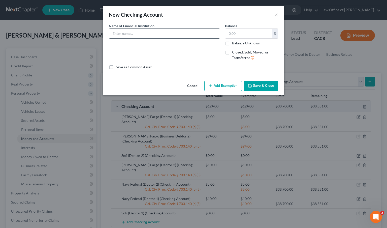
click at [153, 34] on input "text" at bounding box center [164, 34] width 111 height 10
click at [135, 33] on input "Navy Federal (Debtor 2)" at bounding box center [164, 34] width 111 height 10
type input "Navy Federal (Business Debtor 2)"
click at [248, 35] on input "text" at bounding box center [248, 34] width 47 height 10
type input "0.00"
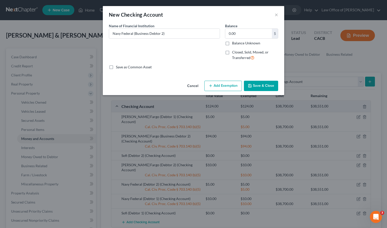
click at [264, 86] on button "Save & Close" at bounding box center [261, 86] width 34 height 11
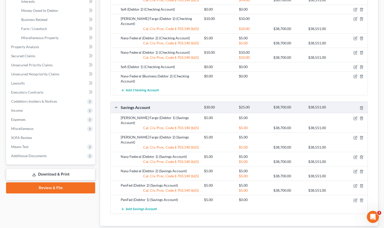
scroll to position [159, 0]
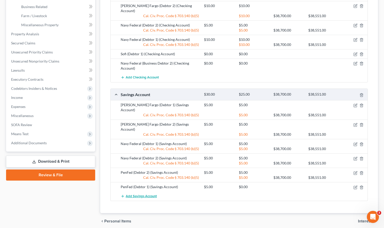
click at [136, 191] on button "Add Savings Account" at bounding box center [139, 195] width 36 height 9
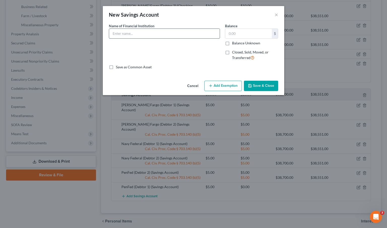
click at [141, 37] on input "text" at bounding box center [164, 34] width 111 height 10
click at [134, 33] on input "Navy Federal (Debtor 2)" at bounding box center [164, 34] width 111 height 10
type input "Navy Federal (Business Debtor 2)"
click at [234, 33] on input "text" at bounding box center [248, 34] width 47 height 10
type input "0.00"
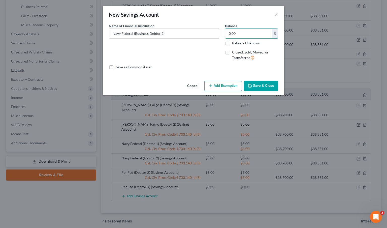
click at [267, 89] on button "Save & Close" at bounding box center [261, 86] width 34 height 11
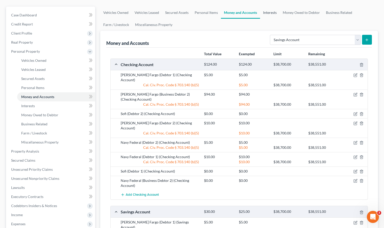
scroll to position [1, 0]
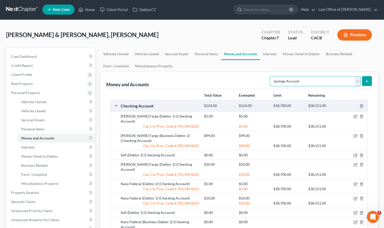
click at [302, 81] on select "Select Account Type Brokerage Cash on Hand Certificates of Deposit Checking Acc…" at bounding box center [315, 81] width 91 height 10
select select "other"
click at [271, 76] on select "Select Account Type Brokerage Cash on Hand Certificates of Deposit Checking Acc…" at bounding box center [315, 81] width 91 height 10
click at [367, 81] on icon "submit" at bounding box center [366, 81] width 4 height 4
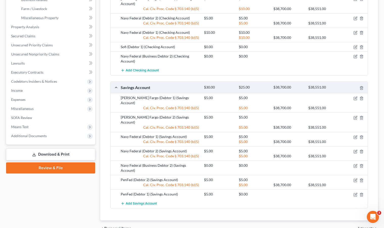
scroll to position [10, 0]
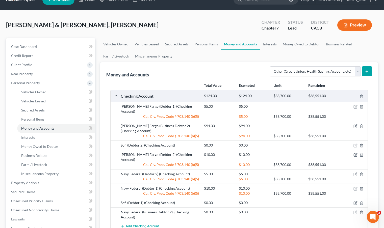
click at [368, 74] on button "submit" at bounding box center [367, 71] width 10 height 10
click at [210, 44] on link "Personal Items" at bounding box center [205, 44] width 29 height 12
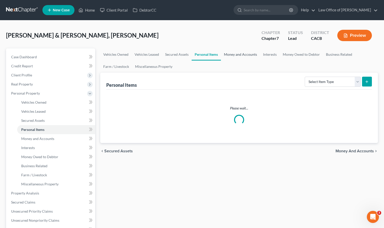
drag, startPoint x: 232, startPoint y: 54, endPoint x: 249, endPoint y: 56, distance: 17.5
click at [232, 54] on link "Money and Accounts" at bounding box center [240, 54] width 39 height 12
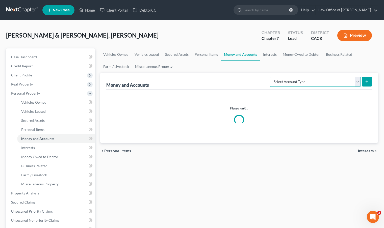
click at [300, 85] on select "Select Account Type Brokerage Cash on Hand Certificates of Deposit Checking Acc…" at bounding box center [315, 82] width 91 height 10
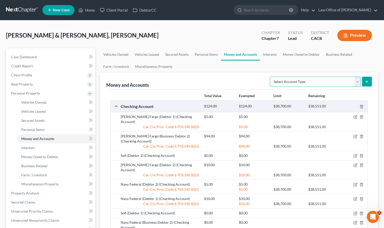
select select "other"
click at [271, 77] on select "Select Account Type Brokerage Cash on Hand Certificates of Deposit Checking Acc…" at bounding box center [315, 82] width 91 height 10
click at [367, 82] on icon "submit" at bounding box center [366, 82] width 4 height 4
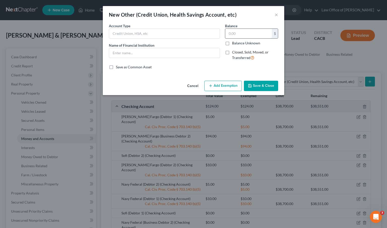
click at [240, 35] on input "text" at bounding box center [248, 34] width 47 height 10
click at [152, 34] on input "text" at bounding box center [164, 34] width 111 height 10
click at [231, 34] on input "text" at bounding box center [248, 34] width 47 height 10
click at [278, 14] on button "×" at bounding box center [277, 15] width 4 height 6
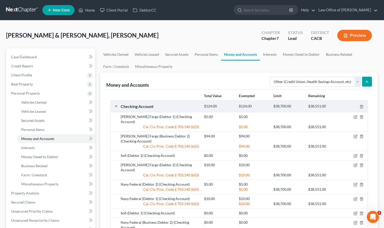
click at [256, 72] on ul "Vehicles Owned Vehicles Leased Secured Assets Personal Items Money and Accounts…" at bounding box center [238, 60] width 277 height 24
click at [202, 51] on link "Personal Items" at bounding box center [205, 54] width 29 height 12
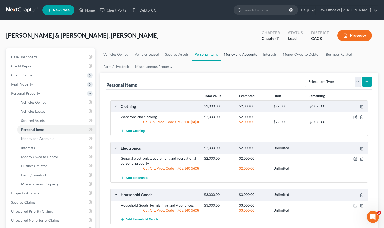
drag, startPoint x: 227, startPoint y: 53, endPoint x: 229, endPoint y: 52, distance: 2.5
click at [227, 53] on link "Money and Accounts" at bounding box center [240, 54] width 39 height 12
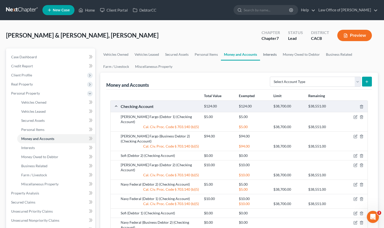
click at [271, 54] on link "Interests" at bounding box center [270, 54] width 20 height 12
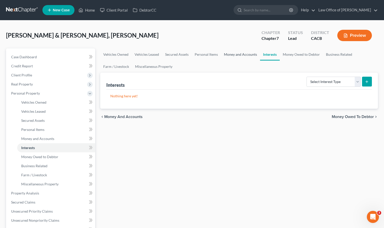
click at [250, 53] on link "Money and Accounts" at bounding box center [240, 54] width 39 height 12
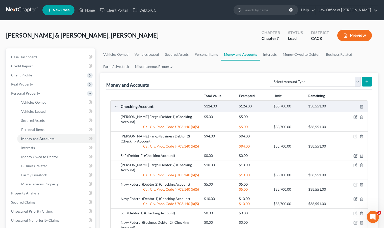
click at [233, 81] on div "Money and Accounts Select Account Type Brokerage Cash on Hand Certificates of D…" at bounding box center [238, 81] width 265 height 17
click at [284, 85] on select "Select Account Type Brokerage Cash on Hand Certificates of Deposit Checking Acc…" at bounding box center [315, 82] width 91 height 10
select select "brokerage"
click at [271, 77] on select "Select Account Type Brokerage Cash on Hand Certificates of Deposit Checking Acc…" at bounding box center [315, 82] width 91 height 10
click at [367, 82] on icon "submit" at bounding box center [366, 82] width 4 height 4
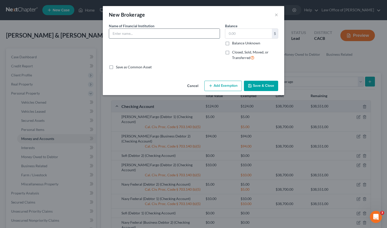
click at [144, 33] on input "text" at bounding box center [164, 34] width 111 height 10
click at [138, 34] on input "Robinhood/Crypo (Debtor 2)" at bounding box center [164, 34] width 111 height 10
type input "Robinhood/Crypto (Debtor 2)"
click at [232, 34] on input "text" at bounding box center [248, 34] width 47 height 10
type input "60"
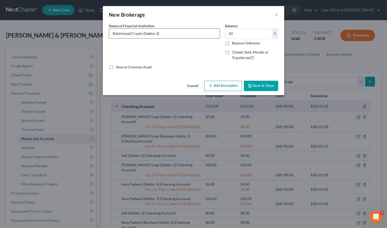
drag, startPoint x: 155, startPoint y: 34, endPoint x: 110, endPoint y: 34, distance: 44.4
click at [110, 34] on input "Robinhood/Crypto (Debtor 2)" at bounding box center [164, 34] width 111 height 10
click at [183, 49] on div "Name of Financial Institution * Robinhood/Crypto (Debtor 2)" at bounding box center [164, 43] width 116 height 41
click at [260, 87] on button "Save & Close" at bounding box center [261, 86] width 34 height 11
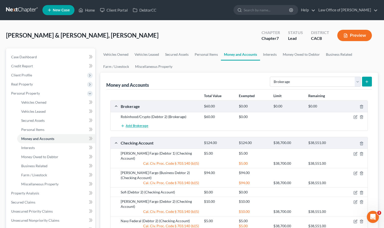
click at [131, 125] on span "Add Brokerage" at bounding box center [137, 126] width 22 height 4
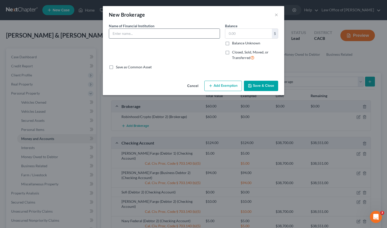
click at [148, 36] on input "text" at bounding box center [164, 34] width 111 height 10
type input "Crypto (Debtor 1)"
click at [228, 34] on input "text" at bounding box center [248, 34] width 47 height 10
type input "0.00"
click at [256, 87] on button "Save & Close" at bounding box center [261, 86] width 34 height 11
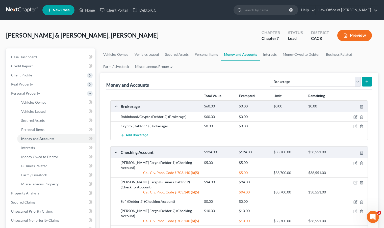
click at [248, 75] on div "Money and Accounts Select Account Type Brokerage Cash on Hand Certificates of D…" at bounding box center [238, 81] width 265 height 17
click at [309, 84] on select "Select Account Type Brokerage Cash on Hand Certificates of Deposit Checking Acc…" at bounding box center [315, 82] width 91 height 10
click at [268, 52] on link "Interests" at bounding box center [270, 54] width 20 height 12
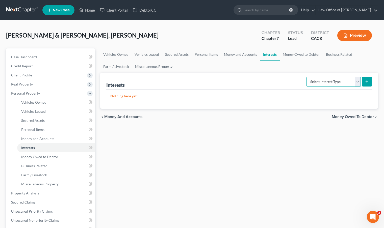
click at [318, 85] on select "Select Interest Type 401K Annuity Bond Education IRA Government Bond Government…" at bounding box center [333, 82] width 54 height 10
select select "incorporated_business"
click at [307, 77] on select "Select Interest Type 401K Annuity Bond Education IRA Government Bond Government…" at bounding box center [333, 82] width 54 height 10
click at [365, 81] on icon "submit" at bounding box center [366, 82] width 4 height 4
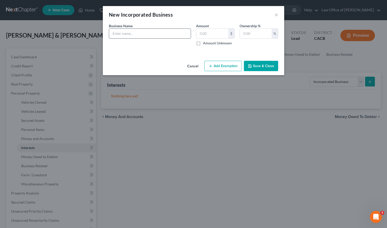
click at [122, 35] on input "text" at bounding box center [150, 34] width 82 height 10
click at [156, 33] on input "Husband's LLC" at bounding box center [150, 34] width 82 height 10
type input "Husband's LLC (Still operational?)"
click at [202, 32] on input "text" at bounding box center [212, 34] width 32 height 10
type input "0.00"
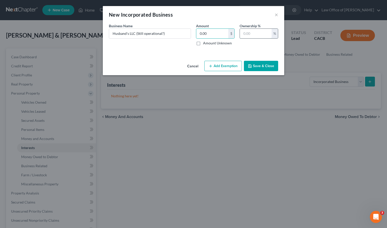
click at [264, 34] on input "text" at bounding box center [256, 34] width 32 height 10
type input "100"
click at [267, 65] on button "Save & Close" at bounding box center [261, 66] width 34 height 11
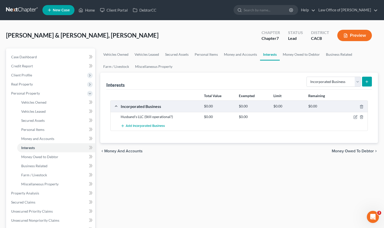
click at [224, 174] on div "Vehicles Owned Vehicles Leased Secured Assets Personal Items Money and Accounts…" at bounding box center [239, 193] width 282 height 291
click at [334, 80] on select "Select Interest Type 401K Annuity Bond Education IRA Government Bond Government…" at bounding box center [333, 82] width 54 height 10
select select "unincorporated_business"
click at [307, 77] on select "Select Interest Type 401K Annuity Bond Education IRA Government Bond Government…" at bounding box center [333, 82] width 54 height 10
click at [367, 80] on icon "submit" at bounding box center [366, 82] width 4 height 4
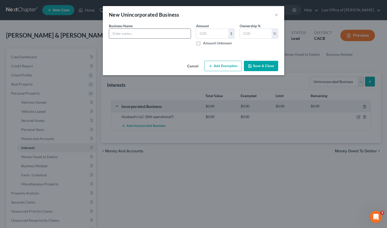
click at [175, 36] on input "text" at bounding box center [150, 34] width 82 height 10
type input "Kasheera"
click at [210, 35] on input "text" at bounding box center [212, 34] width 32 height 10
type input "0.00"
click at [257, 38] on input "text" at bounding box center [256, 34] width 32 height 10
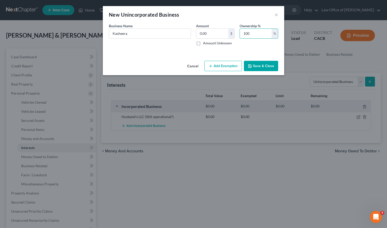
type input "100"
click at [257, 65] on button "Save & Close" at bounding box center [261, 66] width 34 height 11
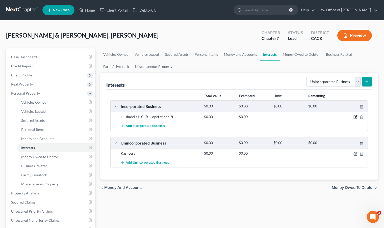
drag, startPoint x: 357, startPoint y: 118, endPoint x: 331, endPoint y: 113, distance: 26.0
click at [357, 118] on icon "button" at bounding box center [355, 117] width 4 height 4
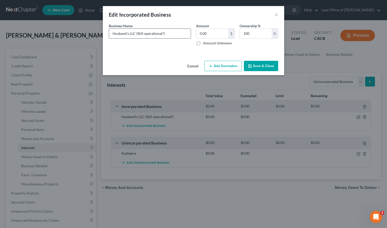
drag, startPoint x: 129, startPoint y: 34, endPoint x: 112, endPoint y: 34, distance: 16.4
click at [112, 34] on input "Husband's LLC (Still operational?)" at bounding box center [150, 34] width 82 height 10
click at [120, 34] on input "Ador/pdce/aution safehouse LLC (Still operational?)" at bounding box center [150, 34] width 82 height 10
click at [172, 35] on input "Ador/pdce/aution safehouse LLC (Still operational?)" at bounding box center [150, 34] width 82 height 10
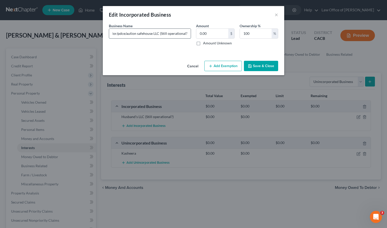
click at [185, 34] on input "Ador/pdce/aution safehouse LLC (Still operational?)" at bounding box center [150, 34] width 82 height 10
click at [187, 34] on input "Ador/pdce/aution safehouse LLC (Still operational?)" at bounding box center [150, 34] width 82 height 10
drag, startPoint x: 186, startPoint y: 34, endPoint x: 161, endPoint y: 35, distance: 25.5
click at [161, 35] on input "Ador/pdce/aution safehouse LLC (Still operational?)" at bounding box center [150, 34] width 82 height 10
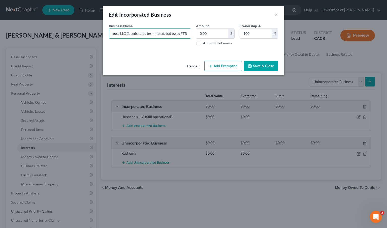
type input "Ador/pdce/aution safehouse LLC (Needs to be terminated, but owes FTB))"
click at [264, 64] on button "Save & Close" at bounding box center [261, 66] width 34 height 11
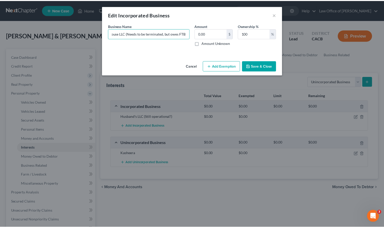
scroll to position [0, 0]
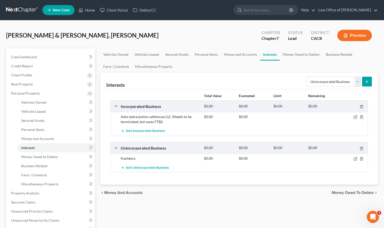
click at [174, 207] on div "Vehicles Owned Vehicles Leased Secured Assets Personal Items Money and Accounts…" at bounding box center [239, 193] width 282 height 291
click at [148, 132] on span "Add Incorporated Business" at bounding box center [145, 131] width 39 height 4
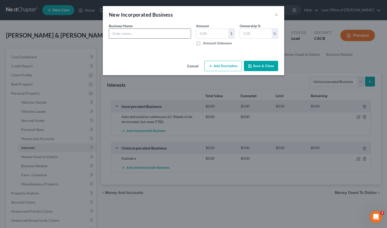
click at [149, 34] on input "text" at bounding box center [150, 34] width 82 height 10
click at [138, 34] on input "[PERSON_NAME] (Debtor 2 TERMINATED)" at bounding box center [150, 34] width 82 height 10
type input "[PERSON_NAME] LLC (Debtor 2 TERMINATED)"
click at [209, 34] on input "text" at bounding box center [212, 34] width 32 height 10
type input "0.00"
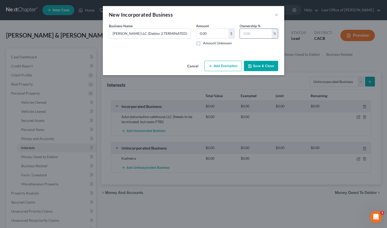
click at [255, 33] on input "text" at bounding box center [256, 34] width 32 height 10
type input "100"
click at [257, 68] on button "Save & Close" at bounding box center [261, 66] width 34 height 11
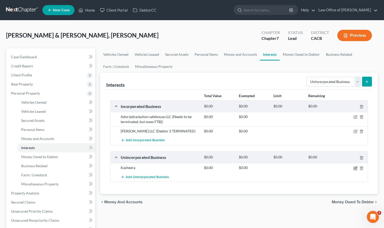
click at [355, 168] on icon "button" at bounding box center [355, 167] width 2 height 2
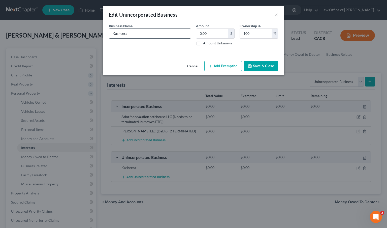
click at [154, 32] on input "Kasheera" at bounding box center [150, 34] width 82 height 10
type input "[PERSON_NAME] DBA"
click at [263, 69] on button "Save & Close" at bounding box center [261, 66] width 34 height 11
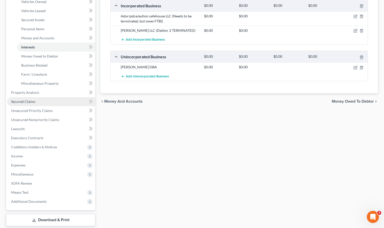
click at [25, 101] on span "Secured Claims" at bounding box center [23, 101] width 24 height 4
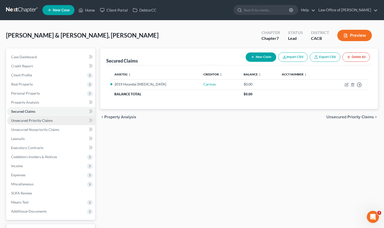
click at [31, 121] on span "Unsecured Priority Claims" at bounding box center [32, 120] width 42 height 4
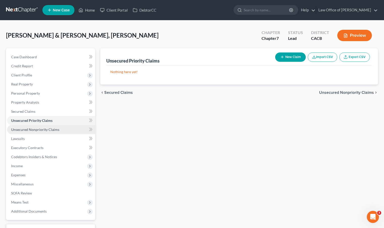
click at [27, 128] on span "Unsecured Nonpriority Claims" at bounding box center [35, 129] width 48 height 4
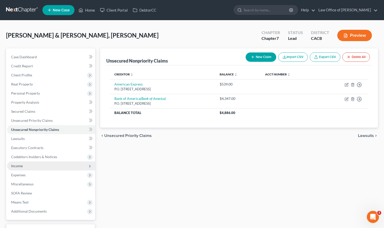
click at [21, 168] on span "Income" at bounding box center [51, 165] width 88 height 9
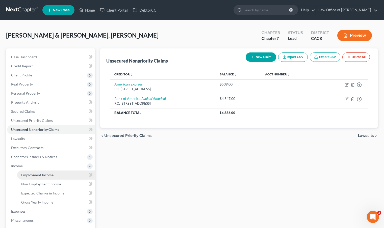
click at [27, 174] on span "Employment Income" at bounding box center [37, 175] width 32 height 4
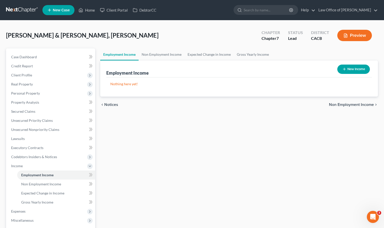
click at [362, 69] on button "New Income" at bounding box center [353, 69] width 33 height 9
select select "0"
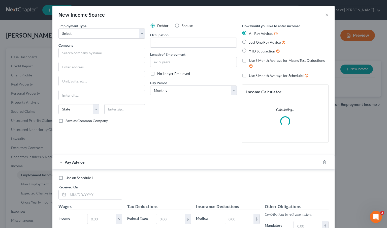
click at [107, 39] on div "Employment Type * Select Full or [DEMOGRAPHIC_DATA] Employment Self Employment …" at bounding box center [102, 85] width 92 height 124
click at [107, 36] on select "Select Full or [DEMOGRAPHIC_DATA] Employment Self Employment" at bounding box center [102, 33] width 87 height 10
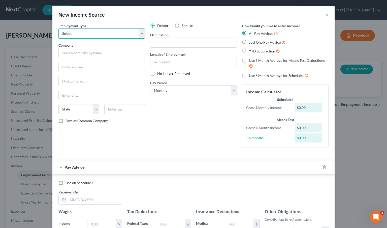
select select "1"
click at [59, 28] on select "Select Full or [DEMOGRAPHIC_DATA] Employment Self Employment" at bounding box center [102, 33] width 87 height 10
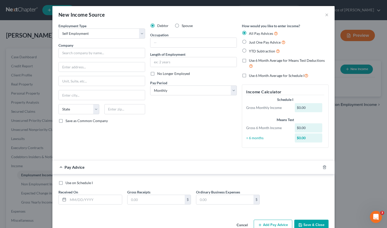
click at [182, 26] on label "Spouse" at bounding box center [187, 25] width 11 height 5
click at [184, 26] on input "Spouse" at bounding box center [185, 24] width 3 height 3
radio input "true"
click at [249, 43] on label "Just One Pay Advice" at bounding box center [267, 42] width 37 height 6
click at [251, 43] on input "Just One Pay Advice" at bounding box center [252, 40] width 3 height 3
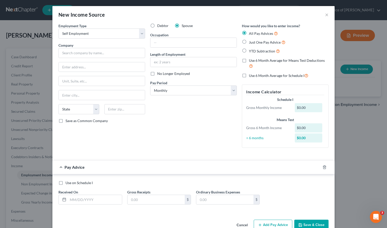
radio input "true"
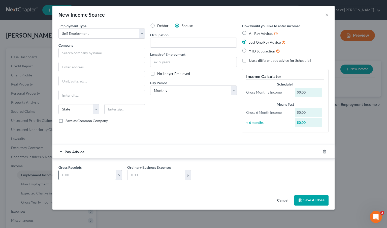
click at [85, 175] on input "text" at bounding box center [87, 175] width 57 height 10
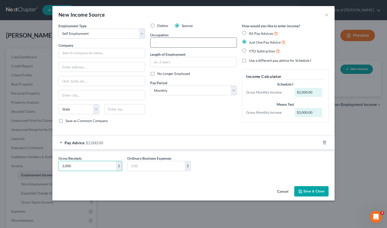
type input "2,000"
click at [168, 42] on input "text" at bounding box center [194, 43] width 86 height 10
type input "R"
type input "S"
type input "Makes and sells terro cards"
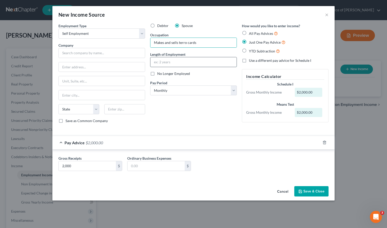
click at [183, 64] on input "text" at bounding box center [194, 62] width 86 height 10
click at [75, 57] on input "text" at bounding box center [102, 53] width 87 height 10
click at [175, 63] on input "text" at bounding box center [194, 62] width 86 height 10
click at [163, 63] on input "3.5 hyears" at bounding box center [194, 62] width 86 height 10
click at [161, 63] on input "3.5 hyears" at bounding box center [194, 62] width 86 height 10
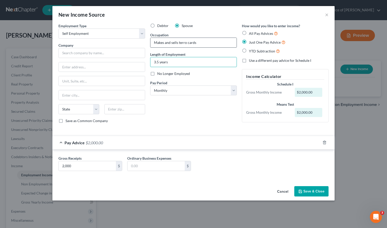
type input "3.5 years"
click at [184, 43] on input "Makes and sells terro cards" at bounding box center [194, 43] width 86 height 10
click at [181, 43] on input "Makes and sells tero cards" at bounding box center [194, 43] width 86 height 10
click at [76, 52] on input "text" at bounding box center [102, 53] width 87 height 10
click at [185, 43] on input "Makes and sells taro cards" at bounding box center [194, 43] width 86 height 10
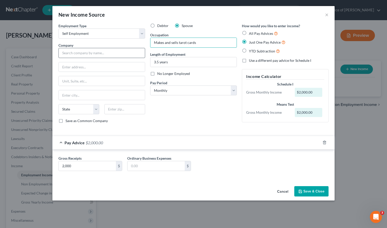
type input "Makes and sells tarot cards"
click at [96, 49] on input "text" at bounding box center [102, 53] width 87 height 10
type input "Works from home"
click at [313, 191] on button "Save & Close" at bounding box center [312, 191] width 34 height 11
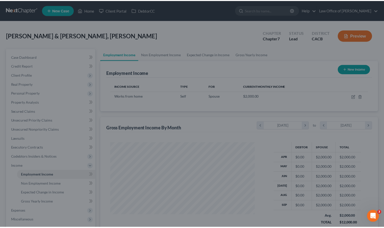
scroll to position [252097, 252032]
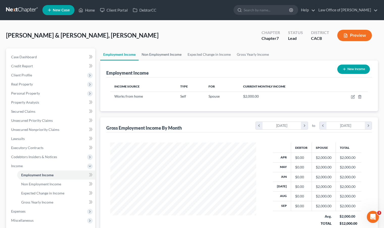
click at [159, 56] on link "Non Employment Income" at bounding box center [161, 54] width 46 height 12
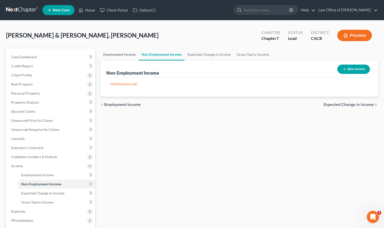
click at [134, 54] on link "Employment Income" at bounding box center [119, 54] width 38 height 12
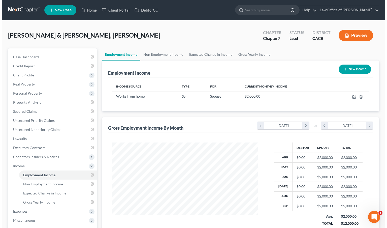
scroll to position [90, 156]
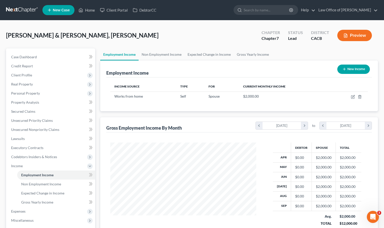
click at [348, 69] on button "New Income" at bounding box center [353, 69] width 33 height 9
select select "0"
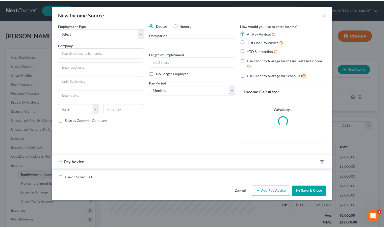
scroll to position [90, 157]
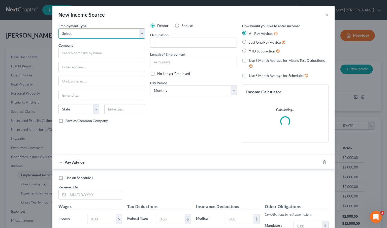
click at [106, 32] on select "Select Full or [DEMOGRAPHIC_DATA] Employment Self Employment" at bounding box center [102, 33] width 87 height 10
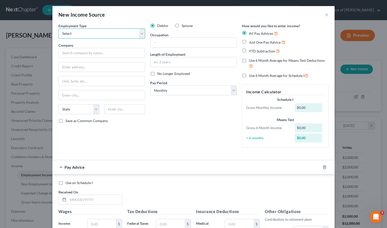
select select "1"
click at [59, 28] on select "Select Full or [DEMOGRAPHIC_DATA] Employment Self Employment" at bounding box center [102, 33] width 87 height 10
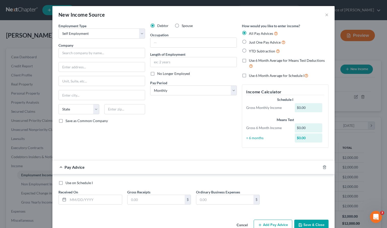
click at [249, 41] on label "Just One Pay Advice" at bounding box center [267, 42] width 37 height 6
click at [251, 41] on input "Just One Pay Advice" at bounding box center [252, 40] width 3 height 3
radio input "true"
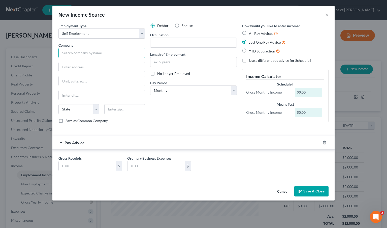
click at [94, 52] on input "text" at bounding box center [102, 53] width 87 height 10
type input "Uber/Door dash"
click at [86, 165] on input "text" at bounding box center [87, 166] width 57 height 10
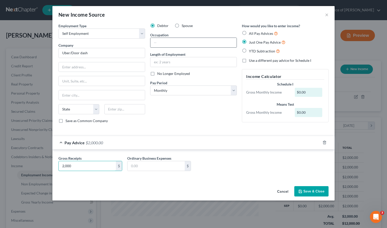
type input "2,000"
click at [184, 44] on input "text" at bounding box center [194, 43] width 86 height 10
type input "Driver"
click at [178, 59] on input "text" at bounding box center [194, 62] width 86 height 10
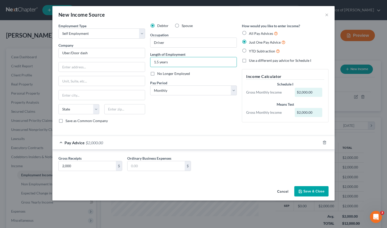
type input "1.5 years"
click at [311, 196] on button "Save & Close" at bounding box center [312, 191] width 34 height 11
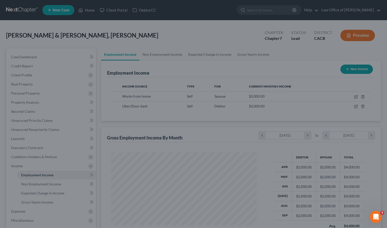
scroll to position [252097, 252032]
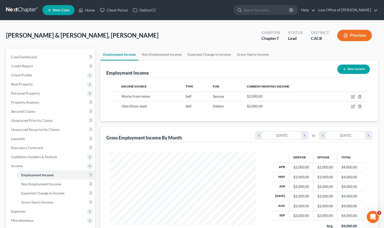
click at [194, 122] on div "Employment Income New Income Income Source Type For Current Monthly Income Work…" at bounding box center [238, 158] width 277 height 194
click at [172, 36] on div "[PERSON_NAME] & [PERSON_NAME], Kasheera Upgraded Chapter Chapter 7 Status Lead …" at bounding box center [191, 37] width 371 height 22
click at [353, 70] on button "New Income" at bounding box center [353, 69] width 33 height 9
select select "0"
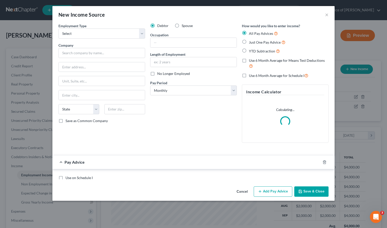
scroll to position [90, 157]
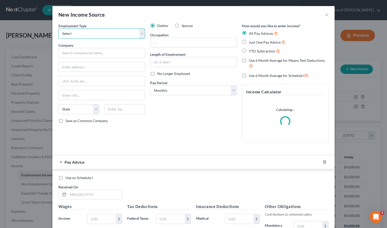
click at [83, 35] on select "Select Full or [DEMOGRAPHIC_DATA] Employment Self Employment" at bounding box center [102, 33] width 87 height 10
select select "0"
click at [59, 28] on select "Select Full or [DEMOGRAPHIC_DATA] Employment Self Employment" at bounding box center [102, 33] width 87 height 10
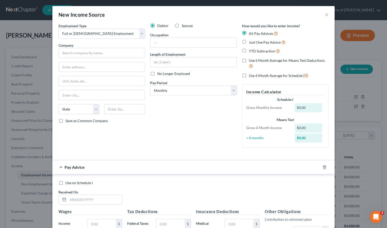
click at [249, 42] on label "Just One Pay Advice" at bounding box center [267, 42] width 37 height 6
click at [251, 42] on input "Just One Pay Advice" at bounding box center [252, 40] width 3 height 3
radio input "true"
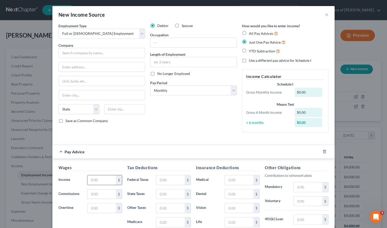
click at [102, 179] on input "text" at bounding box center [102, 180] width 28 height 10
type input "500"
click at [99, 49] on input "text" at bounding box center [102, 53] width 87 height 10
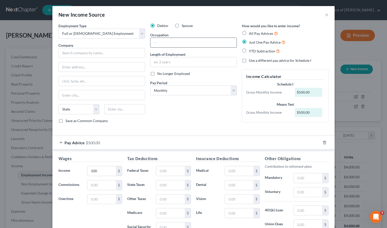
click at [175, 45] on input "text" at bounding box center [194, 43] width 86 height 10
click at [80, 54] on input "text" at bounding box center [102, 53] width 87 height 10
type input "Central Casting"
click at [190, 47] on input "text" at bounding box center [194, 43] width 86 height 10
type input "T"
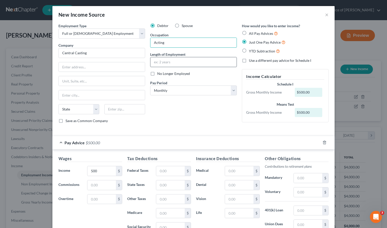
type input "Acting"
click at [175, 63] on input "text" at bounding box center [194, 62] width 86 height 10
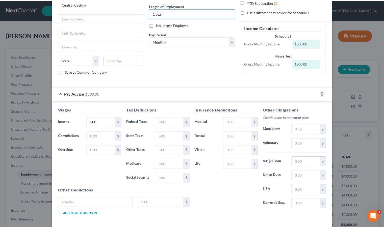
scroll to position [72, 0]
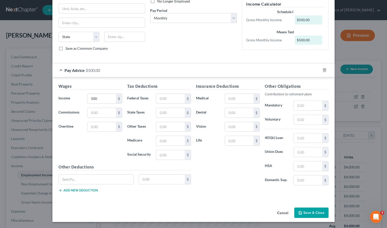
type input "1 year"
click at [303, 213] on button "Save & Close" at bounding box center [312, 213] width 34 height 11
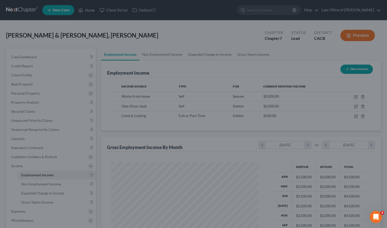
scroll to position [252097, 252032]
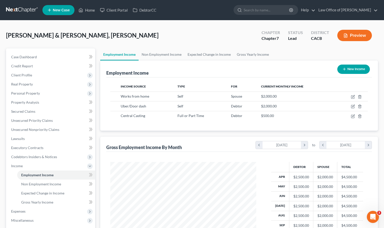
click at [355, 71] on button "New Income" at bounding box center [353, 69] width 33 height 9
select select "0"
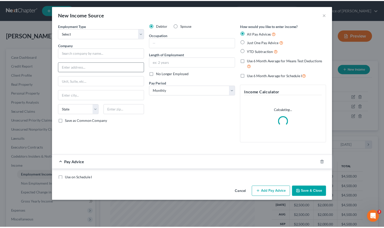
scroll to position [90, 157]
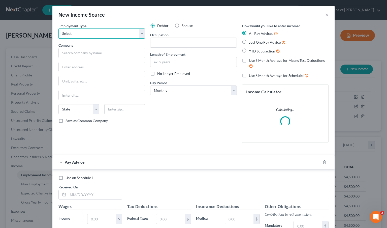
click at [100, 33] on select "Select Full or [DEMOGRAPHIC_DATA] Employment Self Employment" at bounding box center [102, 33] width 87 height 10
select select "1"
click at [59, 28] on select "Select Full or [DEMOGRAPHIC_DATA] Employment Self Employment" at bounding box center [102, 33] width 87 height 10
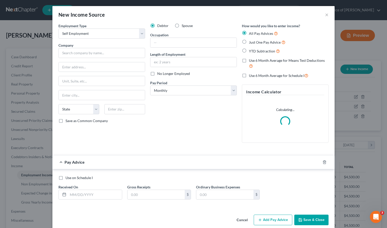
click at [249, 41] on label "Just One Pay Advice" at bounding box center [267, 42] width 37 height 6
click at [251, 41] on input "Just One Pay Advice" at bounding box center [252, 40] width 3 height 3
radio input "true"
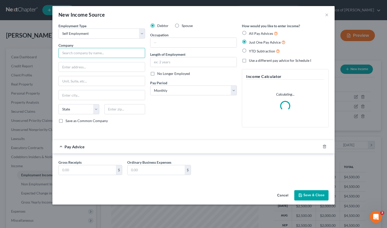
click at [101, 55] on input "text" at bounding box center [102, 53] width 87 height 10
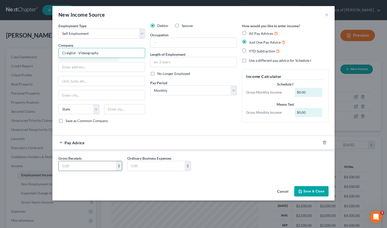
type input "Craiglist - Videography"
click at [75, 166] on input "text" at bounding box center [87, 166] width 57 height 10
click at [194, 65] on input "text" at bounding box center [194, 62] width 86 height 10
drag, startPoint x: 73, startPoint y: 168, endPoint x: 69, endPoint y: 168, distance: 4.3
click at [69, 168] on input "200" at bounding box center [87, 166] width 57 height 10
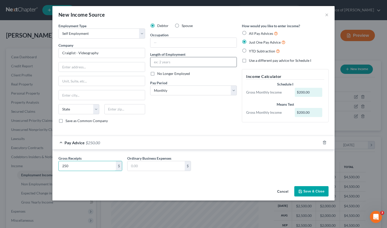
type input "250"
click at [163, 64] on input "text" at bounding box center [194, 62] width 86 height 10
type input "1 month"
click at [166, 40] on input "text" at bounding box center [194, 43] width 86 height 10
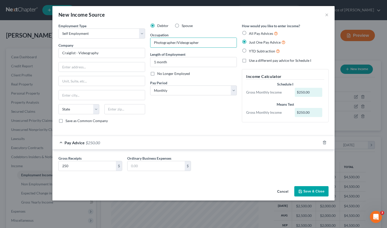
type input "Photographer/Videographer"
click at [315, 193] on button "Save & Close" at bounding box center [312, 191] width 34 height 11
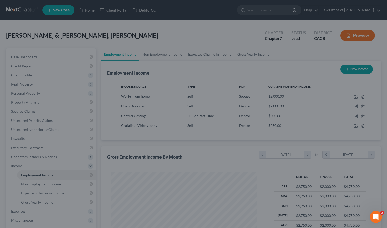
scroll to position [252097, 252032]
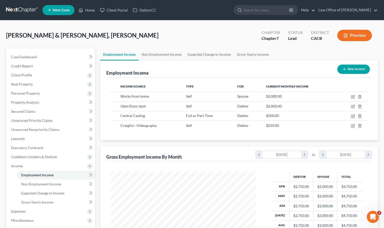
click at [164, 31] on div "[PERSON_NAME] & [PERSON_NAME], Kasheera Upgraded Chapter Chapter 7 Status Lead …" at bounding box center [191, 37] width 371 height 22
click at [351, 71] on button "New Income" at bounding box center [353, 69] width 33 height 9
select select "0"
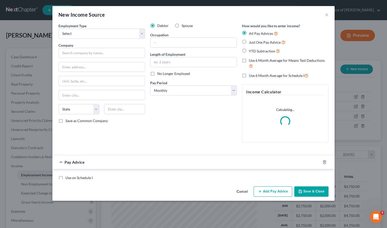
scroll to position [90, 157]
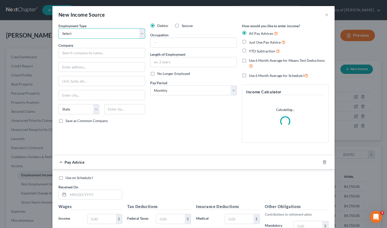
click at [83, 34] on select "Select Full or [DEMOGRAPHIC_DATA] Employment Self Employment" at bounding box center [102, 33] width 87 height 10
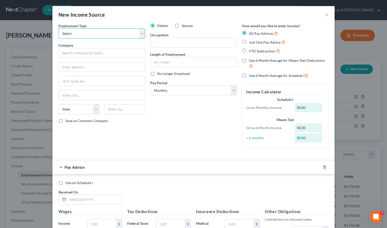
select select "0"
click at [59, 28] on select "Select Full or [DEMOGRAPHIC_DATA] Employment Self Employment" at bounding box center [102, 33] width 87 height 10
click at [249, 42] on label "Just One Pay Advice" at bounding box center [267, 42] width 37 height 6
click at [251, 42] on input "Just One Pay Advice" at bounding box center [252, 40] width 3 height 3
radio input "true"
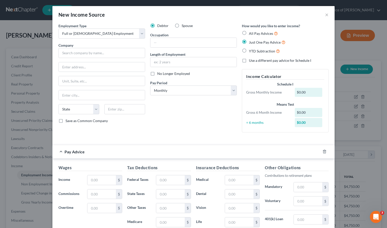
drag, startPoint x: 175, startPoint y: 24, endPoint x: 175, endPoint y: 36, distance: 11.6
click at [182, 24] on label "Spouse" at bounding box center [187, 25] width 11 height 5
click at [184, 24] on input "Spouse" at bounding box center [185, 24] width 3 height 3
radio input "true"
click at [175, 38] on input "text" at bounding box center [194, 43] width 86 height 10
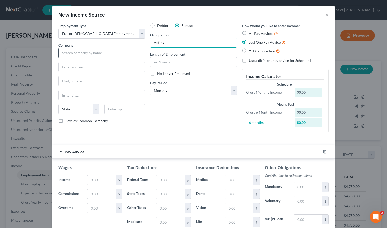
type input "Acting"
click at [91, 55] on input "text" at bounding box center [102, 53] width 87 height 10
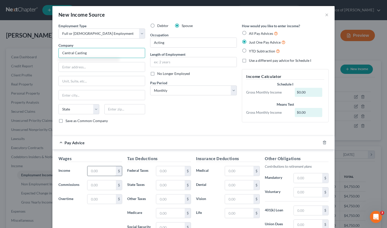
type input "Central Casting"
click at [95, 171] on input "text" at bounding box center [102, 171] width 28 height 10
type input "0.00"
click at [182, 61] on input "text" at bounding box center [194, 62] width 86 height 10
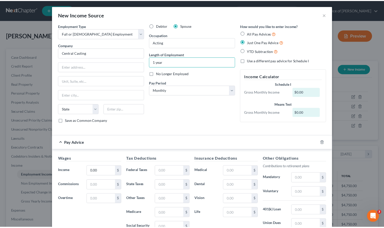
scroll to position [72, 0]
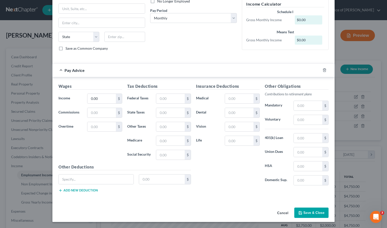
type input "1 year"
click at [304, 210] on button "Save & Close" at bounding box center [312, 213] width 34 height 11
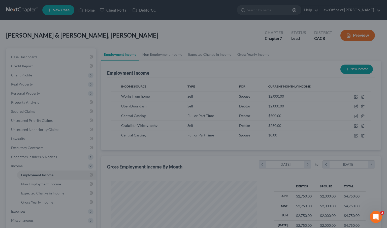
scroll to position [252097, 252032]
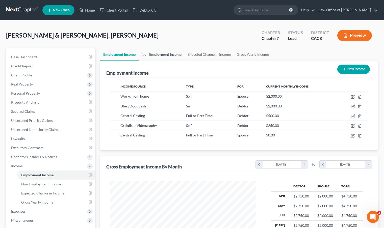
drag, startPoint x: 156, startPoint y: 40, endPoint x: 158, endPoint y: 57, distance: 16.7
click at [156, 40] on div "[PERSON_NAME] & [PERSON_NAME], Kasheera Upgraded Chapter Chapter 7 Status Lead …" at bounding box center [191, 37] width 371 height 22
click at [158, 56] on link "Non Employment Income" at bounding box center [161, 54] width 46 height 12
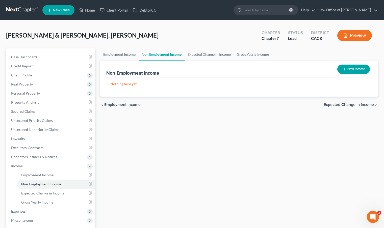
click at [347, 69] on button "New Income" at bounding box center [353, 69] width 33 height 9
select select "0"
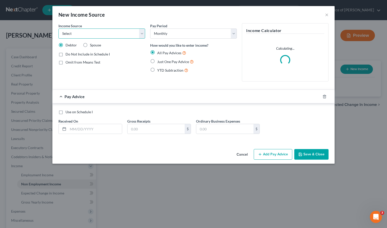
click at [96, 35] on select "Select Unemployment Disability (from employer) Pension Retirement Social Securi…" at bounding box center [102, 33] width 87 height 10
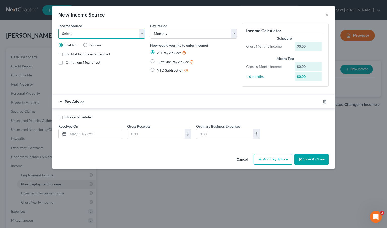
select select "5"
click at [59, 28] on select "Select Unemployment Disability (from employer) Pension Retirement Social Securi…" at bounding box center [102, 33] width 87 height 10
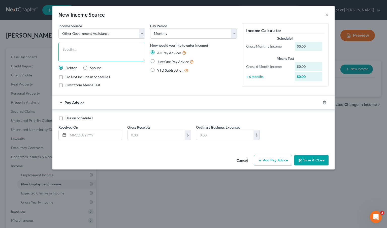
click at [95, 44] on textarea at bounding box center [102, 52] width 87 height 19
type textarea "Food Stamps"
click at [157, 61] on label "Just One Pay Advice" at bounding box center [175, 62] width 37 height 6
click at [159, 61] on input "Just One Pay Advice" at bounding box center [160, 60] width 3 height 3
radio input "true"
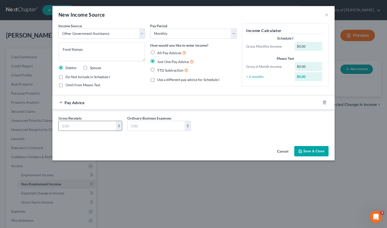
click at [96, 128] on input "text" at bounding box center [87, 126] width 57 height 10
type input "900"
click at [90, 66] on label "Spouse" at bounding box center [95, 67] width 11 height 5
click at [92, 66] on input "Spouse" at bounding box center [93, 66] width 3 height 3
radio input "true"
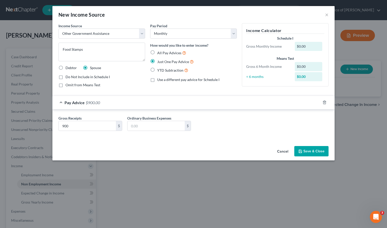
click at [66, 67] on label "Debtor" at bounding box center [71, 67] width 11 height 5
click at [68, 67] on input "Debtor" at bounding box center [69, 66] width 3 height 3
radio input "true"
click at [301, 148] on button "Save & Close" at bounding box center [312, 151] width 34 height 11
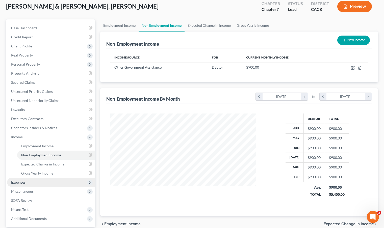
scroll to position [49, 0]
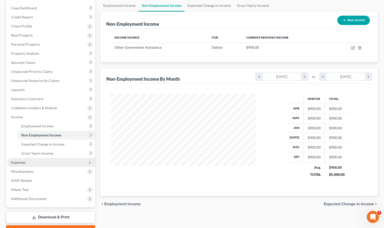
click at [18, 164] on span "Expenses" at bounding box center [18, 162] width 14 height 4
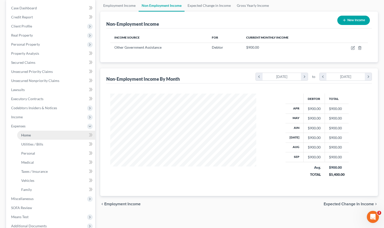
click at [24, 136] on span "Home" at bounding box center [26, 135] width 10 height 4
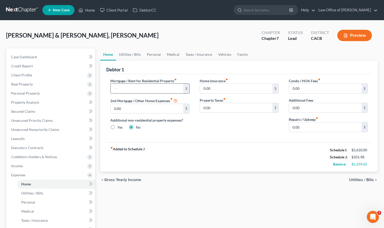
click at [123, 89] on input "text" at bounding box center [146, 89] width 72 height 10
type input "2,500"
click at [175, 146] on div "fiber_manual_record Added to Schedule J Schedule I: $5,650.00 Schedule J: $2,85…" at bounding box center [238, 157] width 265 height 30
click at [224, 137] on div "Mortgage / Rent for Residential Property fiber_manual_record 2,500 $ 2nd Mortga…" at bounding box center [238, 108] width 265 height 68
click at [122, 53] on link "Utilities / Bills" at bounding box center [130, 54] width 28 height 12
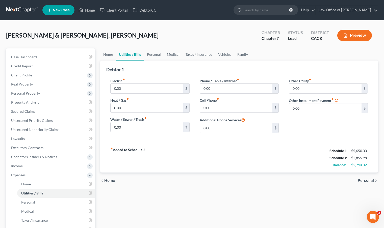
click at [210, 160] on div "fiber_manual_record Added to Schedule J Schedule I: $5,650.00 Schedule J: $2,85…" at bounding box center [238, 158] width 265 height 30
click at [124, 109] on input "0.00" at bounding box center [146, 108] width 72 height 10
type input "10"
click at [128, 128] on input "0.00" at bounding box center [146, 127] width 72 height 10
type input "7"
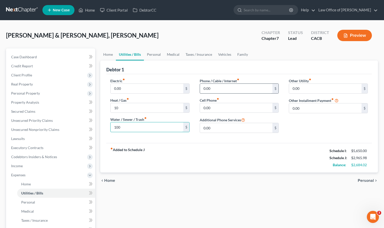
type input "100"
click at [227, 85] on input "0.00" at bounding box center [236, 89] width 72 height 10
drag, startPoint x: 212, startPoint y: 86, endPoint x: 203, endPoint y: 88, distance: 9.8
click at [203, 88] on input "145" at bounding box center [236, 89] width 72 height 10
type input "0"
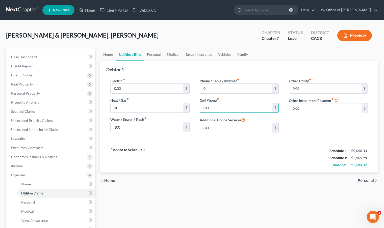
drag, startPoint x: 215, startPoint y: 107, endPoint x: 191, endPoint y: 107, distance: 23.5
click at [191, 107] on div "Electric fiber_manual_record 0.00 $ Heat / Gas fiber_manual_record 10 $ Water /…" at bounding box center [238, 107] width 267 height 59
drag, startPoint x: 211, startPoint y: 106, endPoint x: 202, endPoint y: 107, distance: 9.2
click at [202, 107] on input "0.00" at bounding box center [236, 108] width 72 height 10
type input "145"
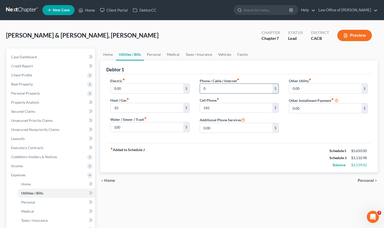
drag, startPoint x: 215, startPoint y: 89, endPoint x: 208, endPoint y: 89, distance: 7.1
click at [208, 89] on input "0" at bounding box center [236, 89] width 72 height 10
type input "70"
click at [202, 155] on div "fiber_manual_record Added to Schedule J Schedule I: $5,650.00 Schedule J: $3,18…" at bounding box center [238, 158] width 265 height 30
click at [130, 108] on input "10" at bounding box center [146, 108] width 72 height 10
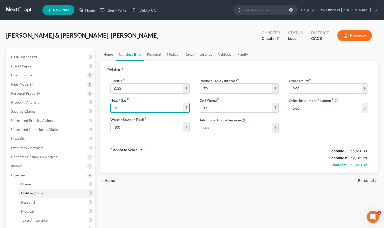
type input "15"
drag, startPoint x: 214, startPoint y: 173, endPoint x: 227, endPoint y: 188, distance: 19.5
click at [215, 173] on div "chevron_left Home Personal chevron_right" at bounding box center [238, 180] width 277 height 16
click at [175, 39] on div "[PERSON_NAME] & [PERSON_NAME], Kasheera Upgraded Chapter Chapter 7 Status Lead …" at bounding box center [191, 37] width 371 height 22
click at [157, 53] on link "Personal" at bounding box center [154, 54] width 20 height 12
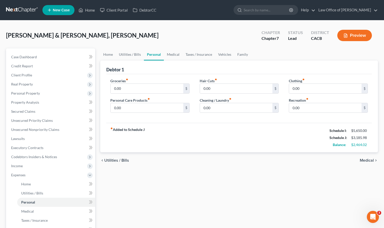
click at [196, 136] on div "fiber_manual_record Added to Schedule J Schedule I: $5,650.00 Schedule J: $3,18…" at bounding box center [238, 138] width 265 height 30
click at [173, 50] on link "Medical" at bounding box center [173, 54] width 19 height 12
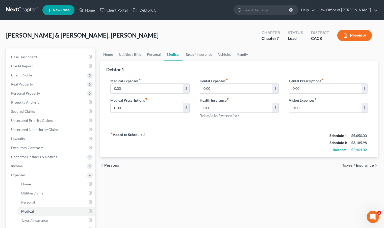
click at [154, 139] on div "fiber_manual_record Added to Schedule J Schedule I: $5,650.00 Schedule J: $3,18…" at bounding box center [238, 143] width 265 height 30
drag, startPoint x: 226, startPoint y: 219, endPoint x: 230, endPoint y: 213, distance: 7.8
click at [226, 219] on div "Home Utilities / Bills Personal Medical Taxes / Insurance Vehicles Family Debto…" at bounding box center [239, 180] width 282 height 264
click at [205, 55] on link "Taxes / Insurance" at bounding box center [198, 54] width 33 height 12
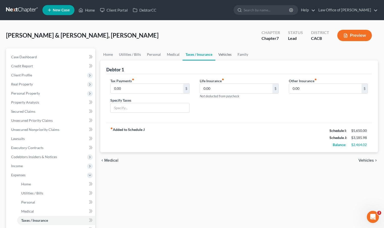
click at [225, 54] on link "Vehicles" at bounding box center [224, 54] width 19 height 12
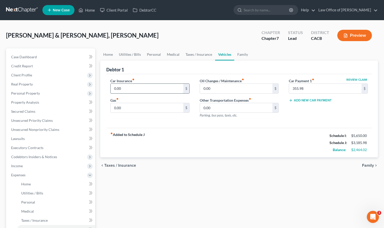
click at [126, 88] on input "0.00" at bounding box center [146, 89] width 72 height 10
type input "250"
click at [128, 107] on input "0.00" at bounding box center [146, 108] width 72 height 10
click at [221, 91] on input "0.00" at bounding box center [236, 89] width 72 height 10
type input "25"
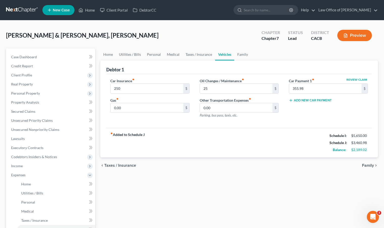
click at [137, 101] on div "Gas fiber_manual_record 0.00 $" at bounding box center [149, 105] width 79 height 15
click at [134, 108] on input "0.00" at bounding box center [146, 108] width 72 height 10
click at [203, 128] on div "fiber_manual_record Added to Schedule J Schedule I: $5,650.00 Schedule J: $3,71…" at bounding box center [238, 143] width 265 height 30
click at [133, 109] on input "250" at bounding box center [146, 108] width 72 height 10
type input "300"
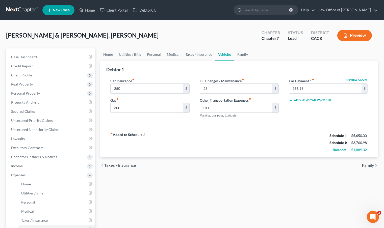
click at [172, 131] on div "fiber_manual_record Added to Schedule J Schedule I: $5,650.00 Schedule J: $3,76…" at bounding box center [238, 143] width 265 height 30
click at [245, 54] on link "Family" at bounding box center [242, 54] width 17 height 12
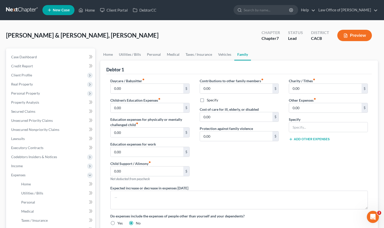
click at [242, 157] on div "Contributions to other family members fiber_manual_record 0.00 $ Specify Cost o…" at bounding box center [238, 131] width 89 height 107
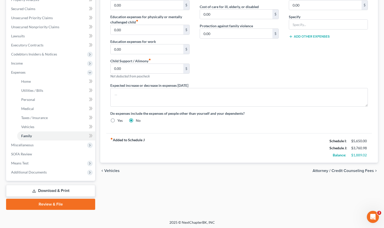
scroll to position [103, 0]
click at [175, 182] on div "Home Utilities / Bills Personal Medical Taxes / Insurance Vehicles Family Debto…" at bounding box center [239, 77] width 282 height 264
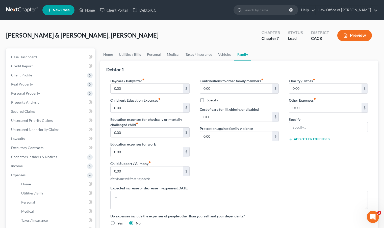
click at [251, 181] on div "Contributions to other family members fiber_manual_record 0.00 $ Specify Cost o…" at bounding box center [238, 131] width 89 height 107
click at [123, 53] on link "Utilities / Bills" at bounding box center [130, 54] width 28 height 12
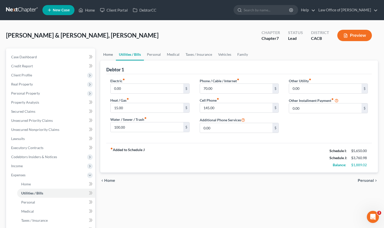
click at [110, 55] on link "Home" at bounding box center [108, 54] width 16 height 12
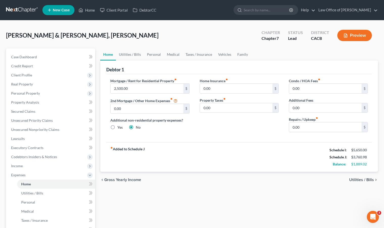
click at [253, 54] on ul "Home Utilities / Bills Personal Medical Taxes / Insurance Vehicles Family" at bounding box center [238, 54] width 277 height 12
click at [241, 54] on link "Family" at bounding box center [242, 54] width 17 height 12
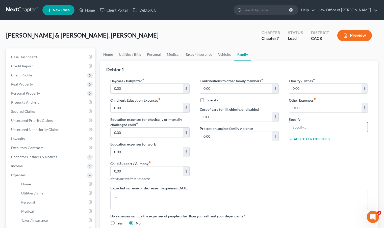
click at [309, 129] on input "text" at bounding box center [328, 127] width 78 height 10
click at [200, 51] on link "Taxes / Insurance" at bounding box center [198, 54] width 33 height 12
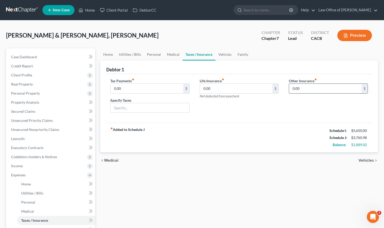
click at [318, 87] on input "0.00" at bounding box center [325, 89] width 72 height 10
type input "17"
click at [312, 101] on input "text" at bounding box center [328, 103] width 78 height 10
type input "Renter's Insurance"
click at [228, 53] on link "Vehicles" at bounding box center [224, 54] width 19 height 12
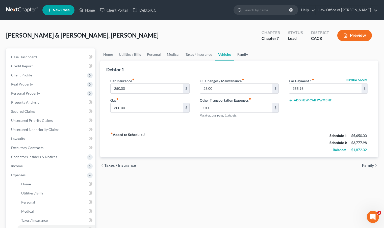
click at [246, 55] on link "Family" at bounding box center [242, 54] width 17 height 12
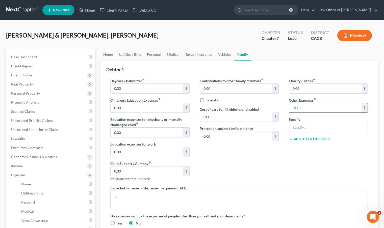
click at [307, 107] on input "0.00" at bounding box center [325, 108] width 72 height 10
type input "50"
click at [303, 125] on input "text" at bounding box center [328, 127] width 78 height 10
type input "Business subscriptions (photo shop, etc)"
click at [287, 162] on div "Charity / Tithes fiber_manual_record 0.00 $ Other Expenses fiber_manual_record …" at bounding box center [327, 131] width 89 height 107
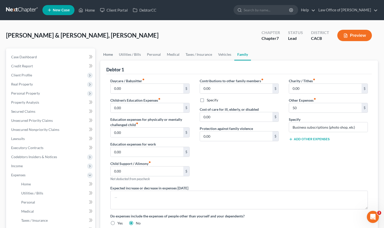
click at [107, 54] on link "Home" at bounding box center [108, 54] width 16 height 12
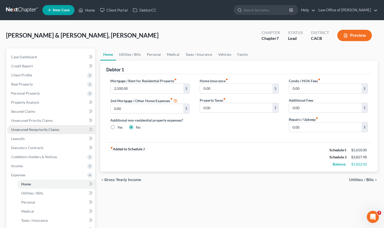
click at [38, 130] on span "Unsecured Nonpriority Claims" at bounding box center [35, 129] width 48 height 4
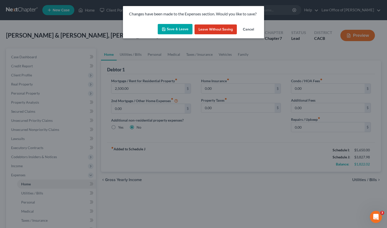
click at [168, 25] on button "Save & Leave" at bounding box center [175, 29] width 35 height 11
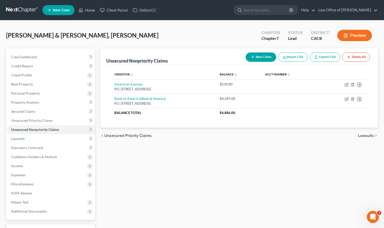
click at [165, 131] on div "chevron_left Unsecured Priority Claims Lawsuits chevron_right" at bounding box center [238, 136] width 277 height 16
click at [197, 167] on div "Unsecured Nonpriority Claims New Claim Import CSV Export CSV Delete All Credito…" at bounding box center [239, 148] width 282 height 200
click at [254, 58] on button "New Claim" at bounding box center [260, 56] width 31 height 9
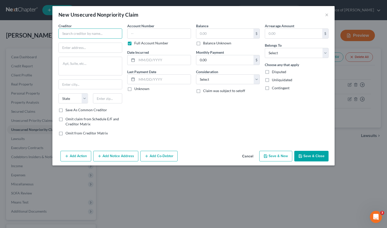
click at [94, 32] on input "text" at bounding box center [91, 33] width 64 height 10
type input "z"
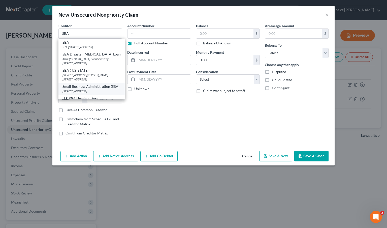
click at [93, 89] on div "Small Business Administration (SBA)" at bounding box center [92, 86] width 58 height 5
type input "Small Business Administration (SBA)"
type input "[STREET_ADDRESS]"
type input "[GEOGRAPHIC_DATA]"
select select "45"
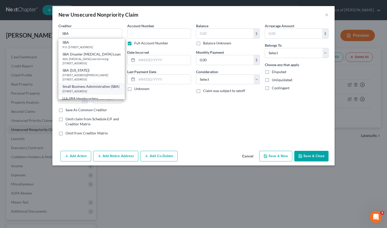
type input "76155"
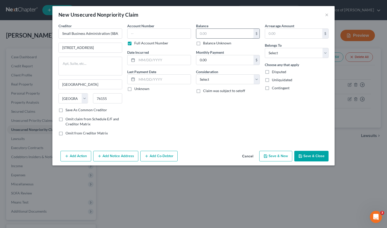
click at [207, 34] on input "text" at bounding box center [224, 34] width 57 height 10
click at [149, 33] on input "text" at bounding box center [159, 33] width 64 height 10
click at [297, 48] on select "Select Debtor 1 Only Debtor 2 Only Debtor 1 And Debtor 2 Only At Least One Of T…" at bounding box center [297, 53] width 64 height 10
click at [265, 48] on select "Select Debtor 1 Only Debtor 2 Only Debtor 1 And Debtor 2 Only At Least One Of T…" at bounding box center [297, 53] width 64 height 10
click at [241, 78] on select "Select Cable / Satellite Services Collection Agency Credit Card Debt Debt Couns…" at bounding box center [228, 79] width 64 height 10
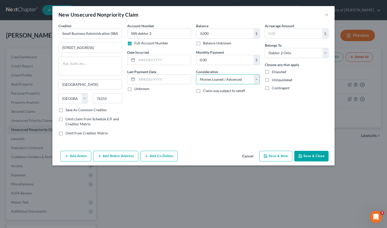
click at [196, 74] on select "Select Cable / Satellite Services Collection Agency Credit Card Debt Debt Couns…" at bounding box center [228, 79] width 64 height 10
click at [305, 158] on button "Save & Close" at bounding box center [312, 156] width 34 height 11
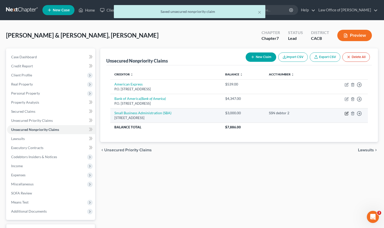
click at [346, 114] on icon "button" at bounding box center [346, 113] width 4 height 4
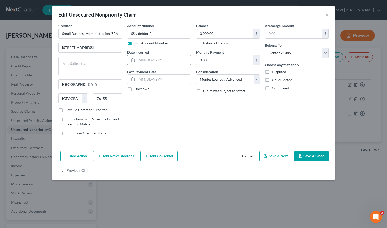
click at [177, 63] on input "text" at bounding box center [164, 60] width 54 height 10
drag, startPoint x: 156, startPoint y: 33, endPoint x: 130, endPoint y: 33, distance: 25.7
click at [130, 33] on input "SSN debtor 2" at bounding box center [159, 33] width 64 height 10
click at [157, 61] on input "text" at bounding box center [164, 60] width 54 height 10
click at [315, 157] on button "Save & Close" at bounding box center [312, 156] width 34 height 11
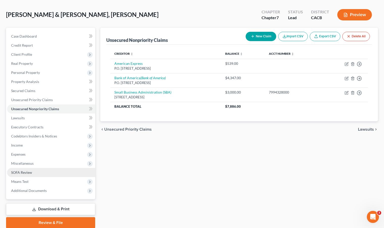
scroll to position [40, 0]
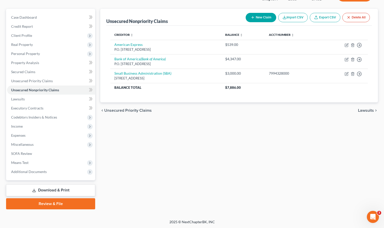
drag, startPoint x: 207, startPoint y: 159, endPoint x: 193, endPoint y: 130, distance: 32.1
click at [208, 159] on div "Unsecured Nonpriority Claims New Claim Import CSV Export CSV Delete All Credito…" at bounding box center [239, 109] width 282 height 200
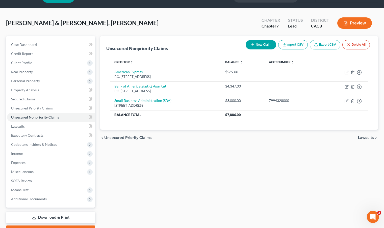
scroll to position [0, 0]
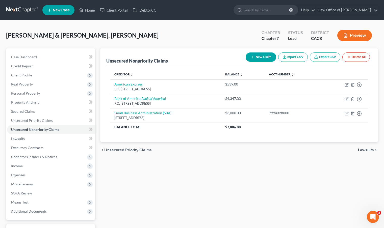
click at [203, 187] on div "Unsecured Nonpriority Claims New Claim Import CSV Export CSV Delete All Credito…" at bounding box center [239, 148] width 282 height 200
click at [33, 56] on span "Case Dashboard" at bounding box center [24, 57] width 26 height 4
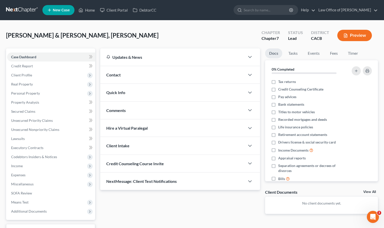
click at [138, 70] on div "Contact" at bounding box center [172, 74] width 145 height 17
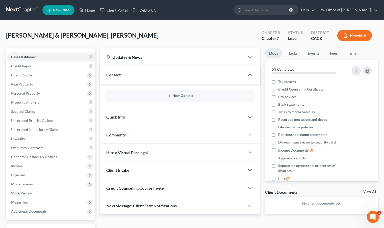
click at [187, 93] on div "New Contact" at bounding box center [180, 96] width 148 height 12
click at [185, 95] on button "New Contact" at bounding box center [179, 96] width 139 height 4
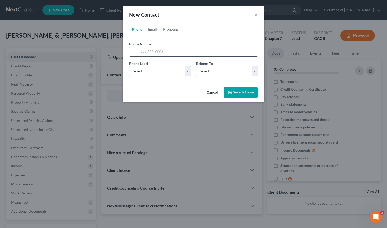
click at [145, 52] on input "tel" at bounding box center [198, 52] width 119 height 10
paste input "[PHONE_NUMBER]"
click at [146, 72] on select "Select Mobile Home Work Other" at bounding box center [160, 71] width 62 height 10
click at [129, 66] on select "Select Mobile Home Work Other" at bounding box center [160, 71] width 62 height 10
click at [217, 72] on select "Select Client Spouse Other" at bounding box center [227, 71] width 62 height 10
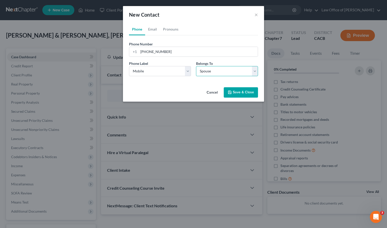
click at [196, 66] on select "Select Client Spouse Other" at bounding box center [227, 71] width 62 height 10
click at [156, 28] on link "Email" at bounding box center [152, 29] width 15 height 12
click at [165, 54] on input "email" at bounding box center [198, 52] width 119 height 10
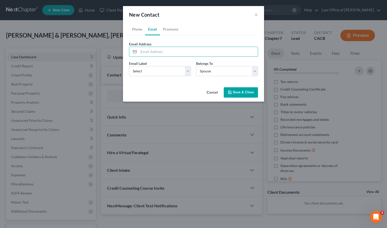
paste input "[EMAIL_ADDRESS][DOMAIN_NAME]"
click at [164, 70] on select "Select Home Work Other" at bounding box center [160, 71] width 62 height 10
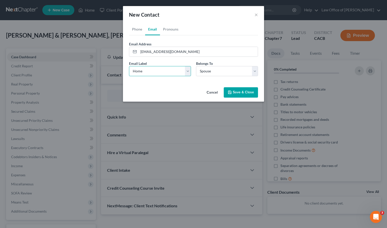
click at [129, 66] on select "Select Home Work Other" at bounding box center [160, 71] width 62 height 10
click at [248, 90] on button "Save & Close" at bounding box center [241, 92] width 34 height 11
